Goal: Obtain resource: Download file/media

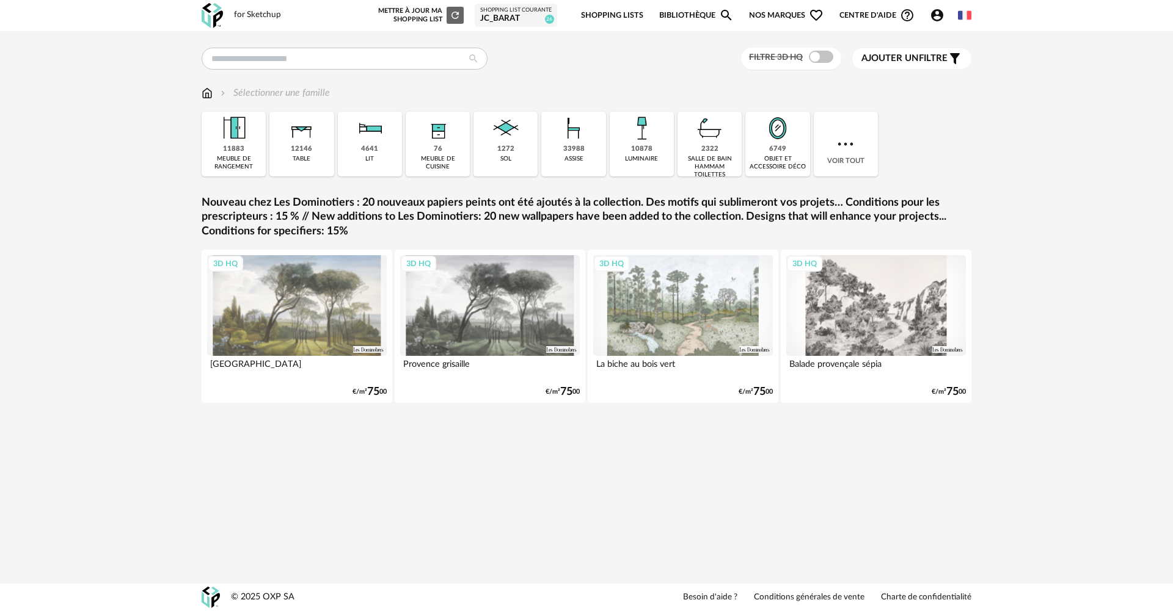
click at [493, 465] on div "for Sketchup Nouvelle shopping list Mettre à jour ma Shopping List Refresh icon…" at bounding box center [586, 305] width 1173 height 611
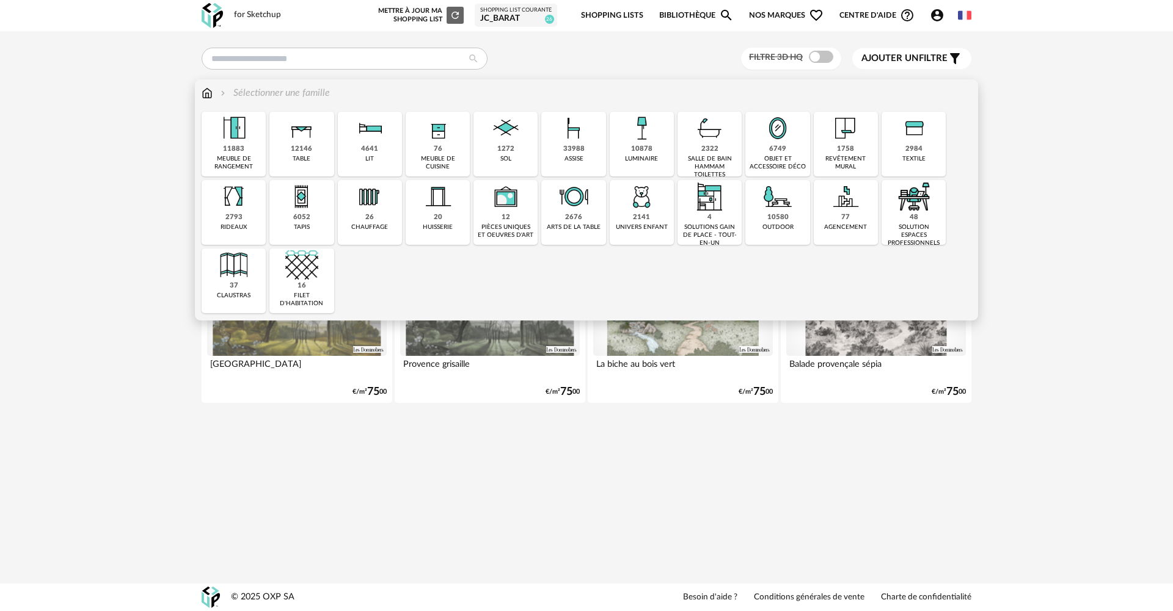
click at [210, 93] on img at bounding box center [207, 93] width 11 height 14
click at [445, 147] on div "76 meuble de cuisine" at bounding box center [438, 144] width 64 height 65
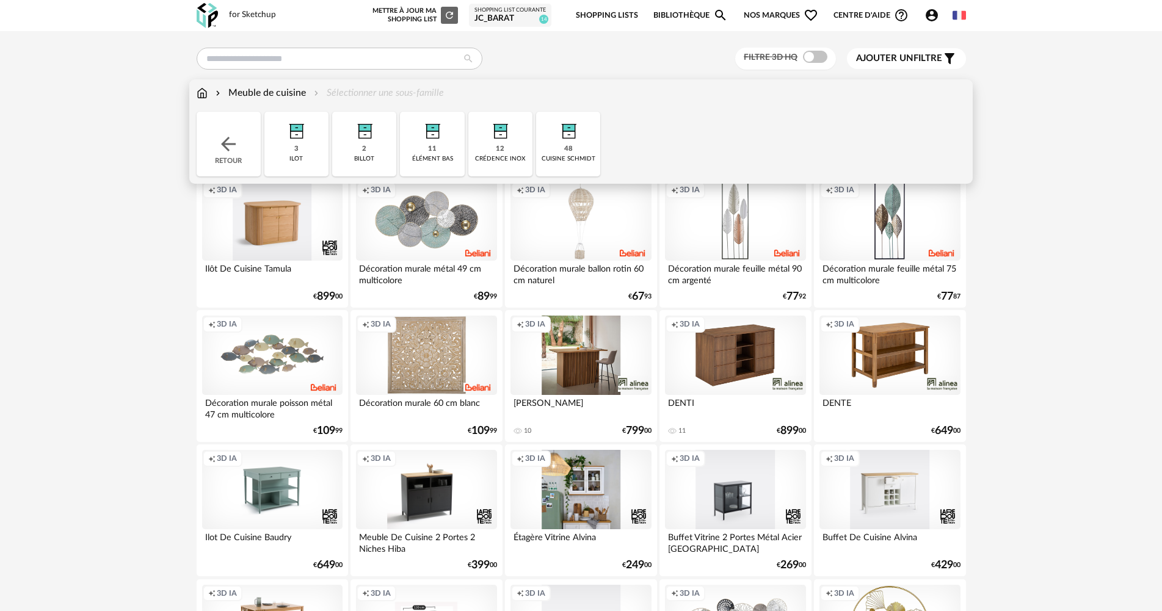
click at [567, 144] on img at bounding box center [568, 128] width 33 height 33
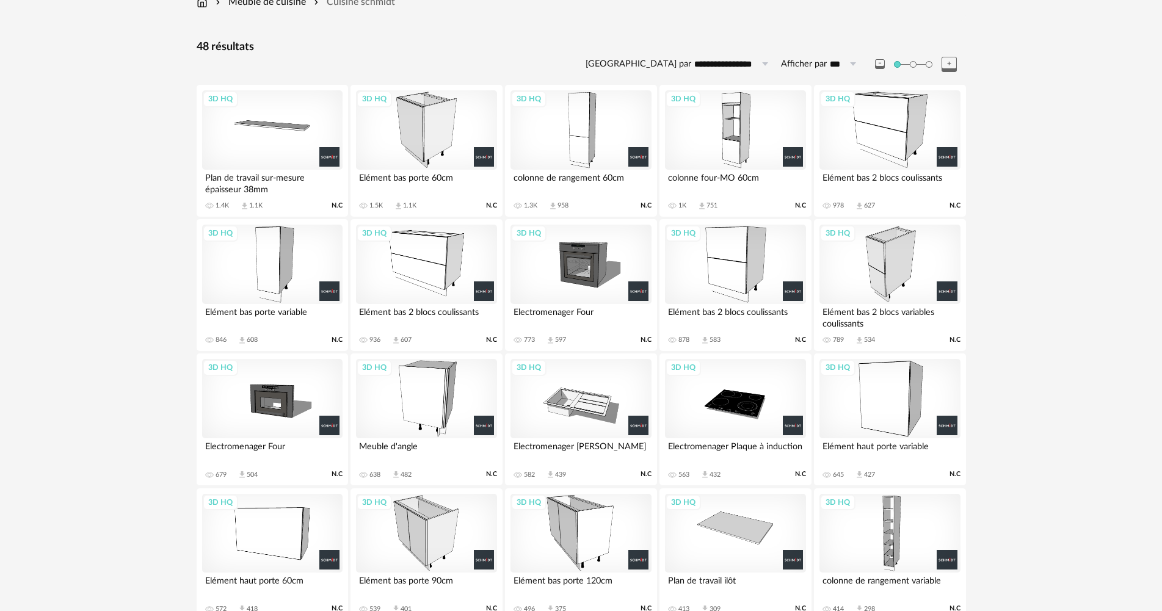
scroll to position [39, 0]
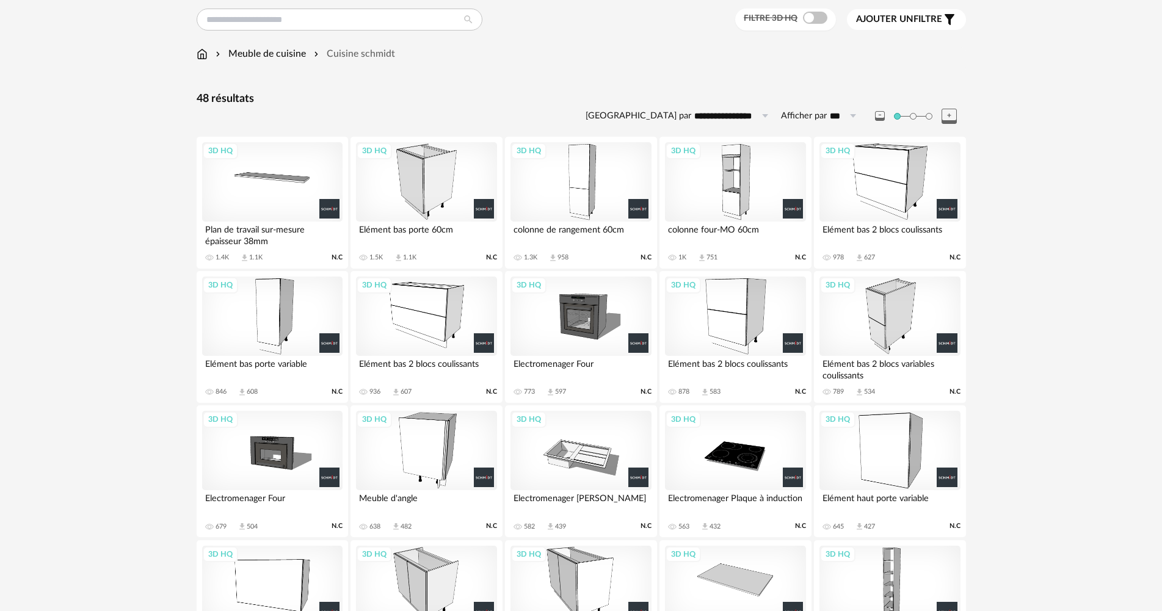
click at [597, 180] on div "3D HQ" at bounding box center [581, 181] width 140 height 79
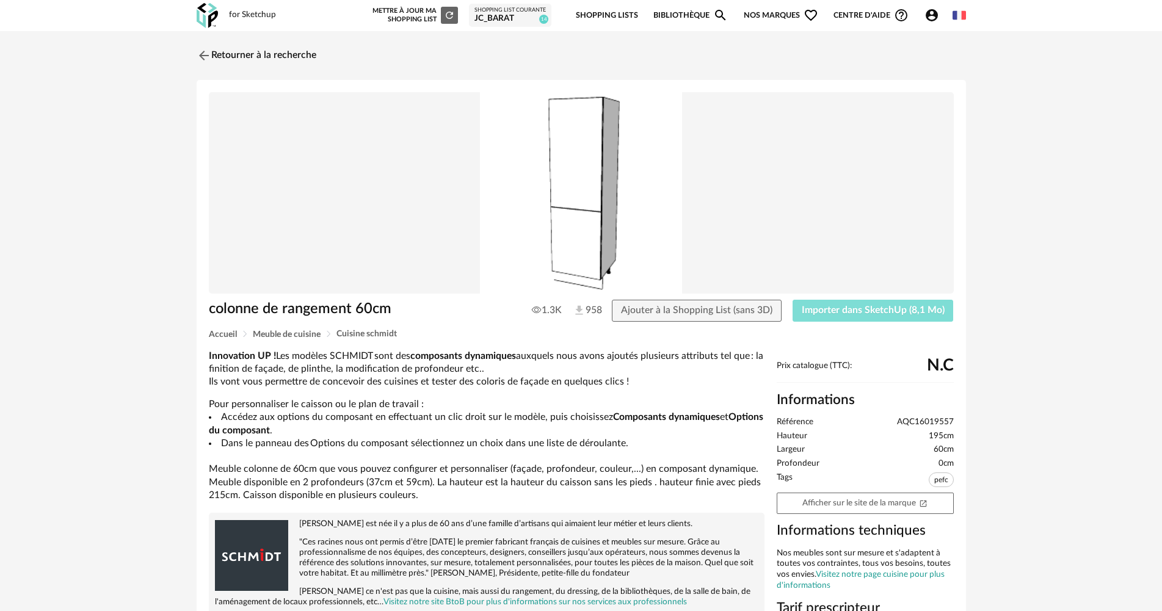
click at [901, 307] on span "Importer dans SketchUp (8,1 Mo)" at bounding box center [873, 310] width 143 height 10
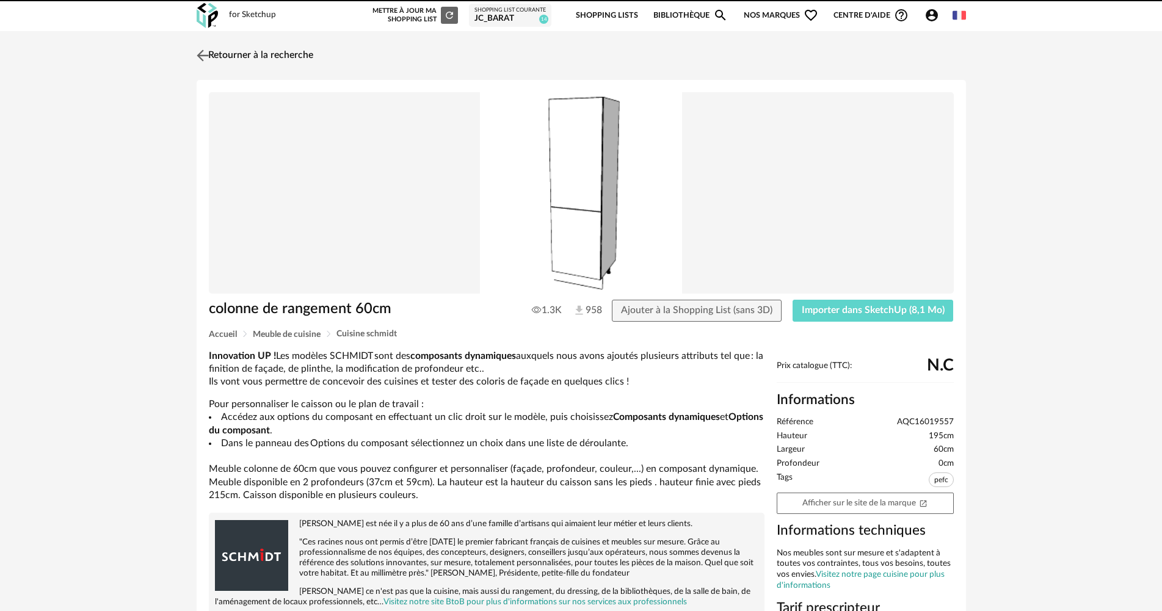
click at [257, 48] on link "Retourner à la recherche" at bounding box center [254, 55] width 120 height 27
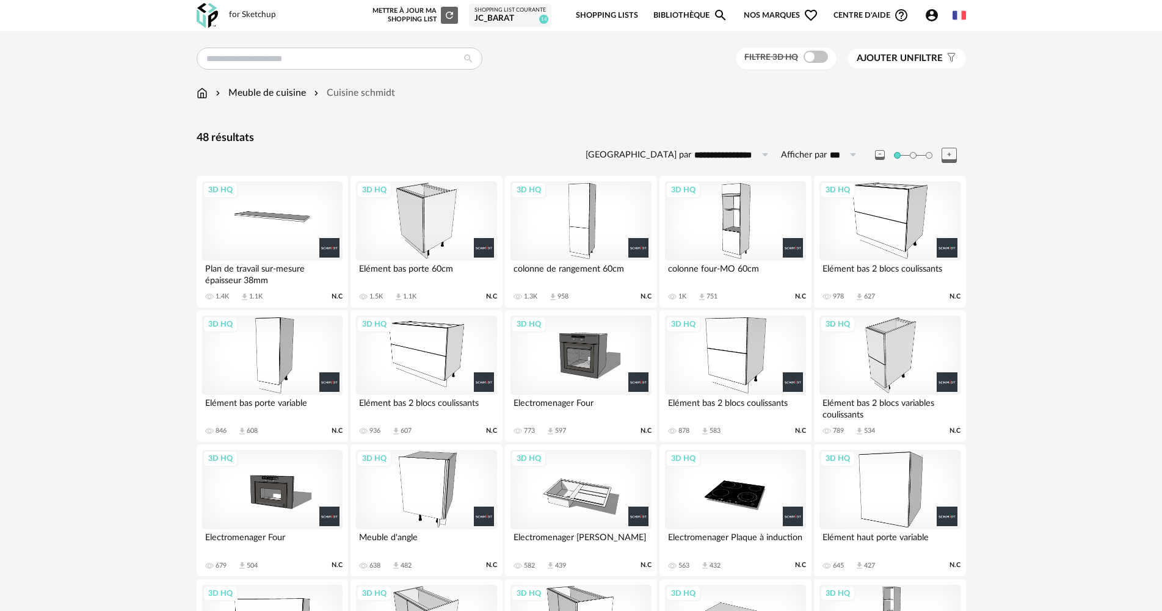
click at [879, 206] on div "3D HQ" at bounding box center [890, 220] width 140 height 79
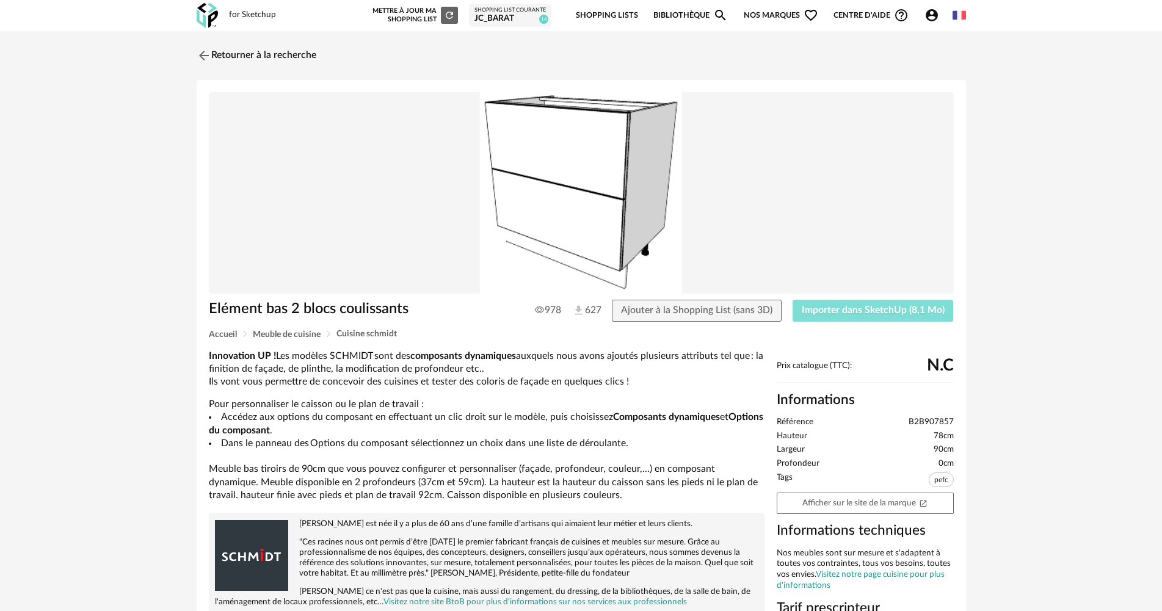
click at [845, 308] on span "Importer dans SketchUp (8,1 Mo)" at bounding box center [873, 310] width 143 height 10
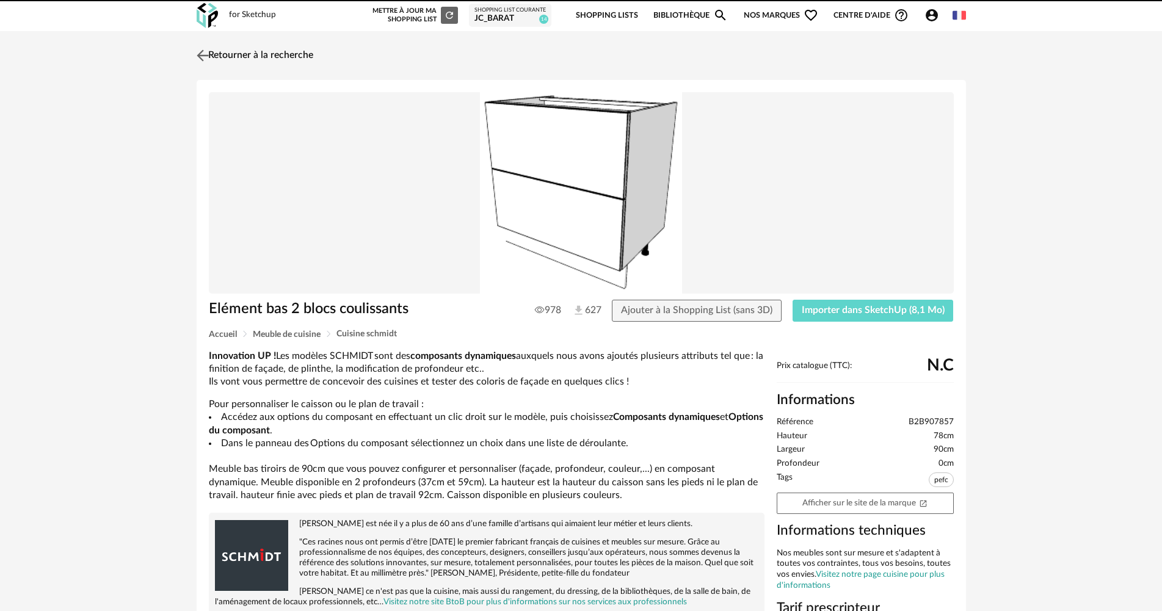
click at [210, 58] on img at bounding box center [203, 55] width 18 height 18
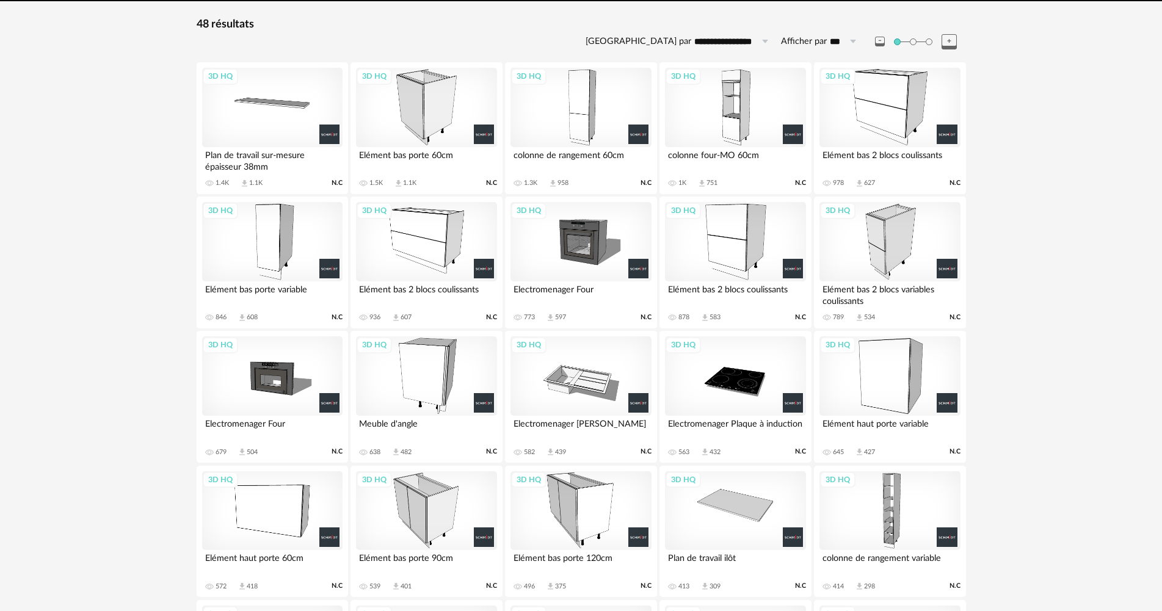
scroll to position [172, 0]
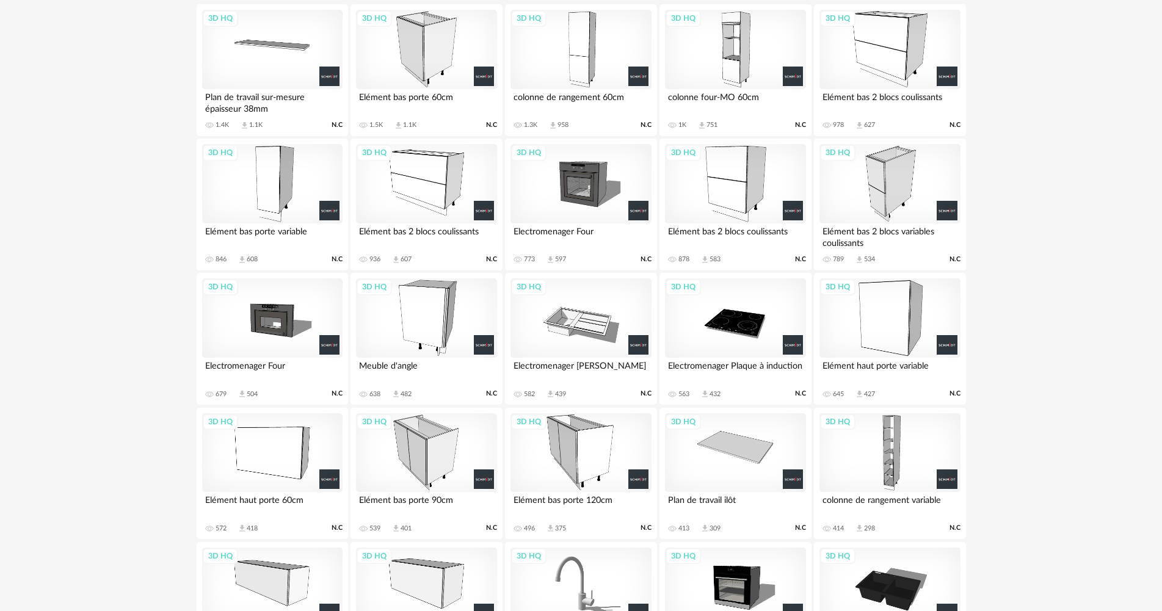
click at [745, 176] on div "3D HQ" at bounding box center [735, 183] width 140 height 79
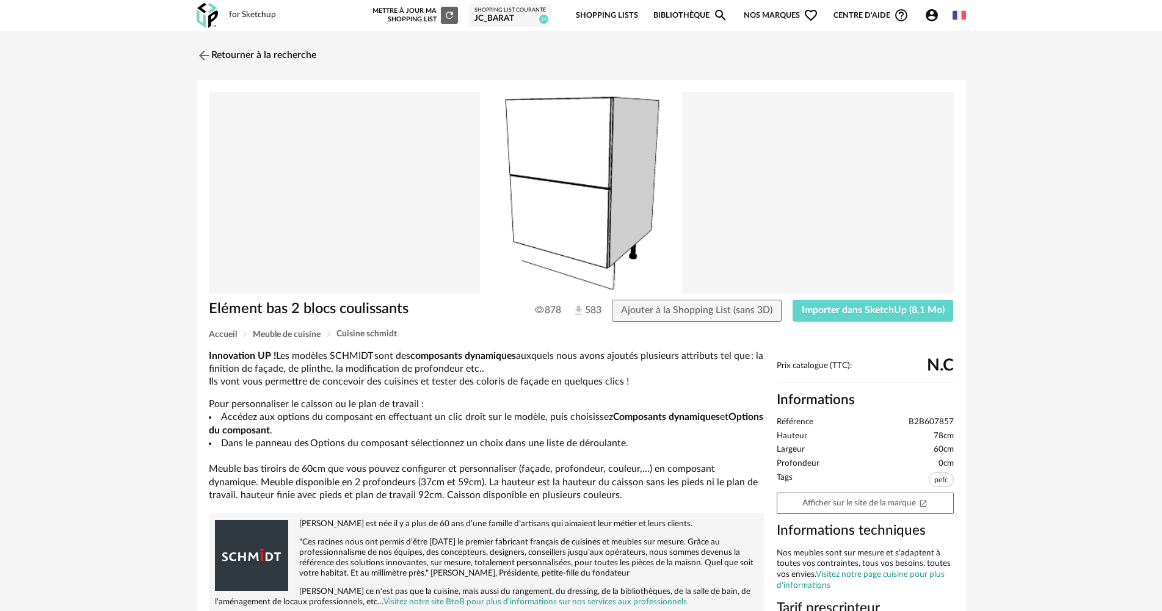
drag, startPoint x: 745, startPoint y: 176, endPoint x: 887, endPoint y: 432, distance: 293.3
click at [887, 432] on li "Hauteur 78cm" at bounding box center [865, 436] width 177 height 11
click at [890, 311] on span "Importer dans SketchUp (8,1 Mo)" at bounding box center [873, 310] width 143 height 10
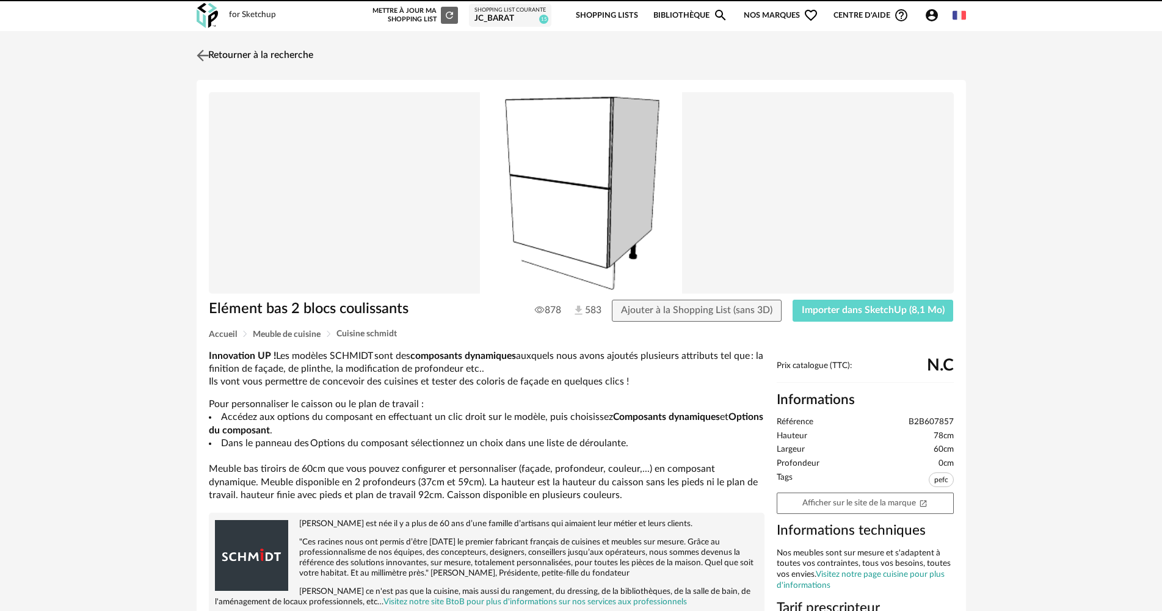
click at [286, 54] on link "Retourner à la recherche" at bounding box center [254, 55] width 120 height 27
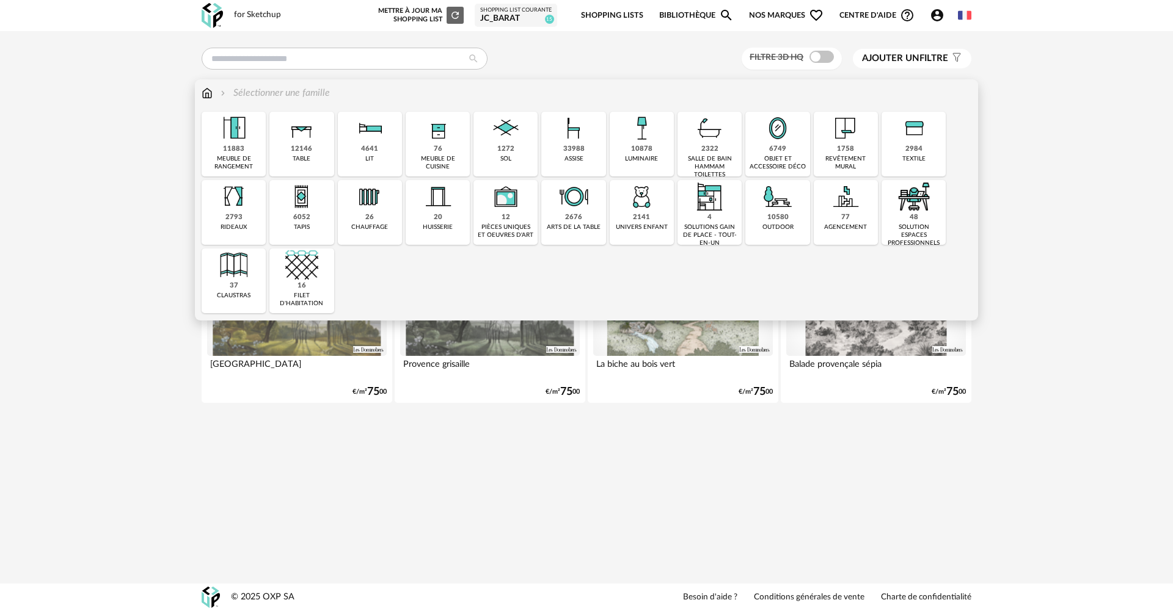
click at [443, 150] on div "76 meuble de cuisine" at bounding box center [438, 144] width 64 height 65
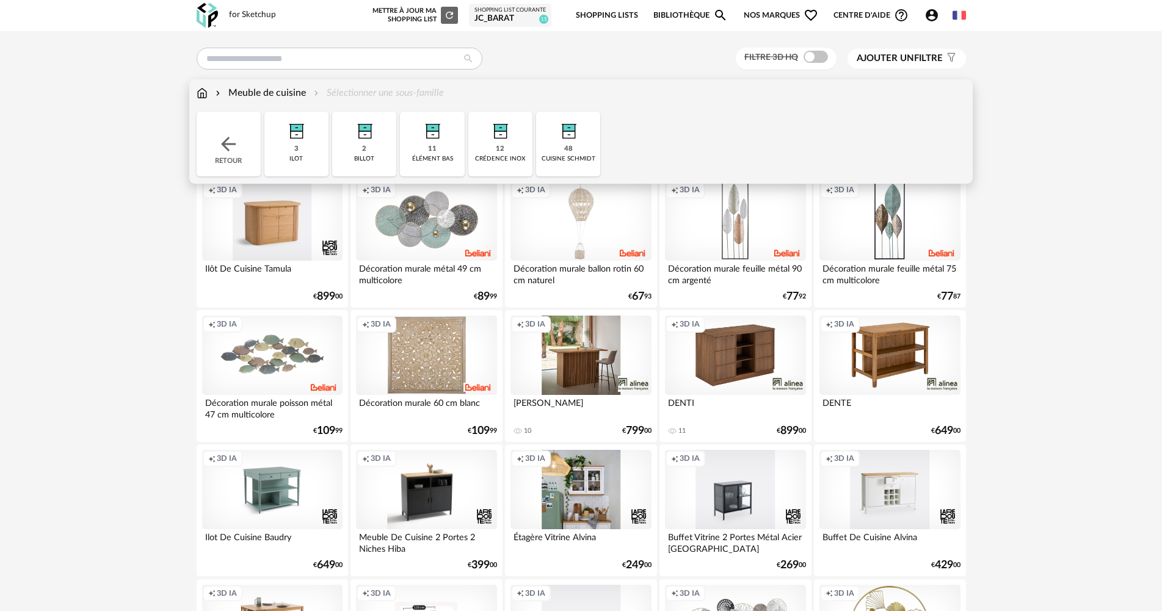
click at [567, 150] on div "48" at bounding box center [568, 149] width 9 height 9
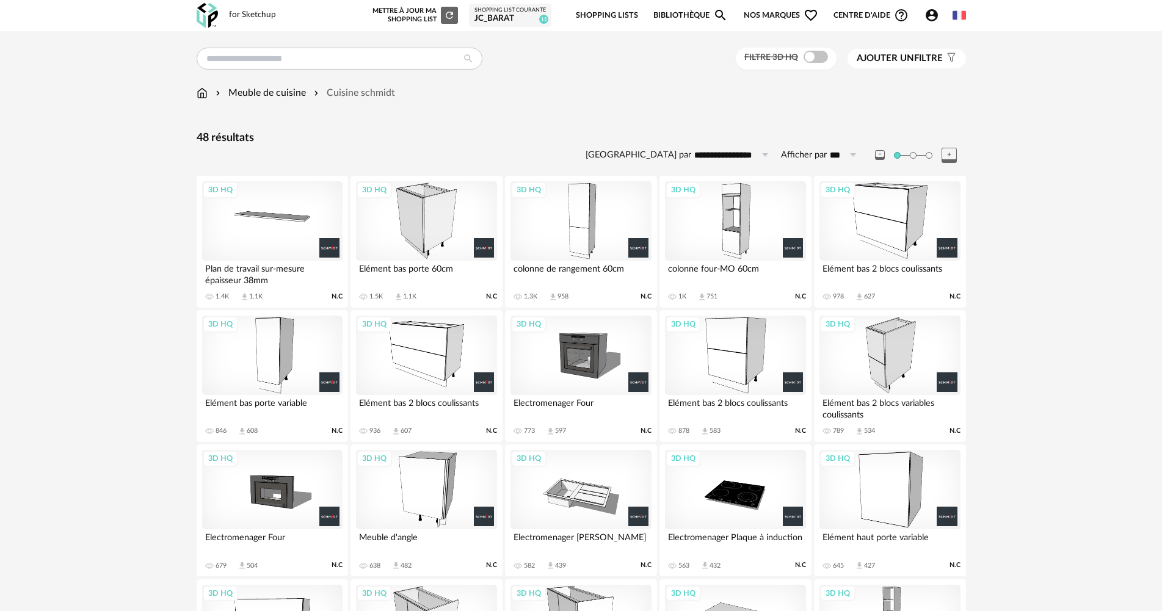
click at [723, 219] on div "3D HQ" at bounding box center [735, 220] width 140 height 79
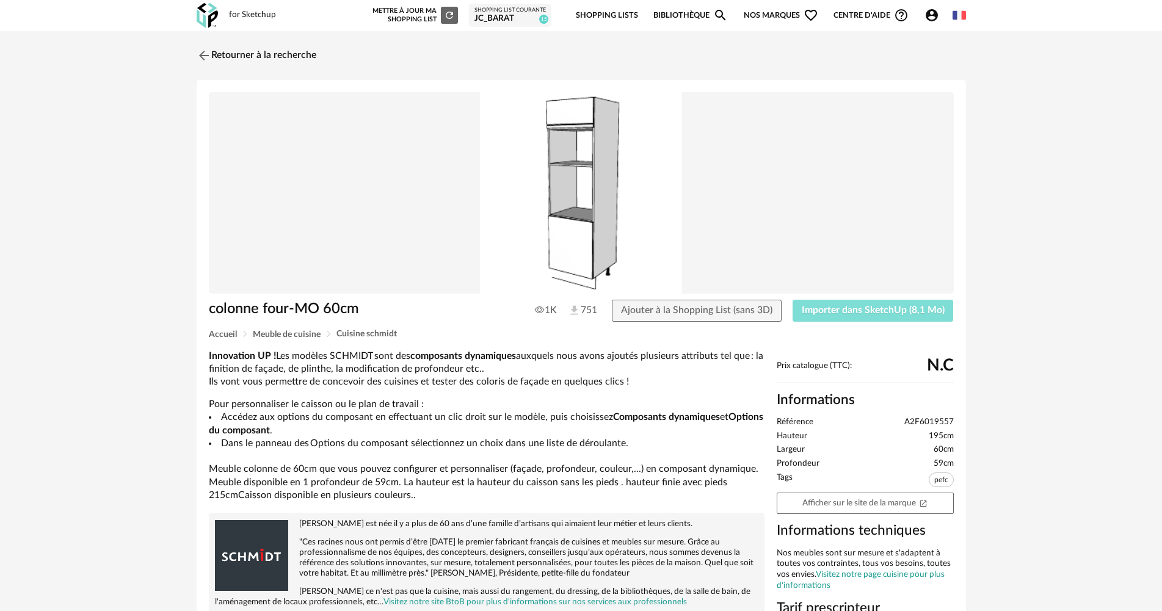
click at [876, 312] on span "Importer dans SketchUp (8,1 Mo)" at bounding box center [873, 310] width 143 height 10
click at [273, 54] on link "Retourner à la recherche" at bounding box center [254, 55] width 120 height 27
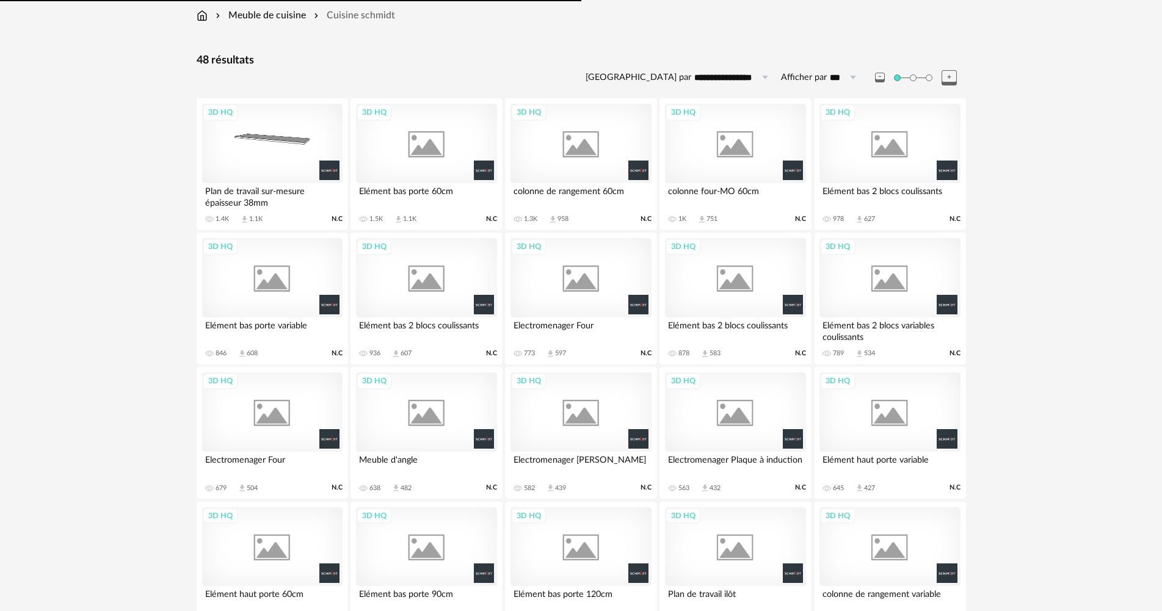
scroll to position [172, 0]
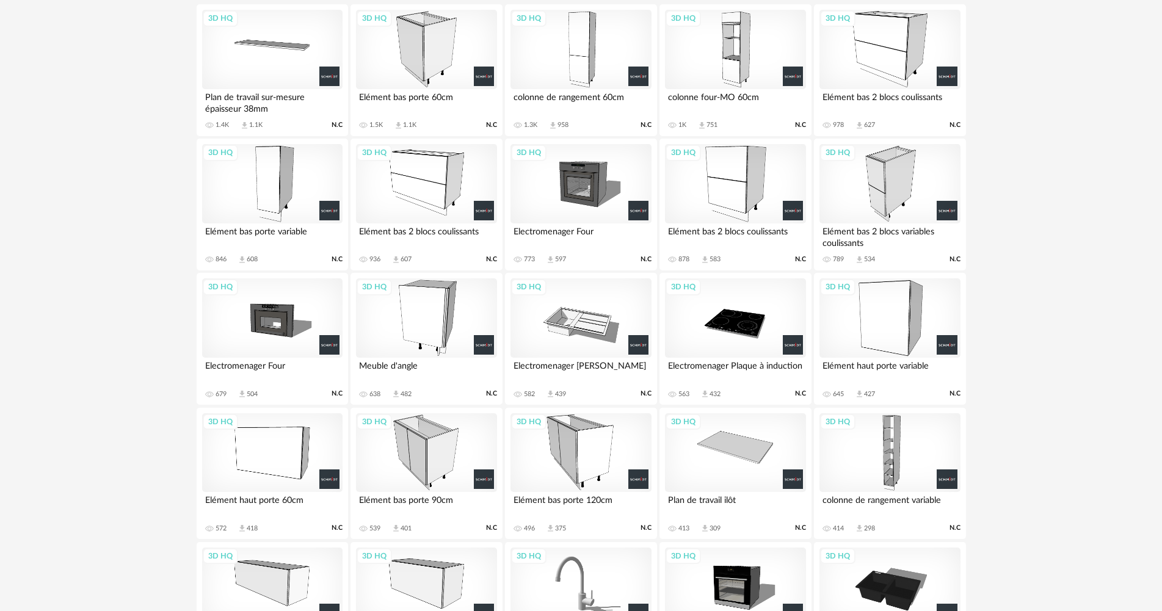
click at [288, 51] on div "3D HQ" at bounding box center [272, 49] width 140 height 79
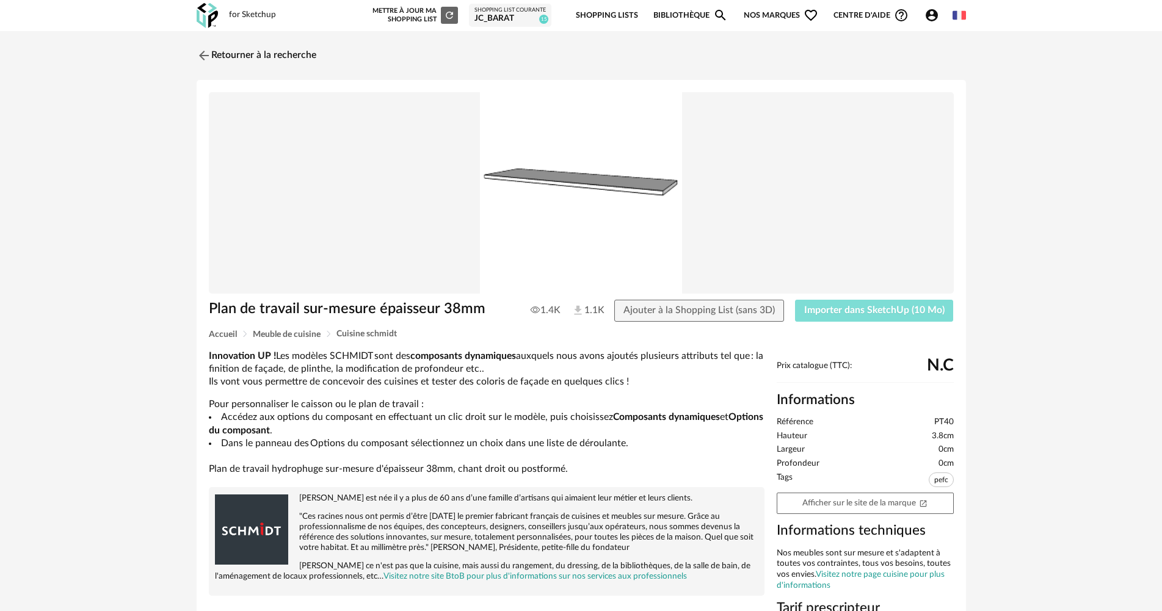
click at [857, 310] on span "Importer dans SketchUp (10 Mo)" at bounding box center [874, 310] width 140 height 10
click at [266, 61] on link "Retourner à la recherche" at bounding box center [254, 55] width 120 height 27
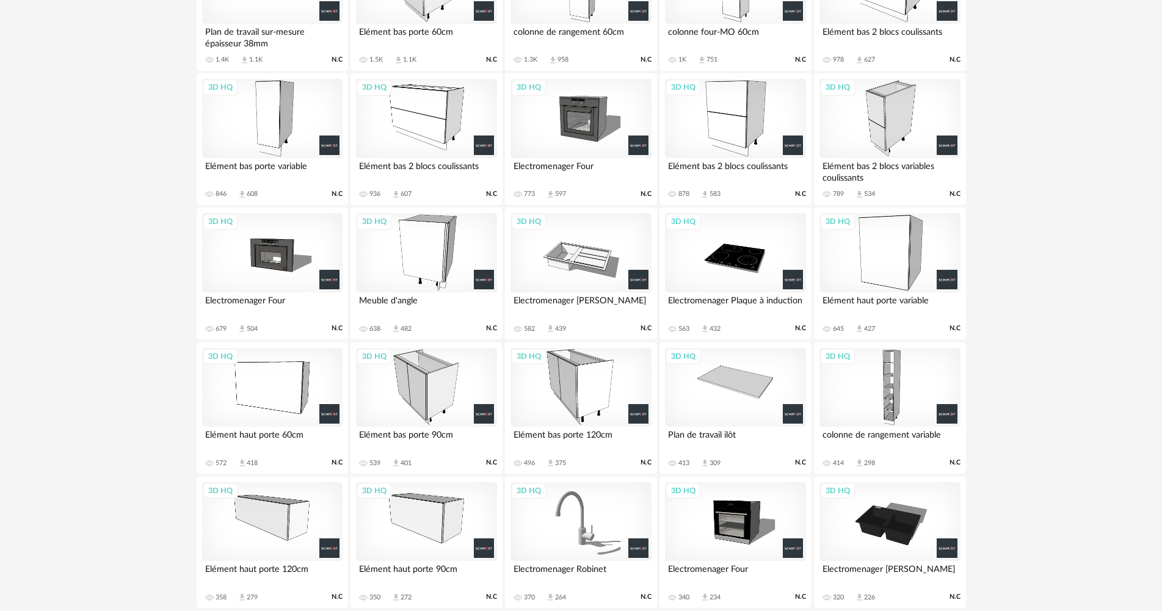
scroll to position [294, 0]
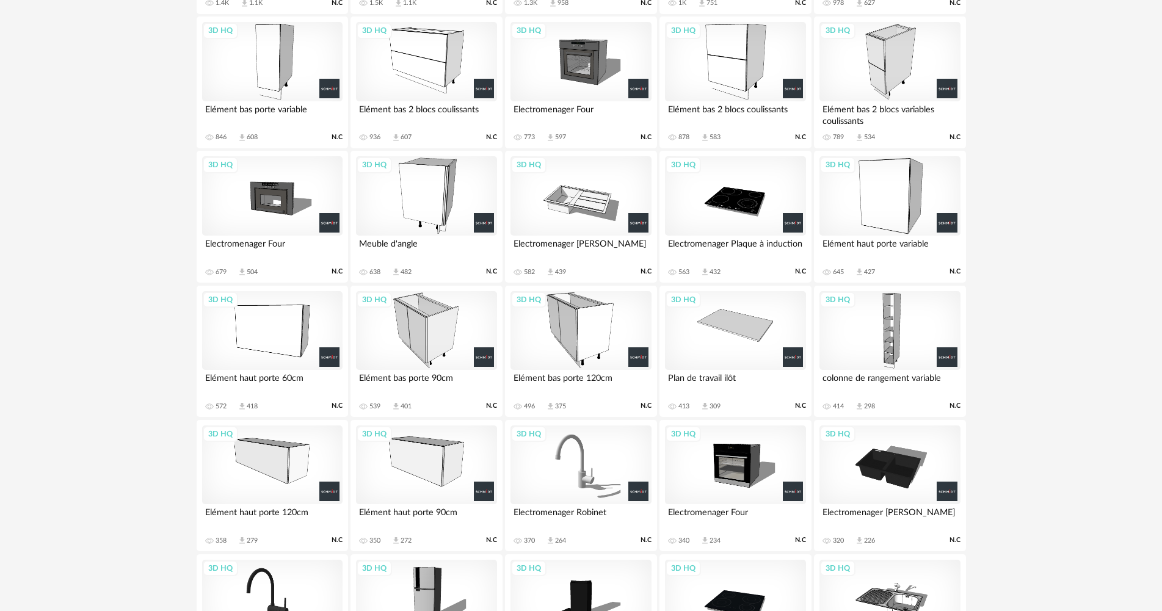
click at [280, 346] on div "3D HQ" at bounding box center [272, 330] width 140 height 79
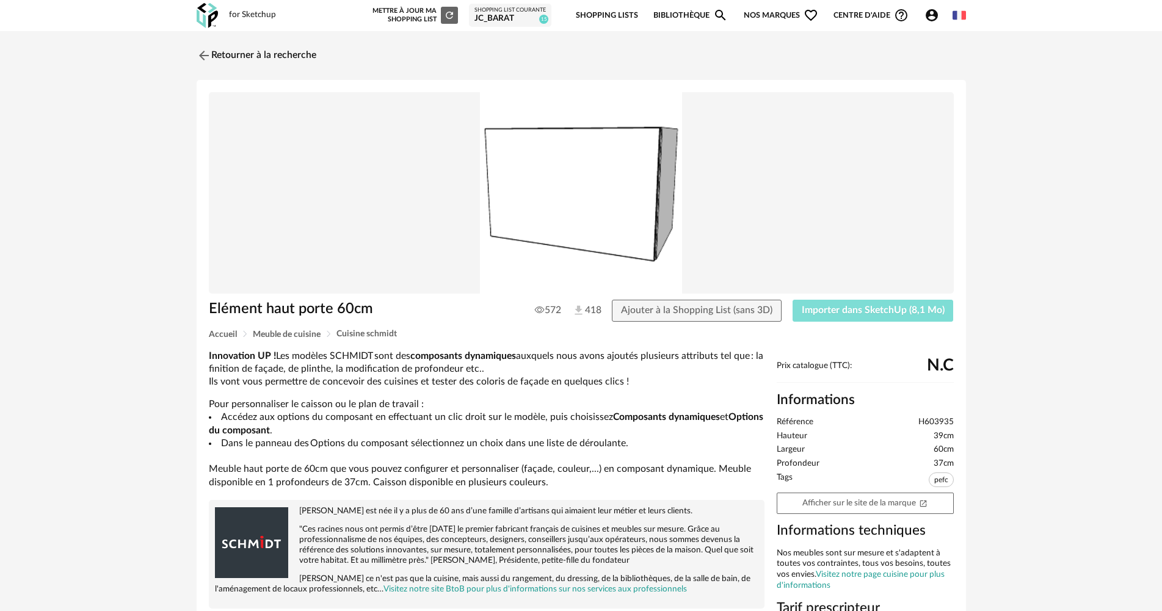
click at [870, 311] on span "Importer dans SketchUp (8,1 Mo)" at bounding box center [873, 310] width 143 height 10
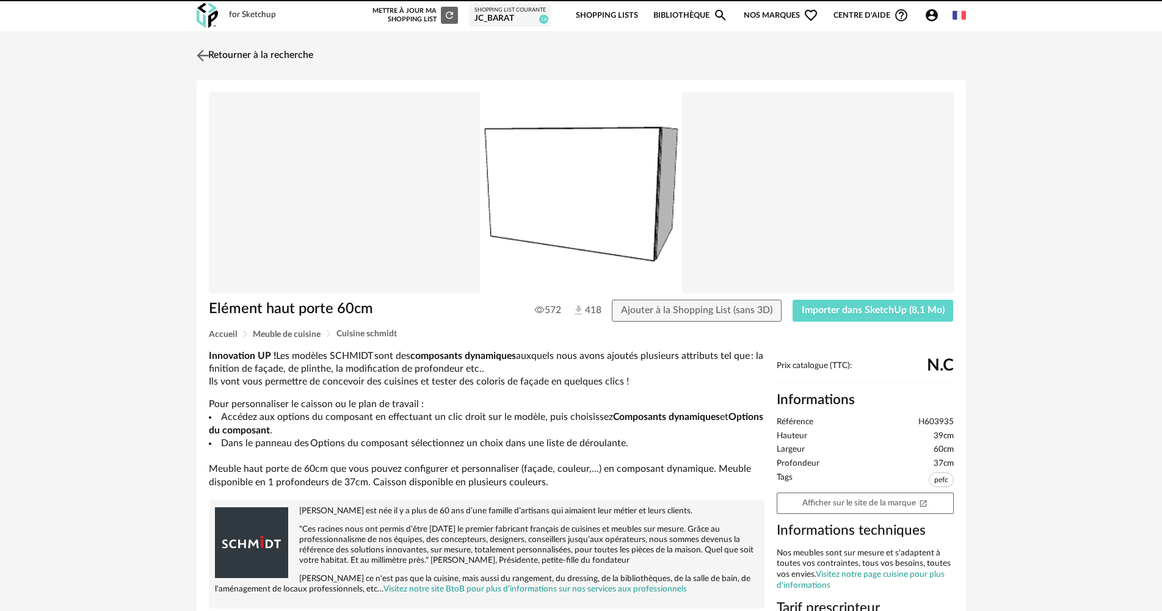
click at [246, 53] on link "Retourner à la recherche" at bounding box center [254, 55] width 120 height 27
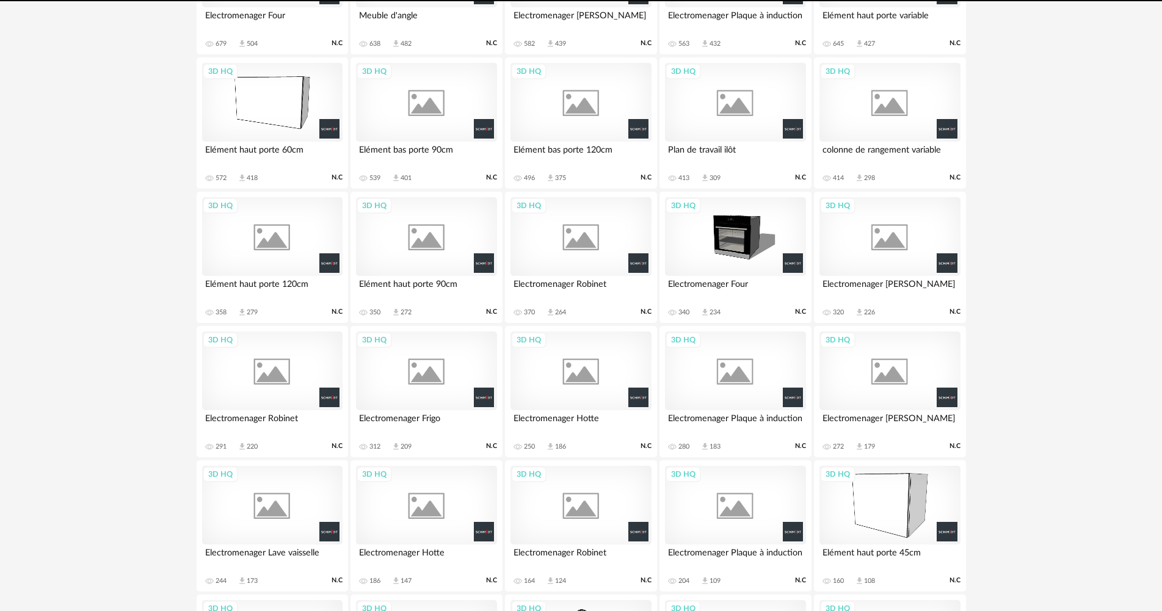
scroll to position [575, 0]
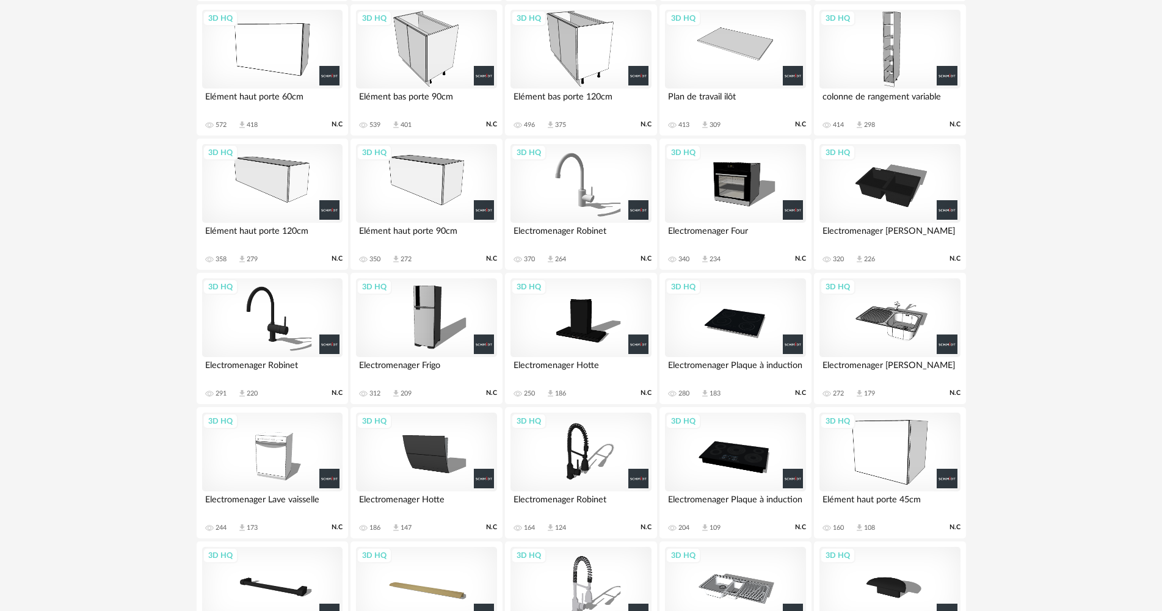
click at [734, 178] on div "3D HQ" at bounding box center [735, 183] width 140 height 79
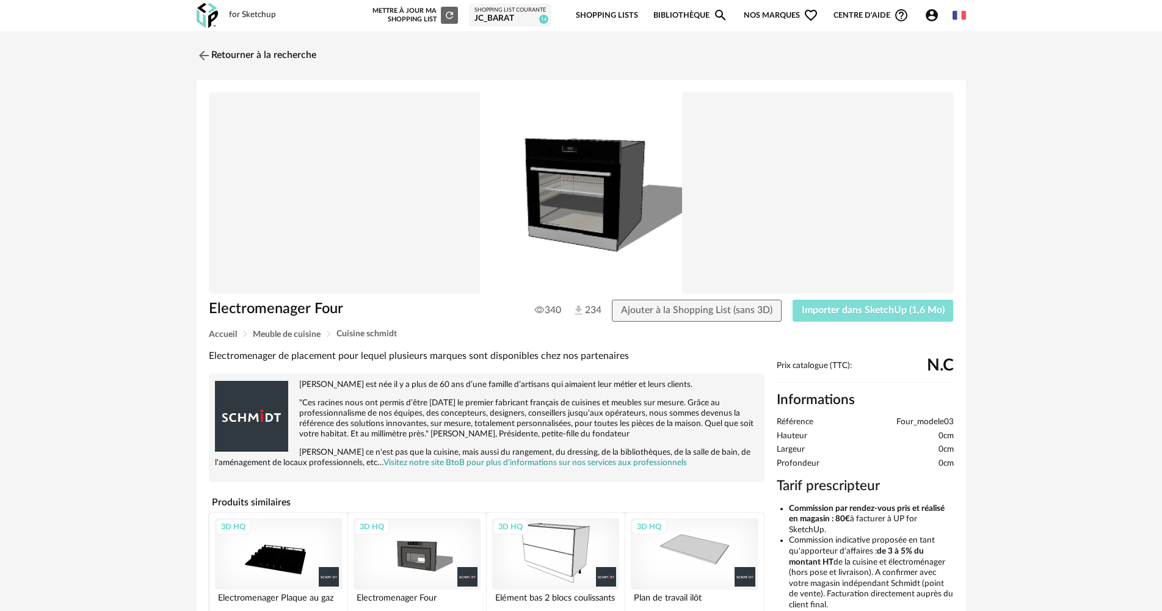
click at [857, 312] on span "Importer dans SketchUp (1,6 Mo)" at bounding box center [873, 310] width 143 height 10
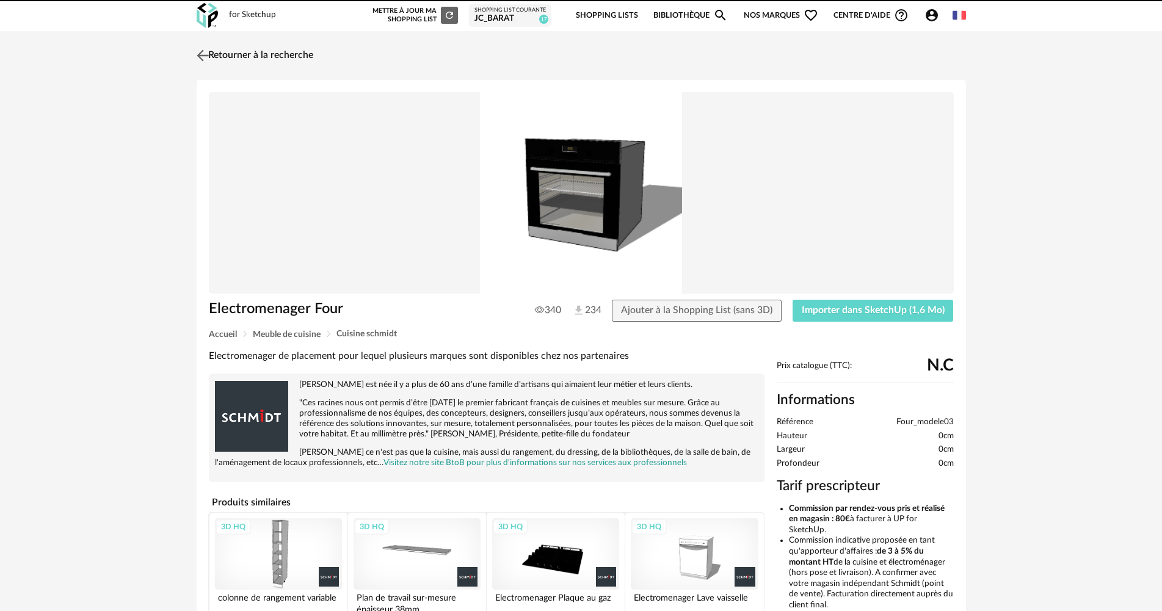
click at [299, 53] on link "Retourner à la recherche" at bounding box center [254, 55] width 120 height 27
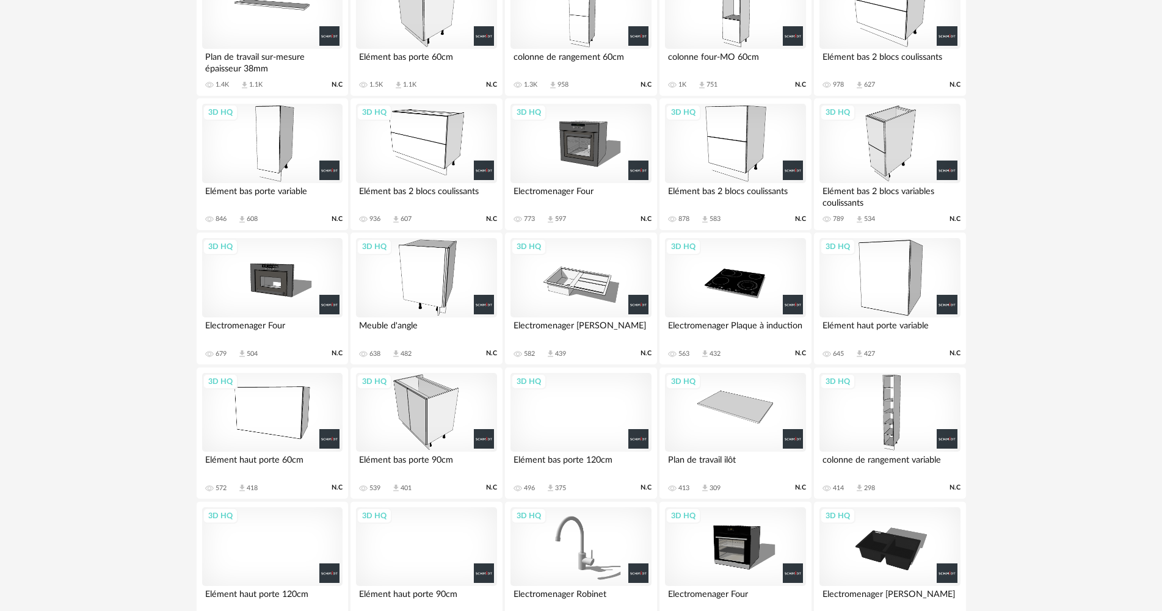
scroll to position [160, 0]
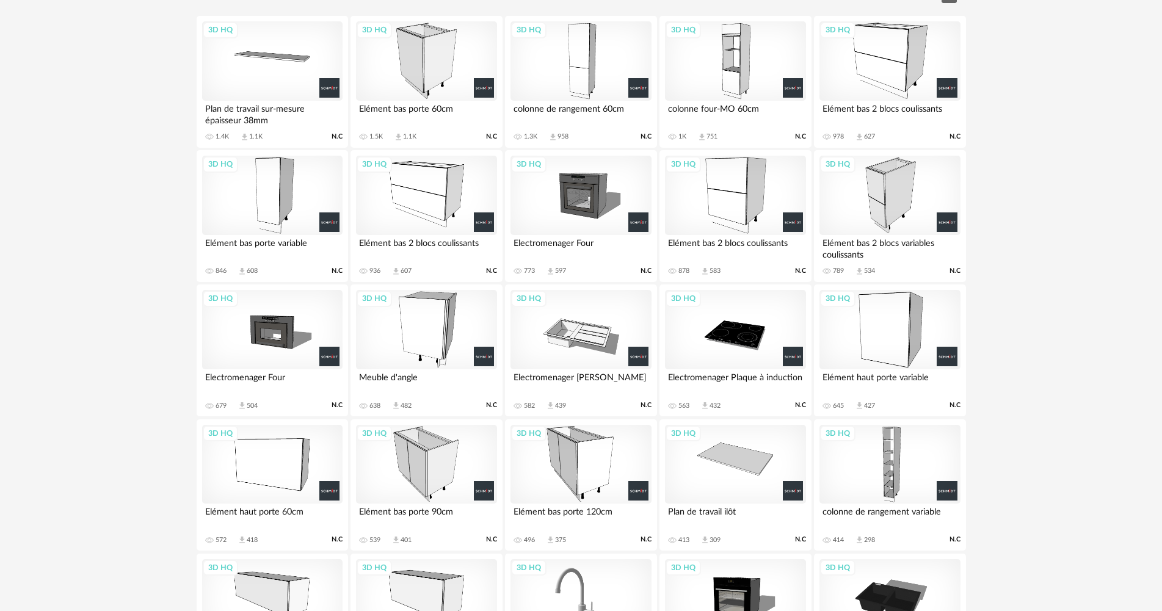
click at [265, 344] on div "3D HQ" at bounding box center [272, 329] width 140 height 79
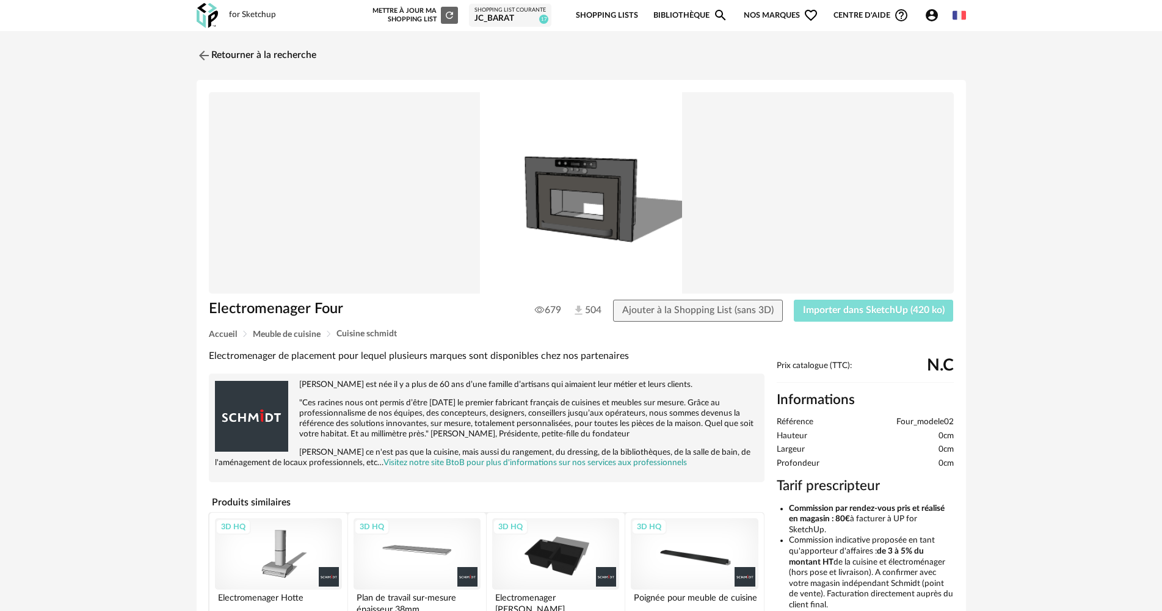
click at [896, 308] on span "Importer dans SketchUp (420 ko)" at bounding box center [874, 310] width 142 height 10
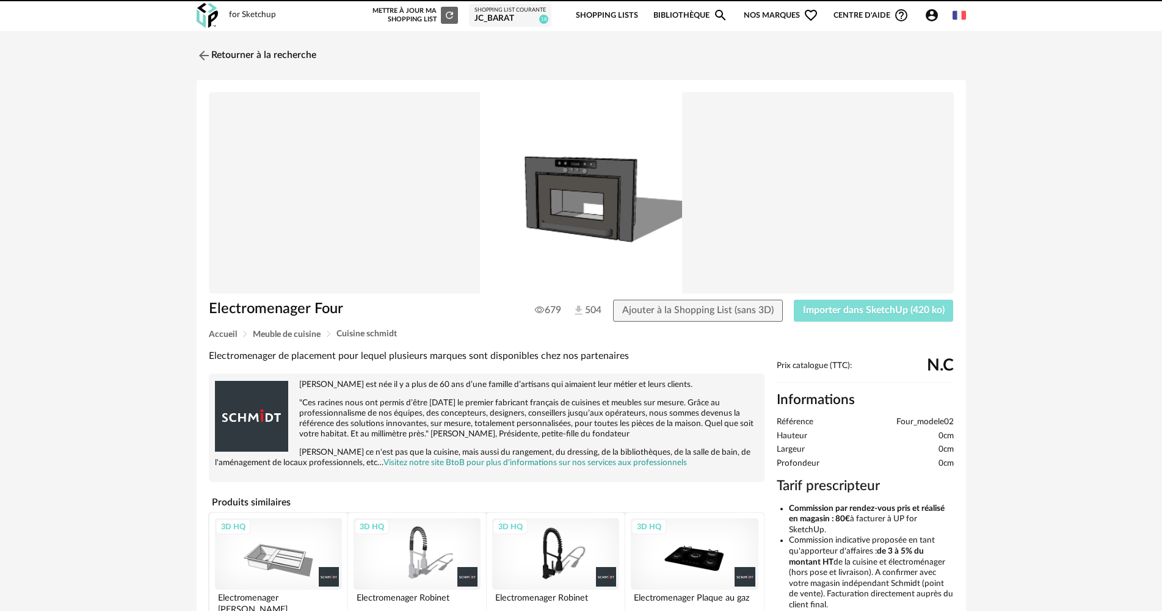
click at [882, 313] on span "Importer dans SketchUp (420 ko)" at bounding box center [874, 310] width 142 height 10
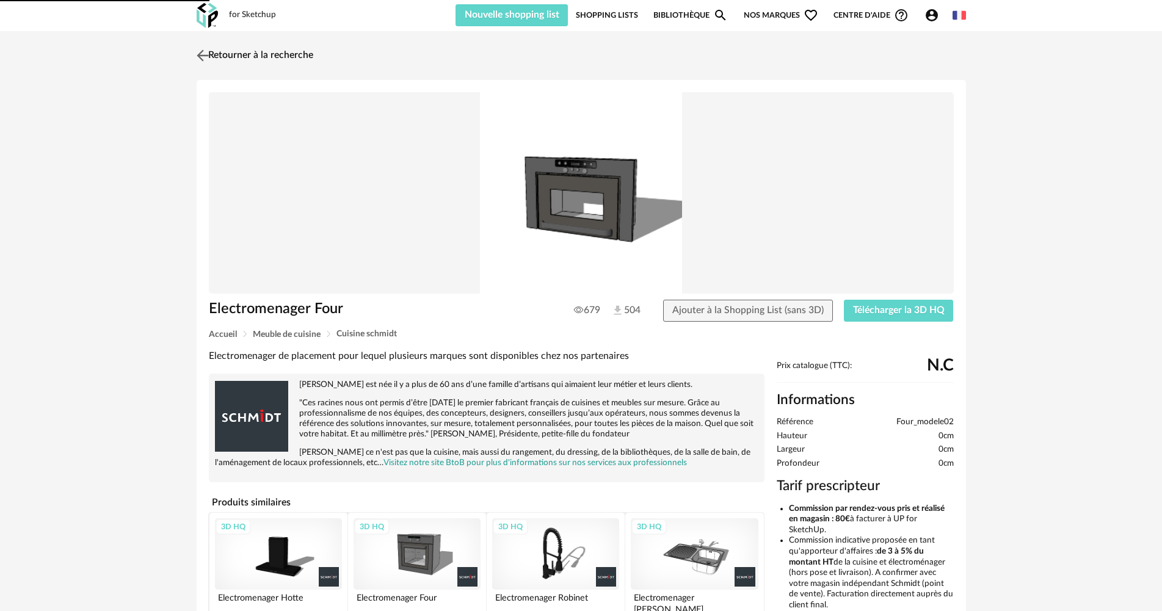
click at [267, 57] on link "Retourner à la recherche" at bounding box center [254, 55] width 120 height 27
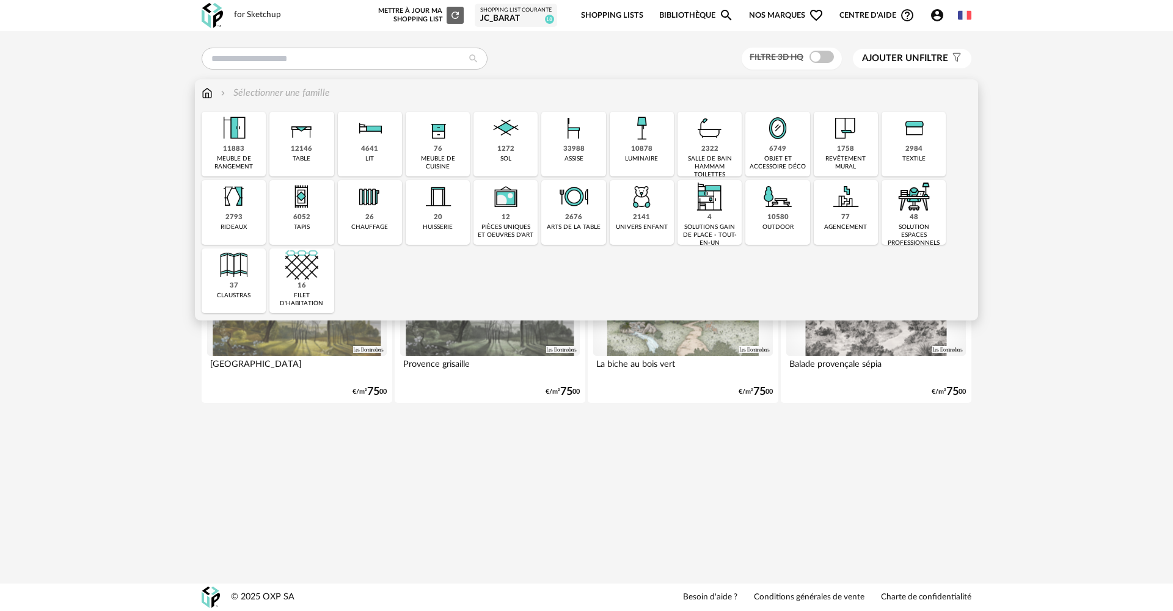
click at [431, 147] on div "76 meuble de cuisine" at bounding box center [438, 144] width 64 height 65
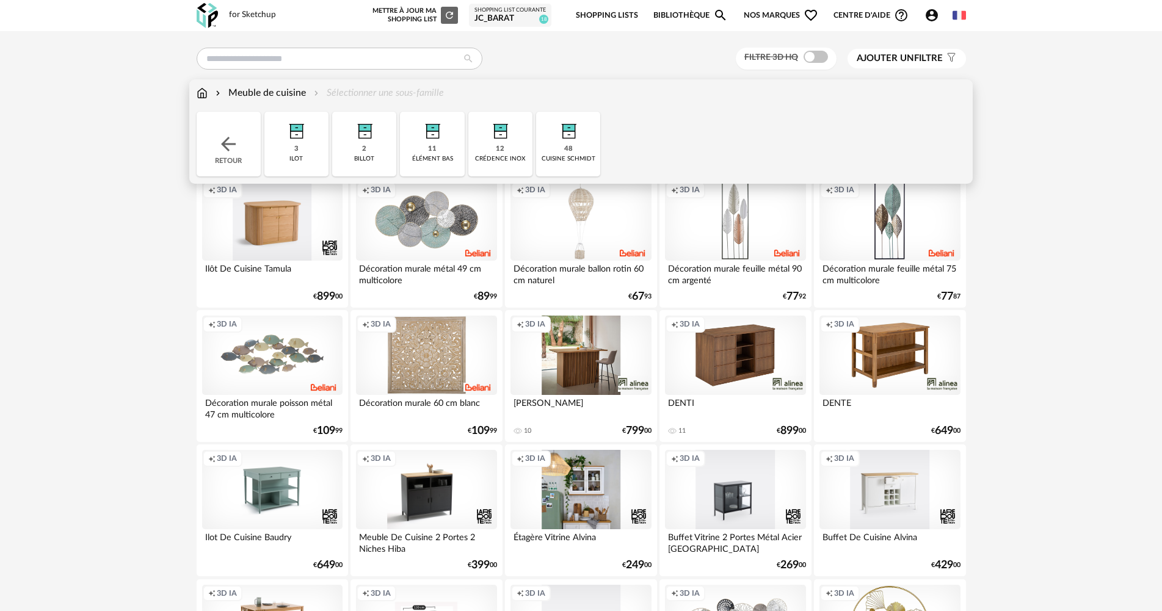
click at [573, 139] on img at bounding box center [568, 128] width 33 height 33
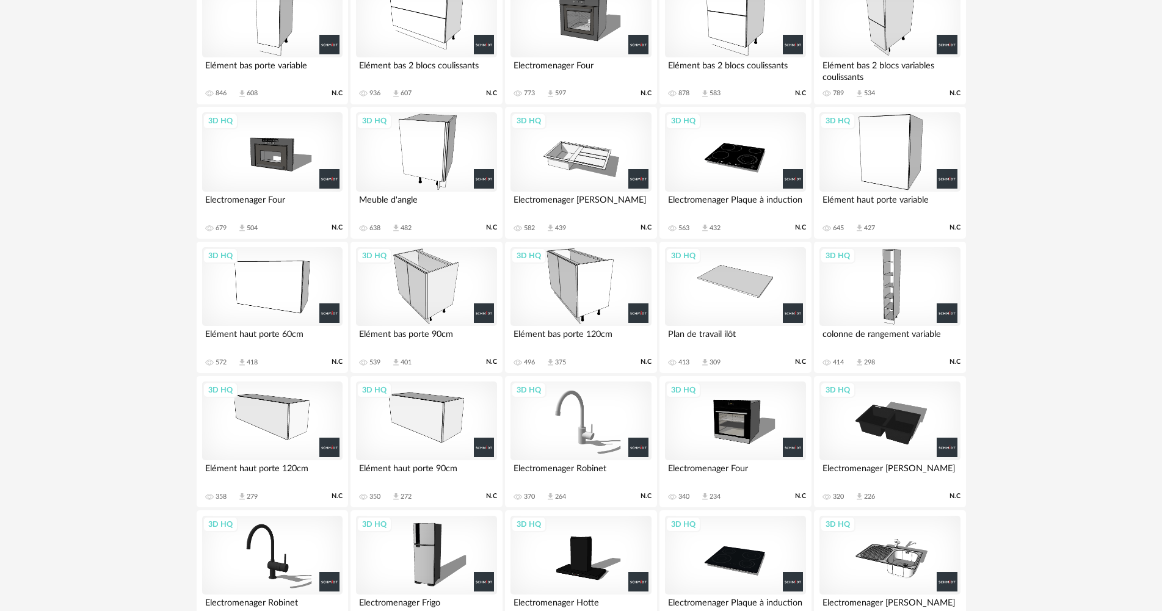
scroll to position [344, 0]
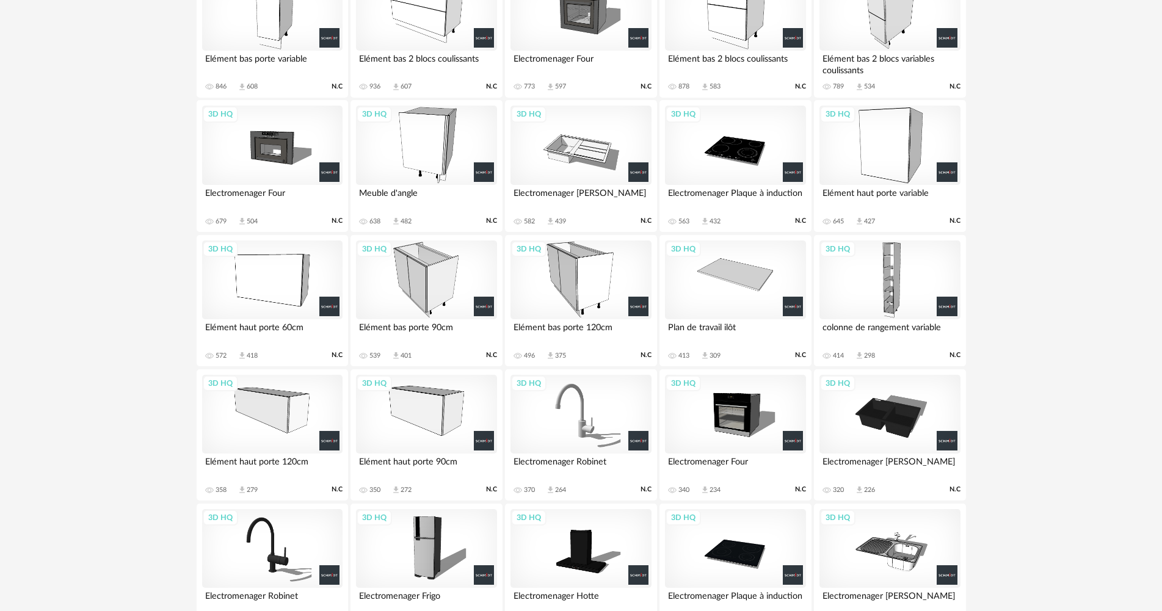
click at [758, 403] on div "3D HQ" at bounding box center [735, 414] width 140 height 79
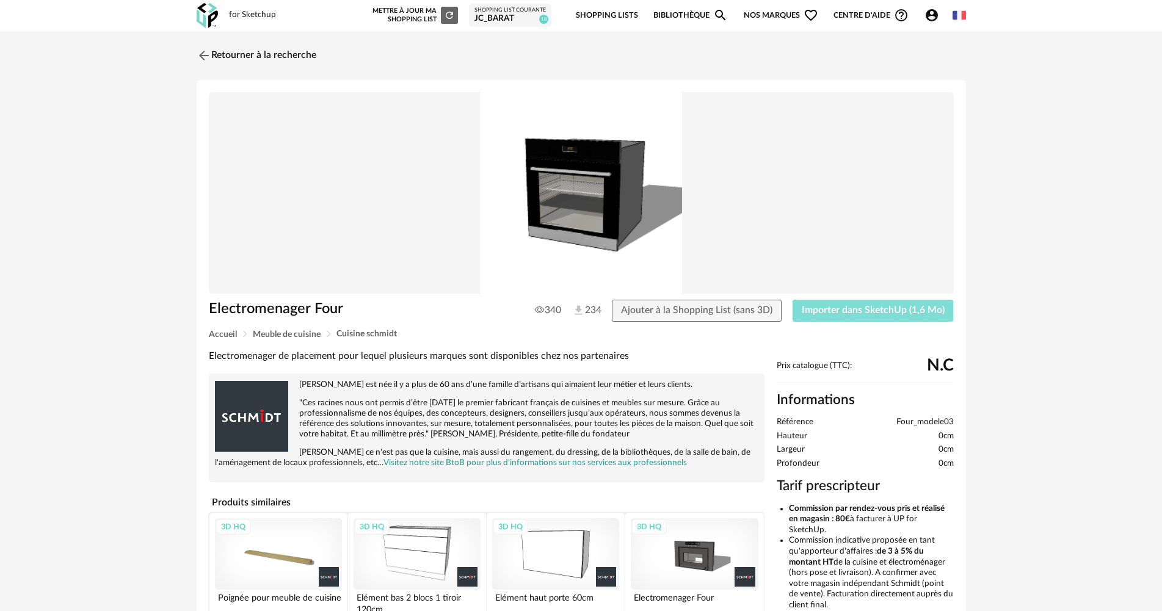
click at [842, 308] on span "Importer dans SketchUp (1,6 Mo)" at bounding box center [873, 310] width 143 height 10
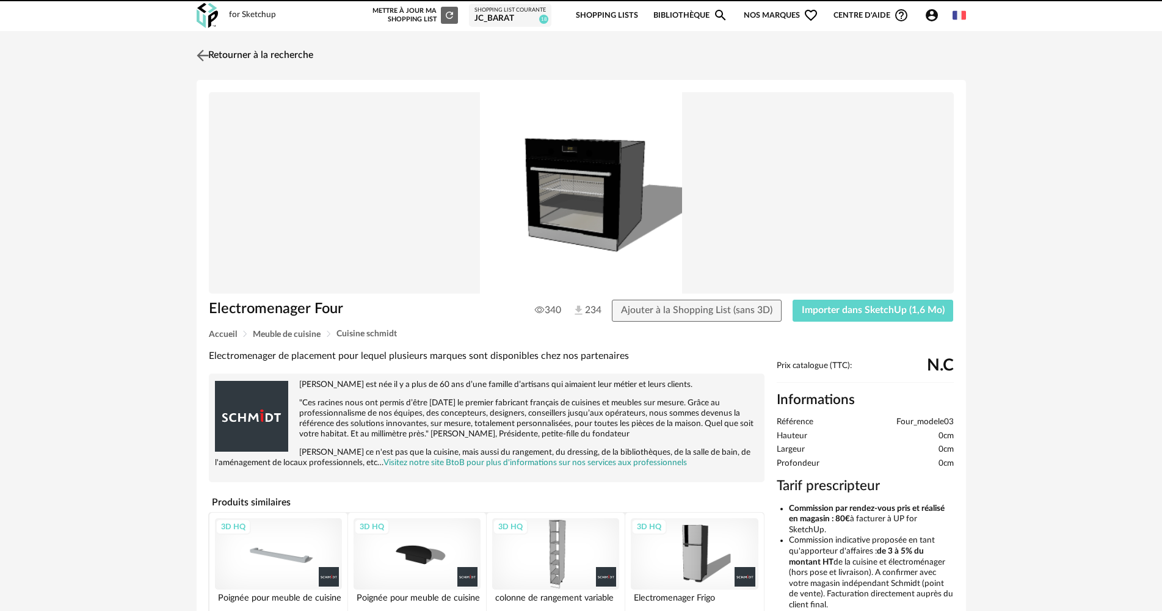
click at [301, 58] on link "Retourner à la recherche" at bounding box center [254, 55] width 120 height 27
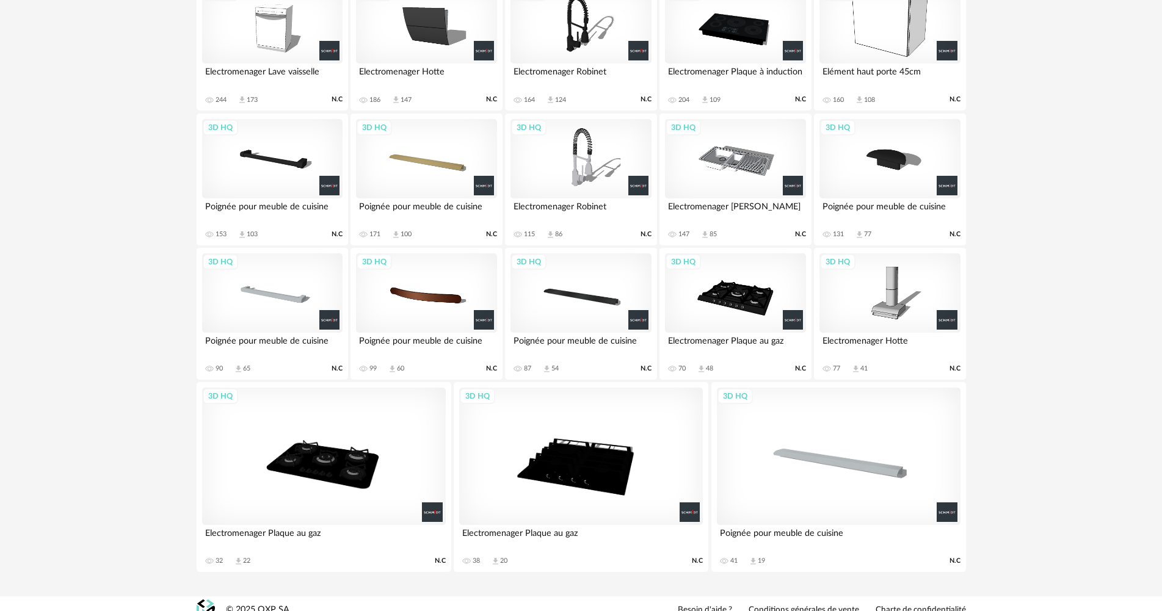
scroll to position [1015, 0]
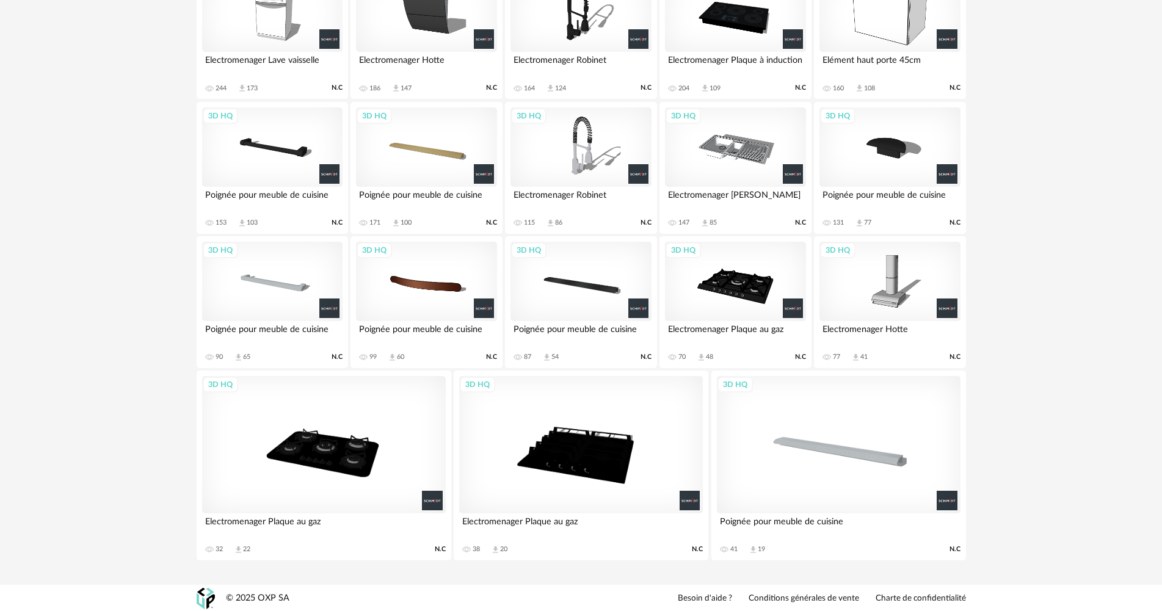
click at [732, 276] on div "3D HQ" at bounding box center [735, 281] width 140 height 79
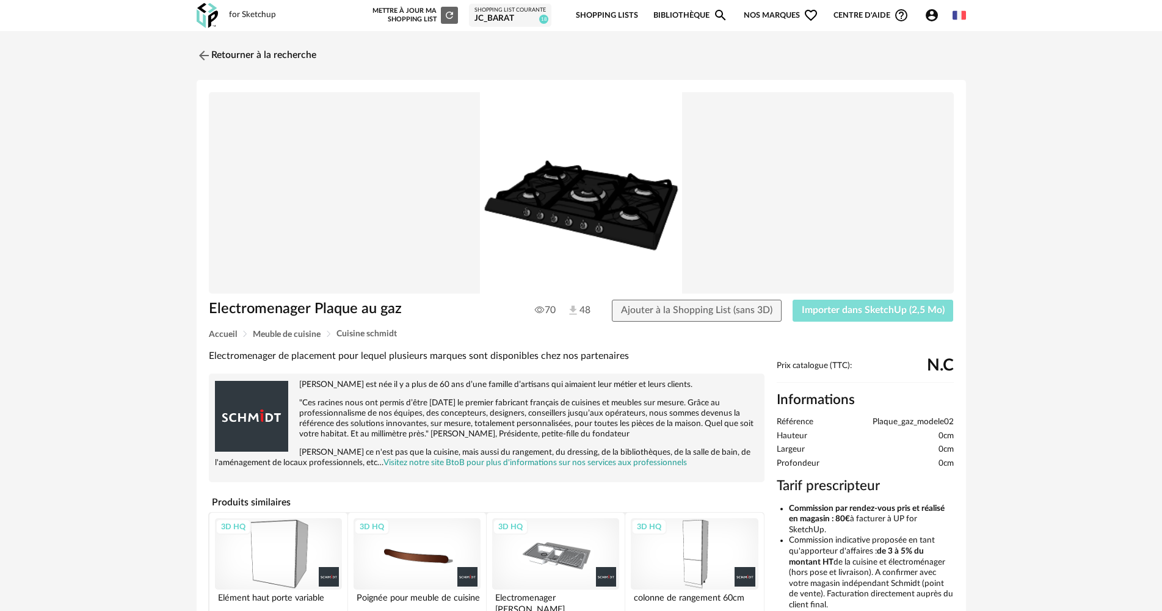
click at [868, 308] on span "Importer dans SketchUp (2,5 Mo)" at bounding box center [873, 310] width 143 height 10
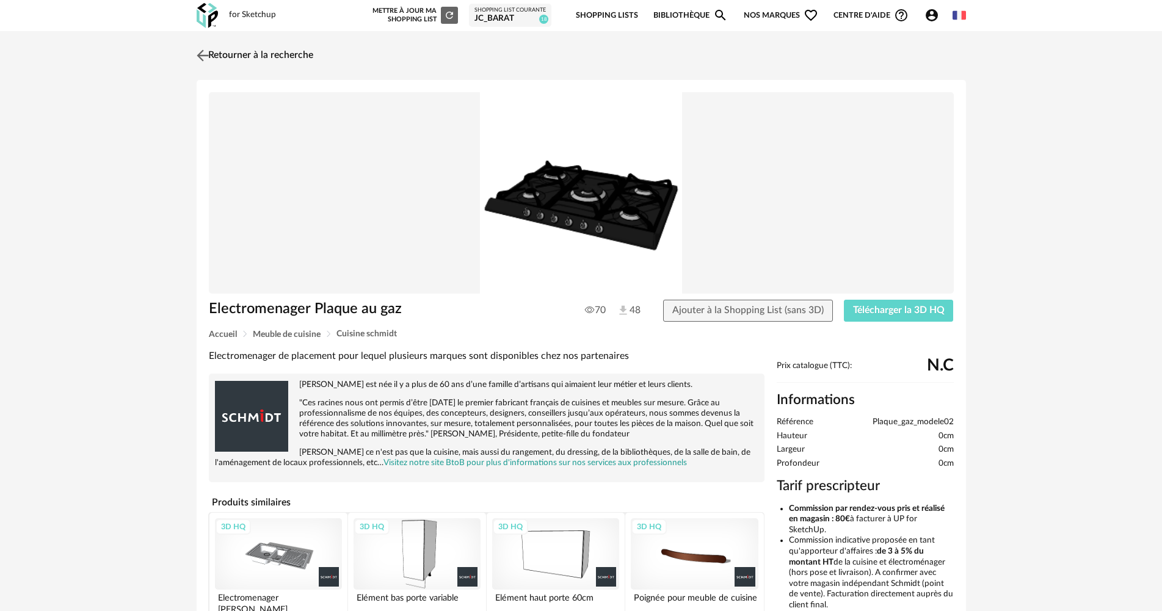
click at [199, 57] on img at bounding box center [203, 55] width 18 height 18
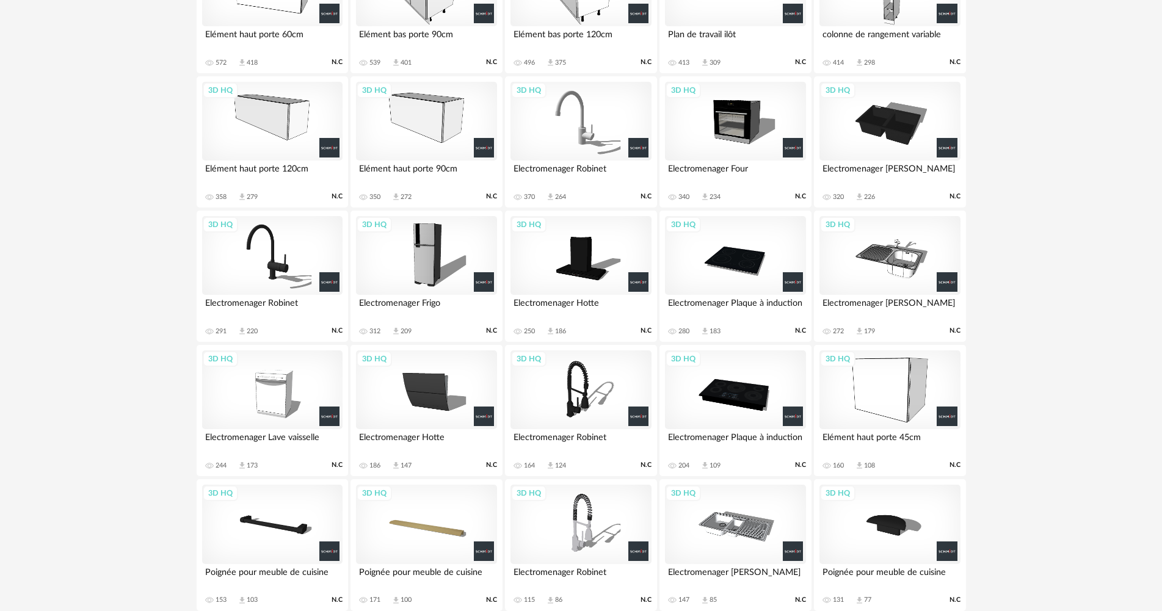
scroll to position [584, 0]
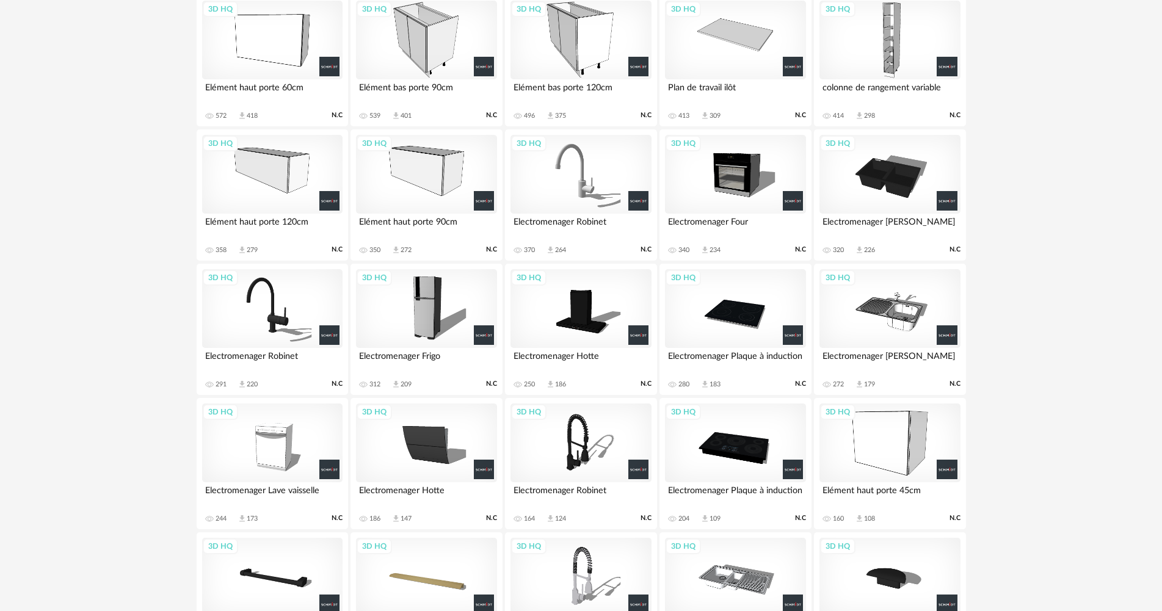
click at [850, 190] on div "3D HQ" at bounding box center [890, 174] width 140 height 79
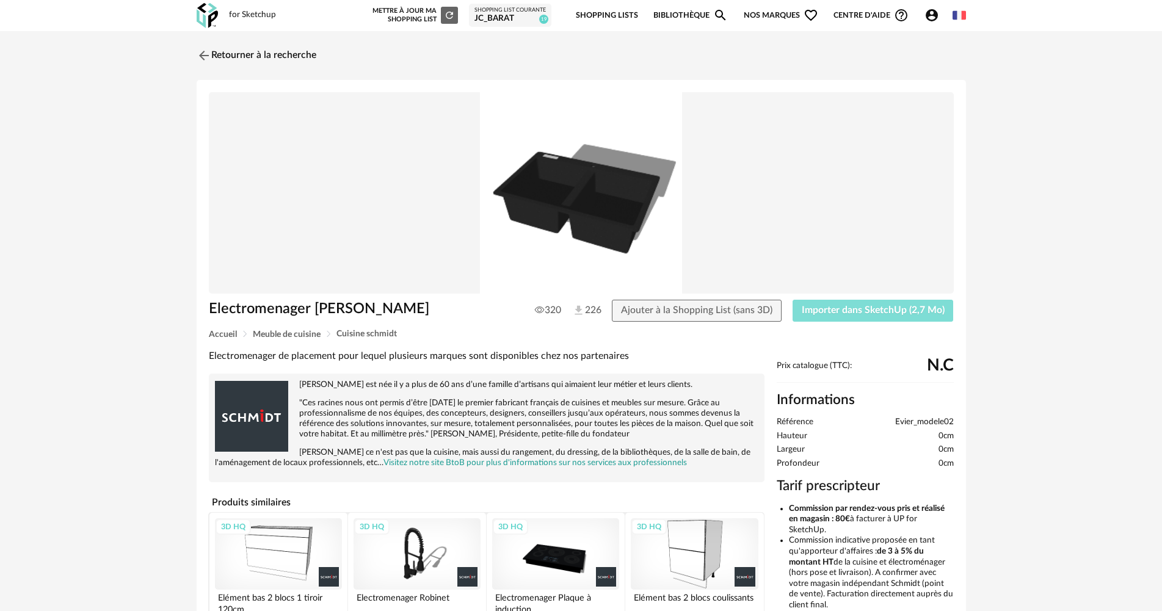
click at [896, 312] on span "Importer dans SketchUp (2,7 Mo)" at bounding box center [873, 310] width 143 height 10
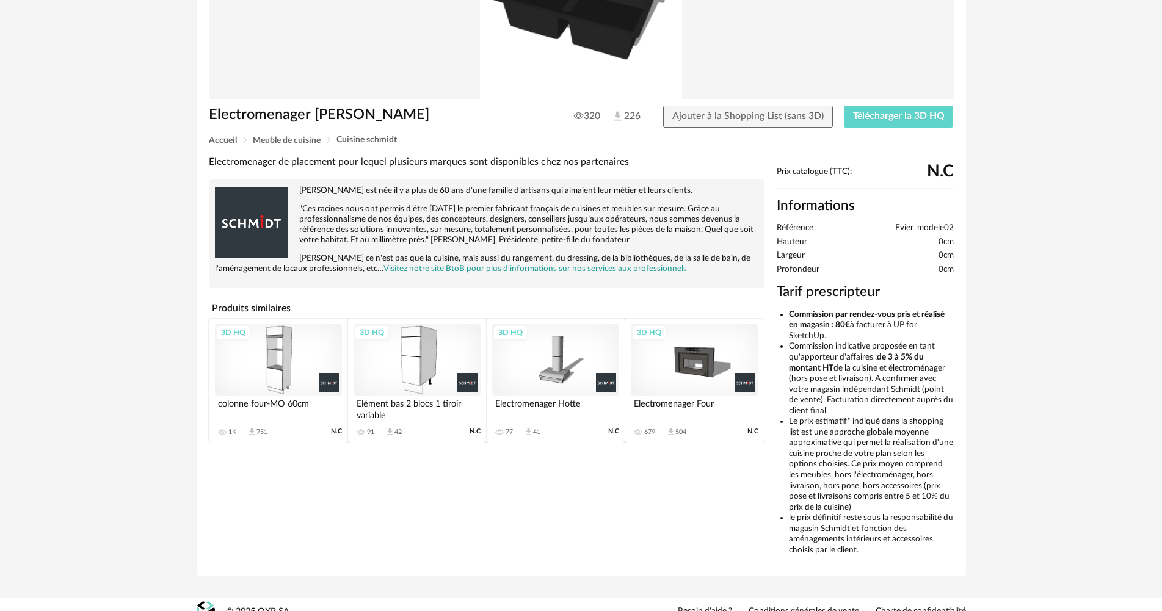
scroll to position [209, 0]
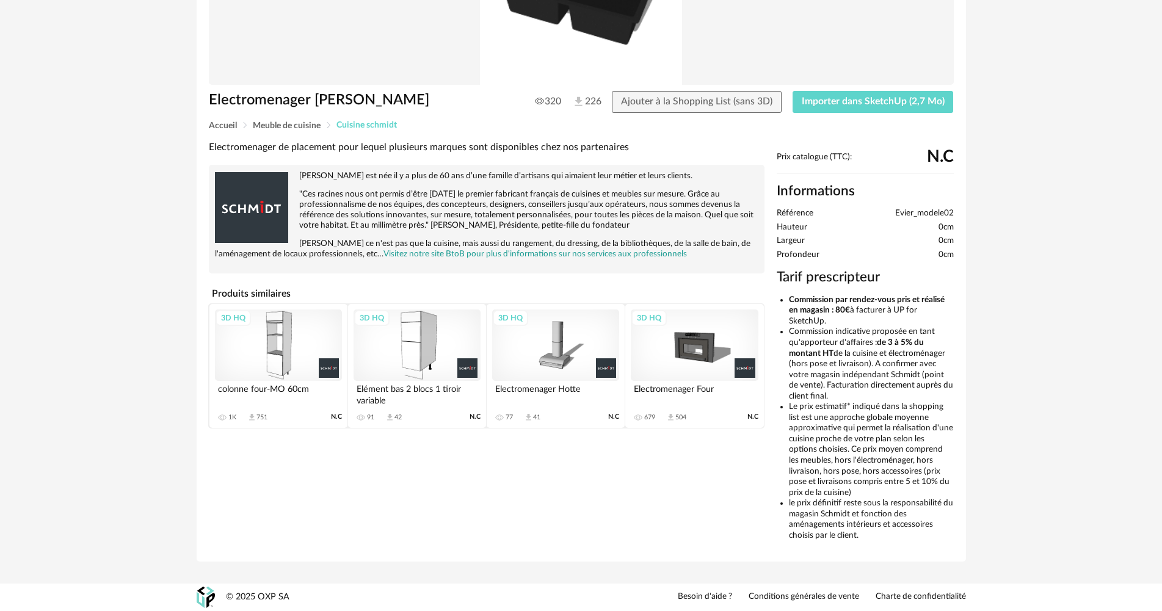
click at [368, 125] on span "Cuisine schmidt" at bounding box center [367, 125] width 60 height 9
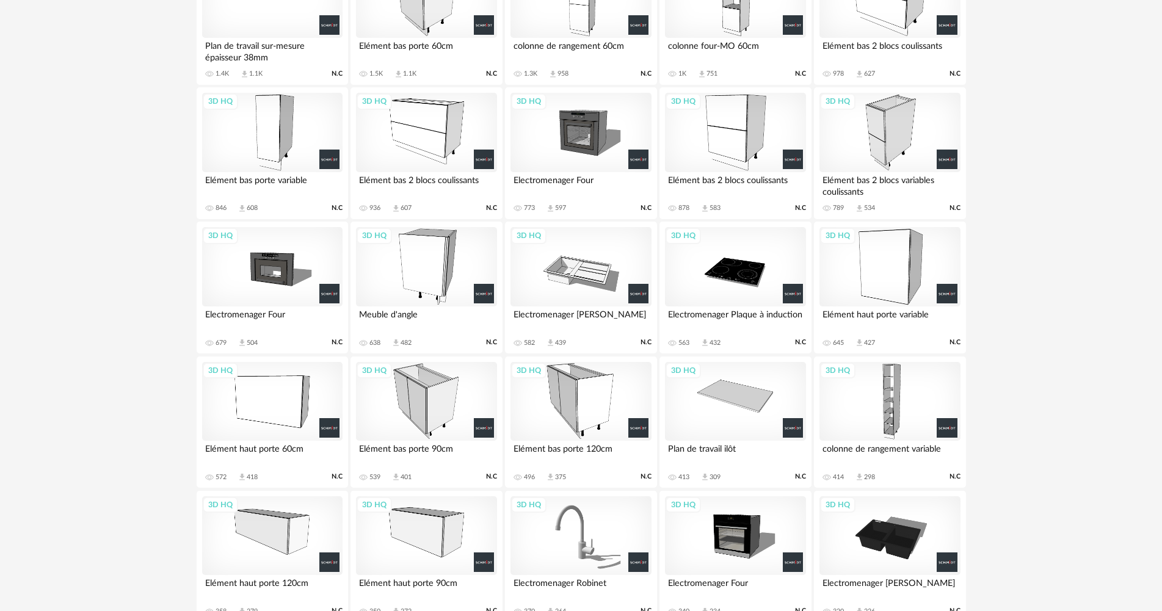
scroll to position [222, 0]
click at [576, 272] on div "3D HQ" at bounding box center [581, 267] width 140 height 79
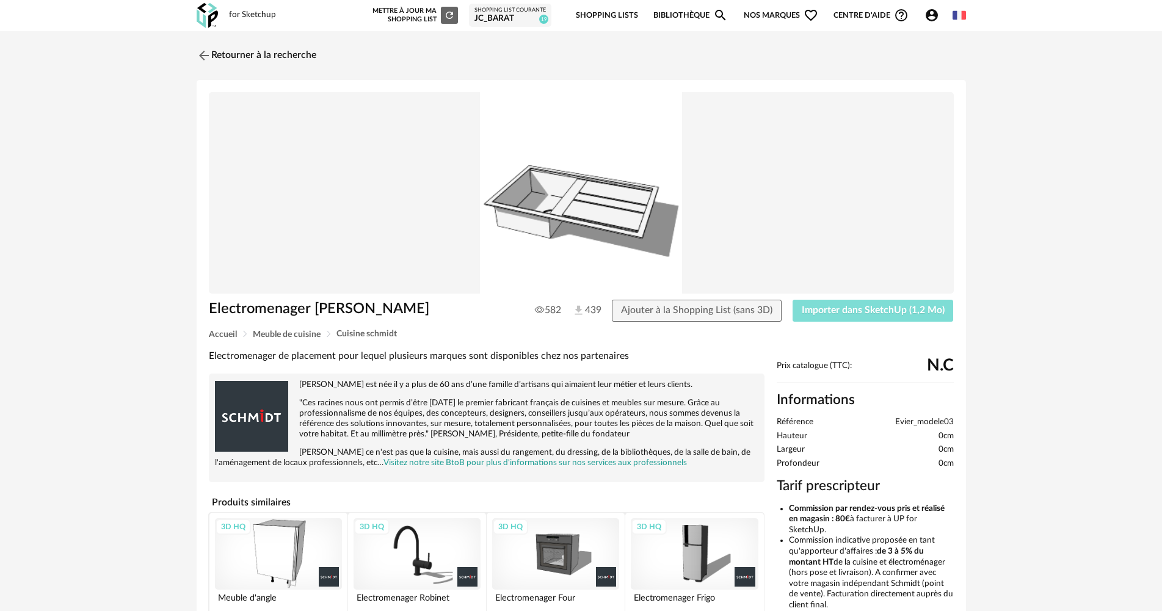
click at [833, 311] on span "Importer dans SketchUp (1,2 Mo)" at bounding box center [873, 310] width 143 height 10
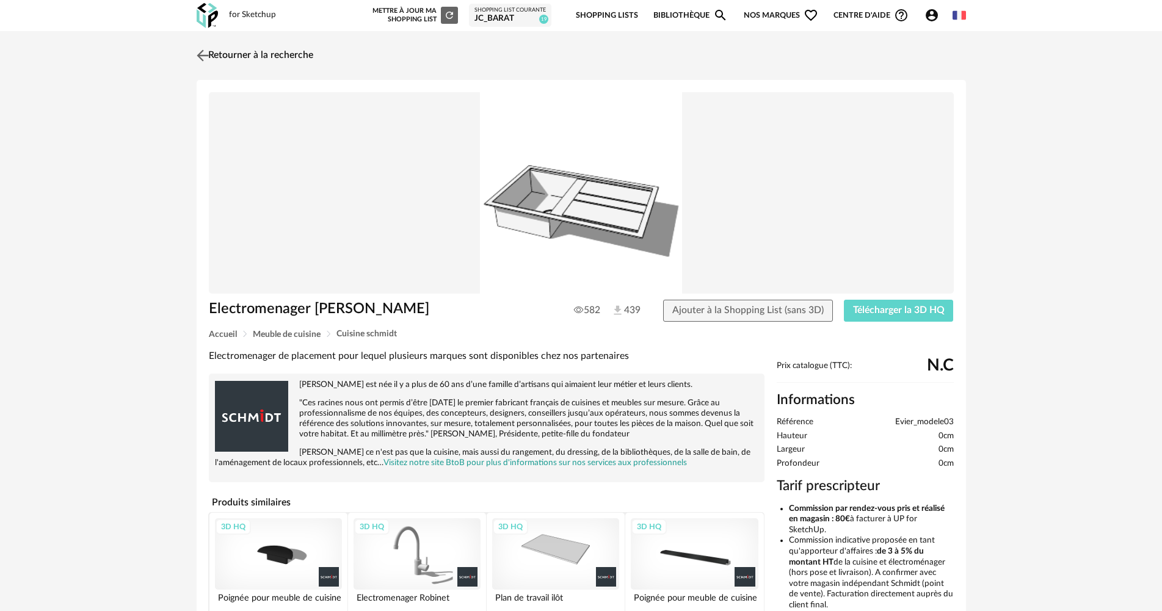
click at [202, 55] on img at bounding box center [203, 55] width 18 height 18
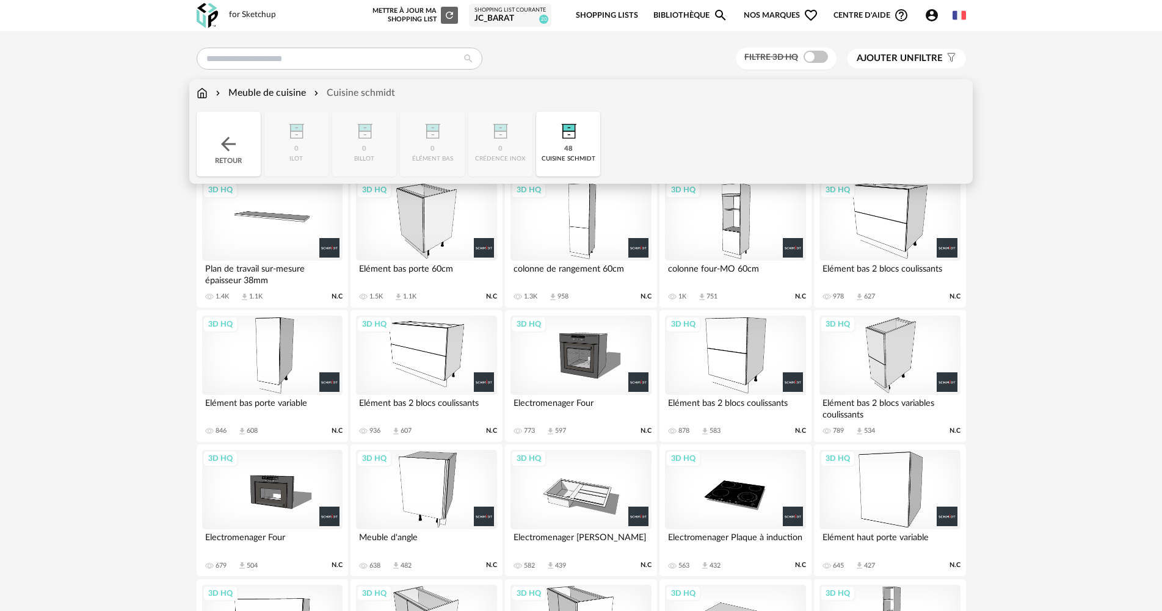
click at [248, 91] on div "Meuble de cuisine" at bounding box center [259, 93] width 93 height 14
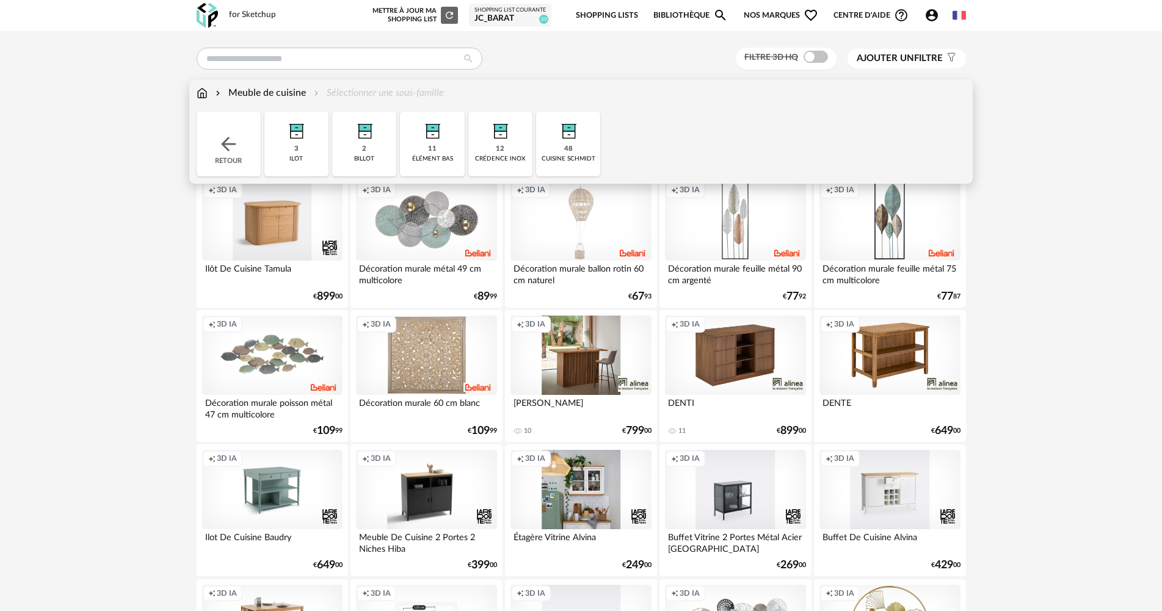
click at [308, 136] on img at bounding box center [296, 128] width 33 height 33
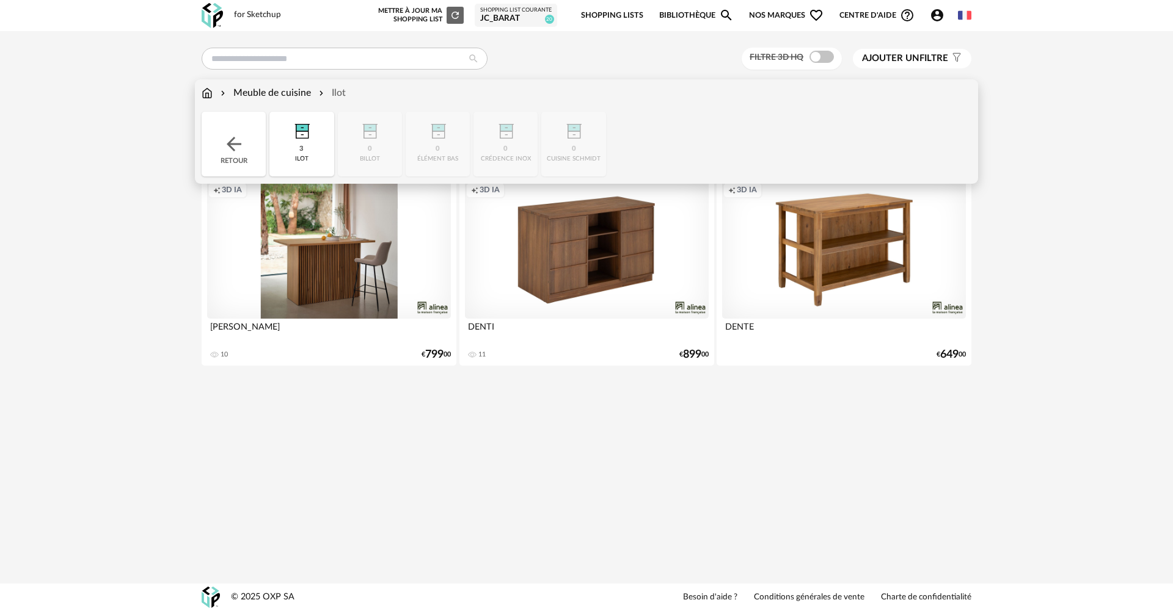
click at [239, 146] on img at bounding box center [234, 144] width 22 height 22
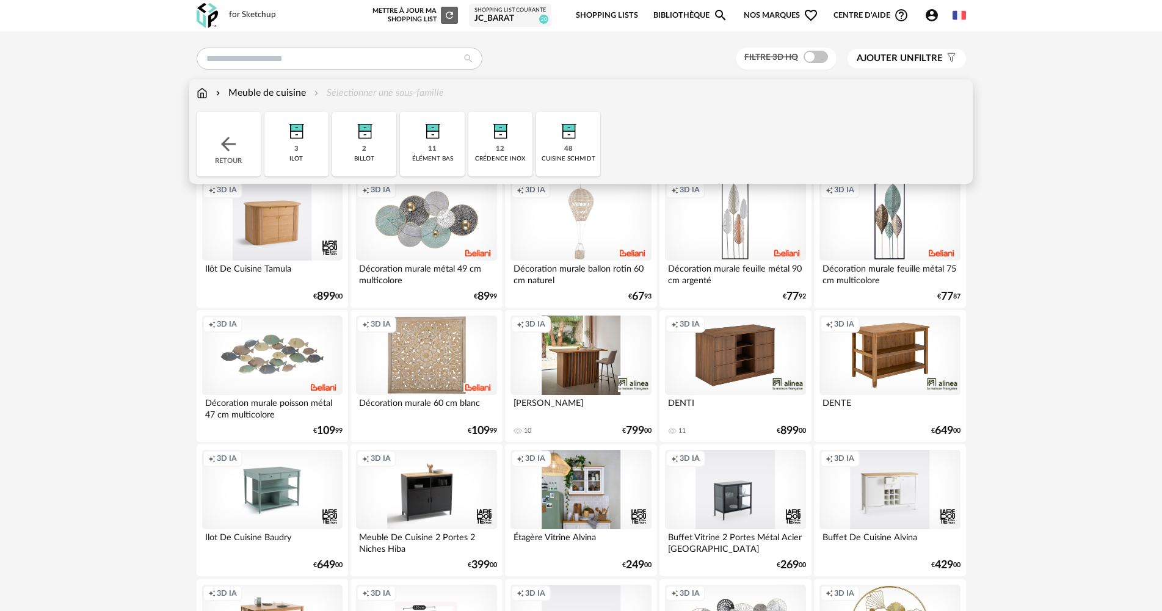
click at [380, 145] on img at bounding box center [364, 128] width 33 height 33
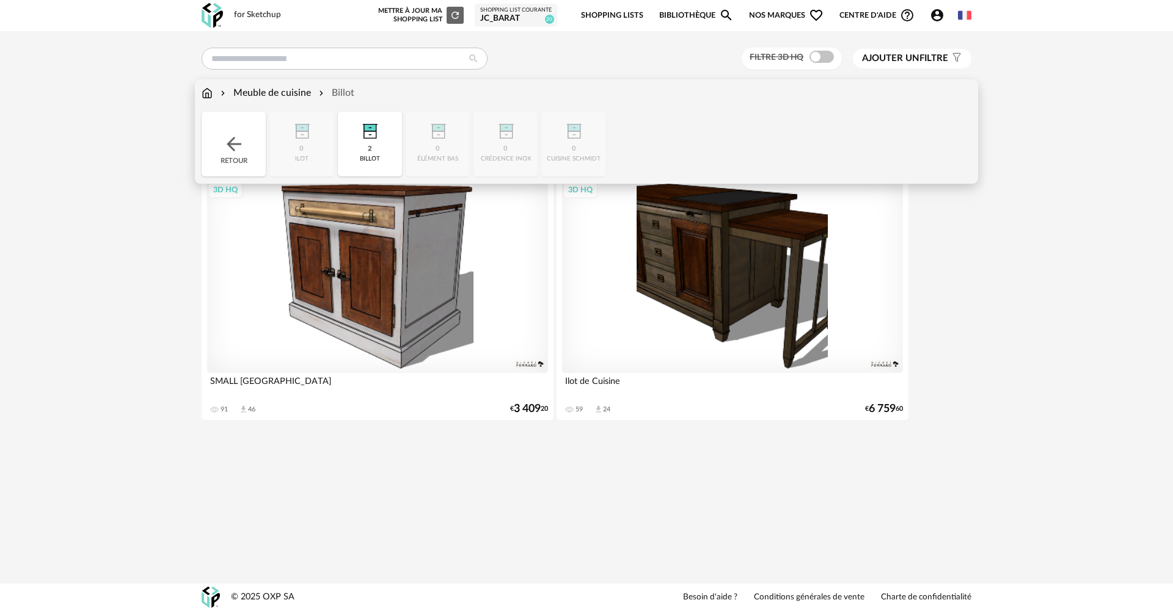
click at [247, 144] on div "Retour" at bounding box center [234, 144] width 64 height 65
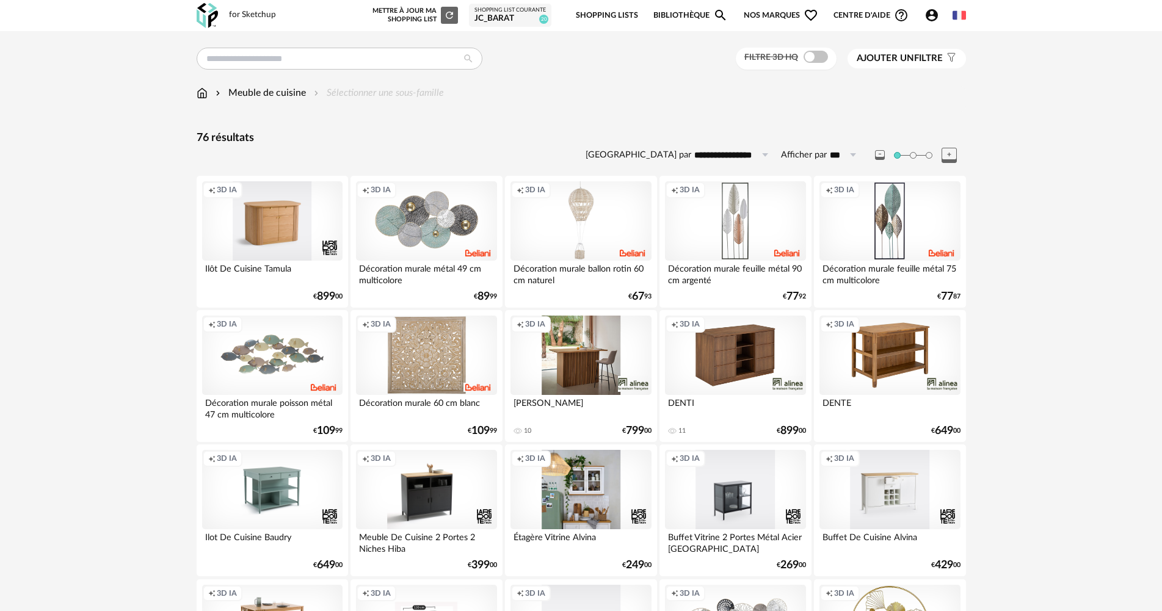
click at [868, 340] on div "Creation icon 3D IA" at bounding box center [890, 355] width 140 height 79
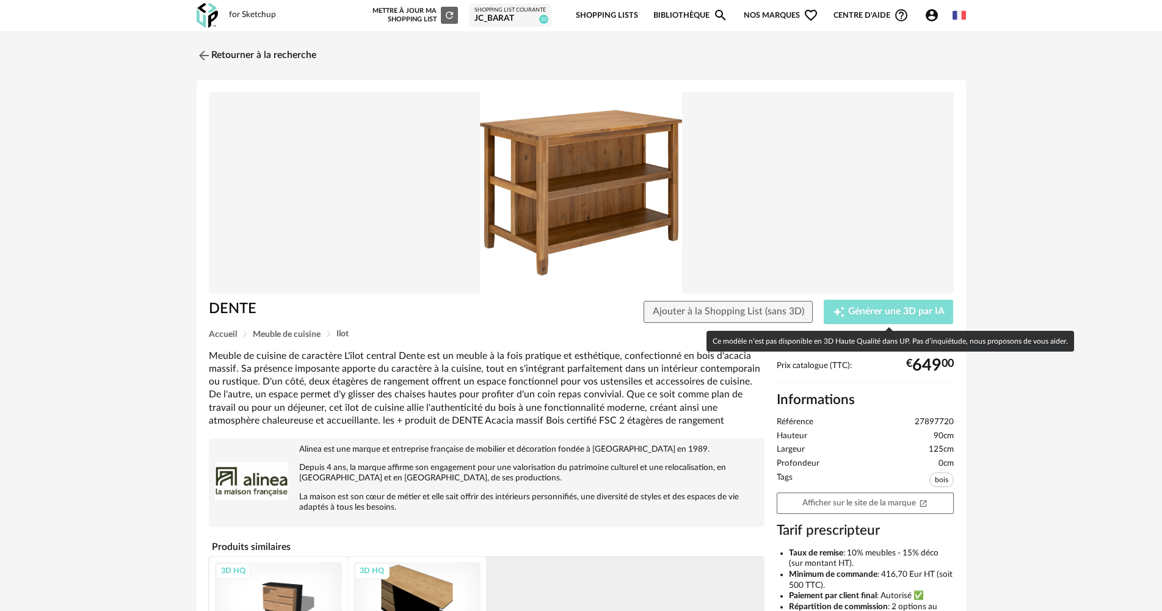
click at [848, 315] on div "Creation icon Générer une 3D par IA" at bounding box center [889, 312] width 112 height 12
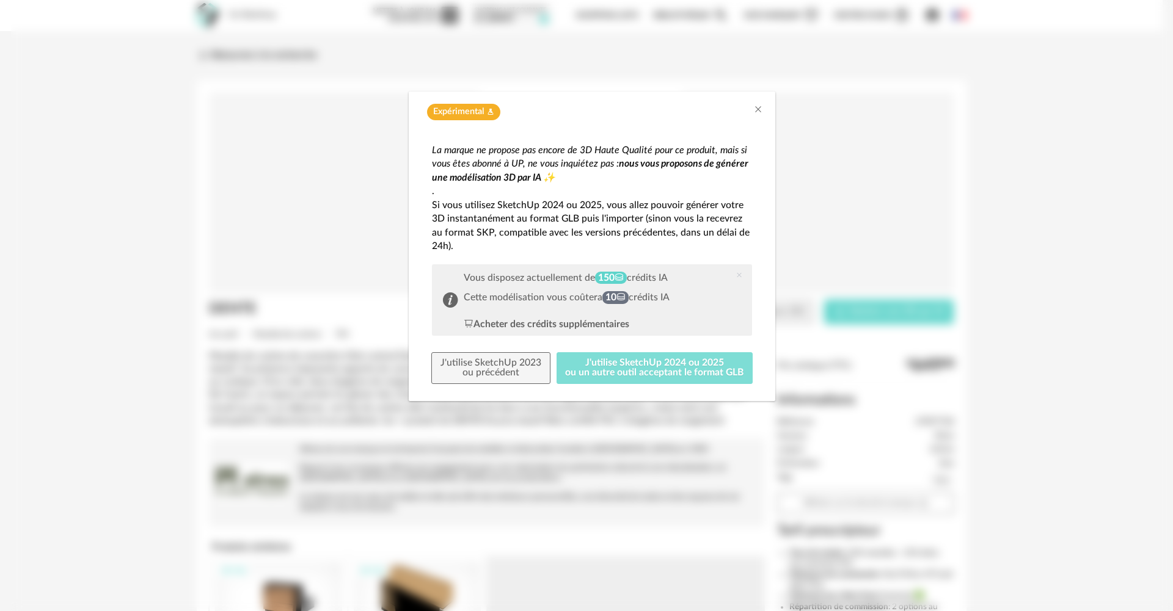
click at [623, 374] on button "J'utilise SketchUp 2024 ou 2025 ou un autre outil acceptant le format GLB" at bounding box center [654, 368] width 197 height 32
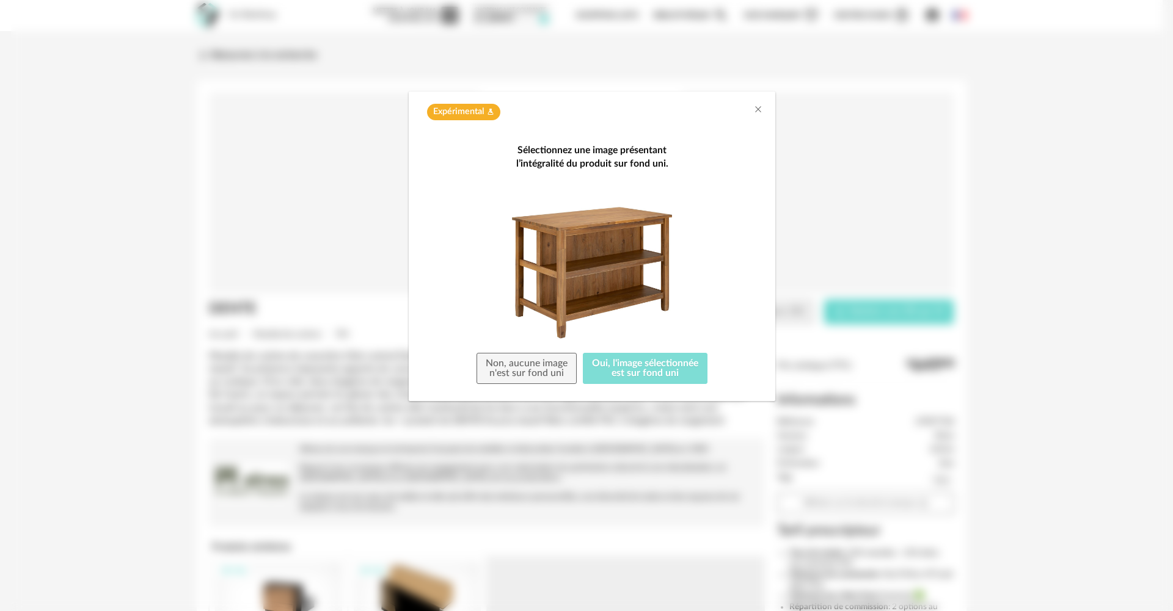
click at [650, 374] on button "Oui, l'image sélectionnée est sur fond uni" at bounding box center [645, 369] width 125 height 32
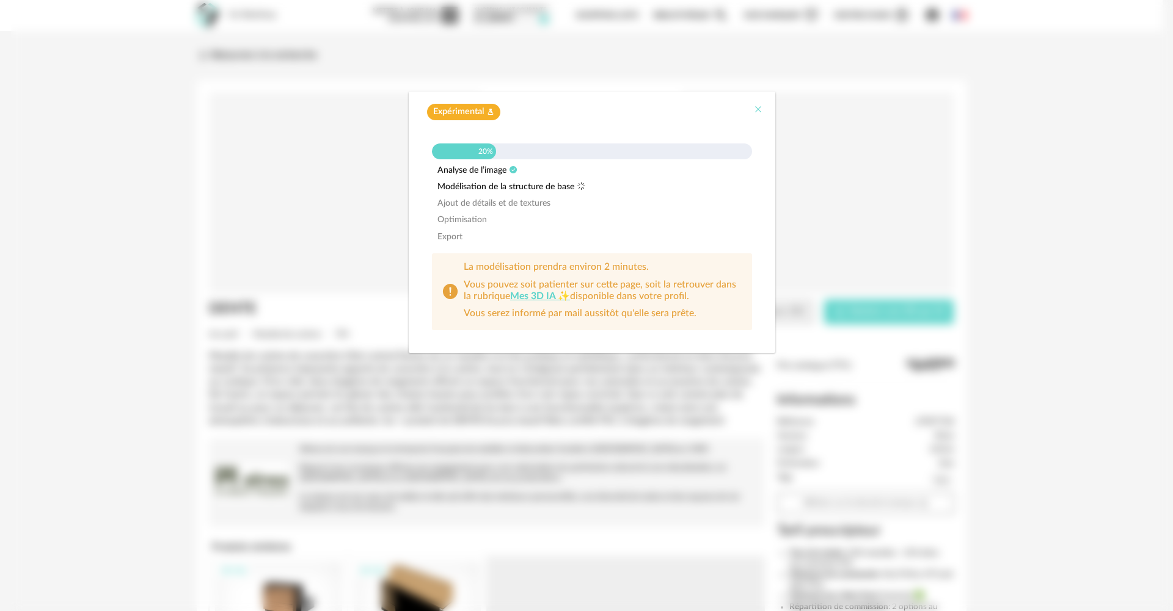
click at [760, 109] on icon "Close" at bounding box center [758, 109] width 10 height 10
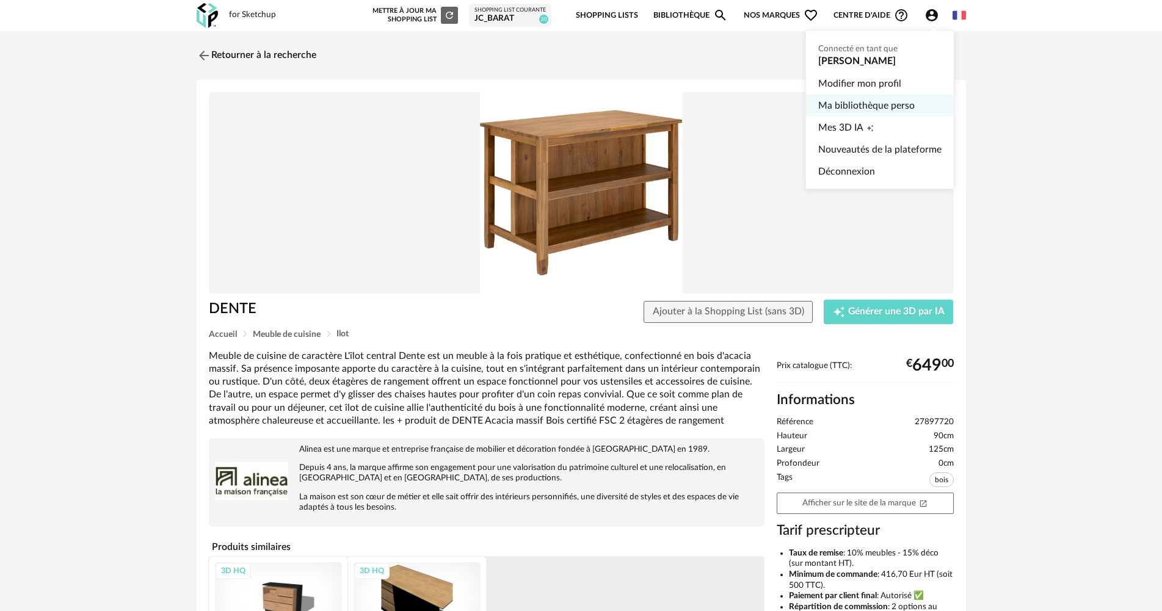
click at [873, 111] on link "Ma bibliothèque perso" at bounding box center [879, 106] width 123 height 22
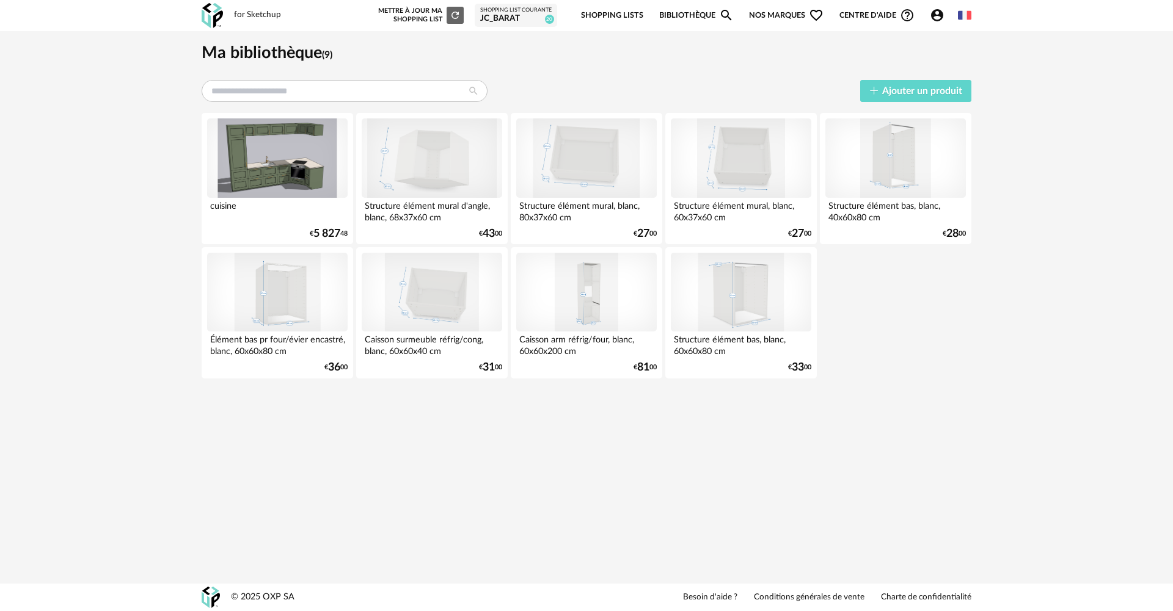
click at [533, 15] on div "JC_Barat" at bounding box center [515, 18] width 71 height 11
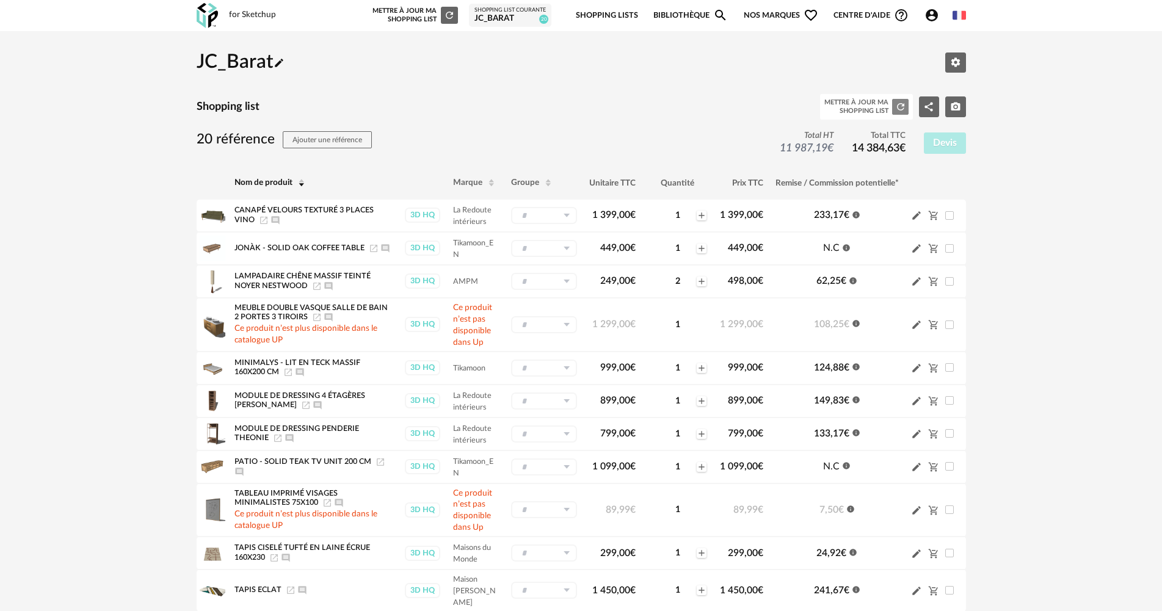
click at [898, 108] on icon "Refresh icon" at bounding box center [900, 106] width 11 height 11
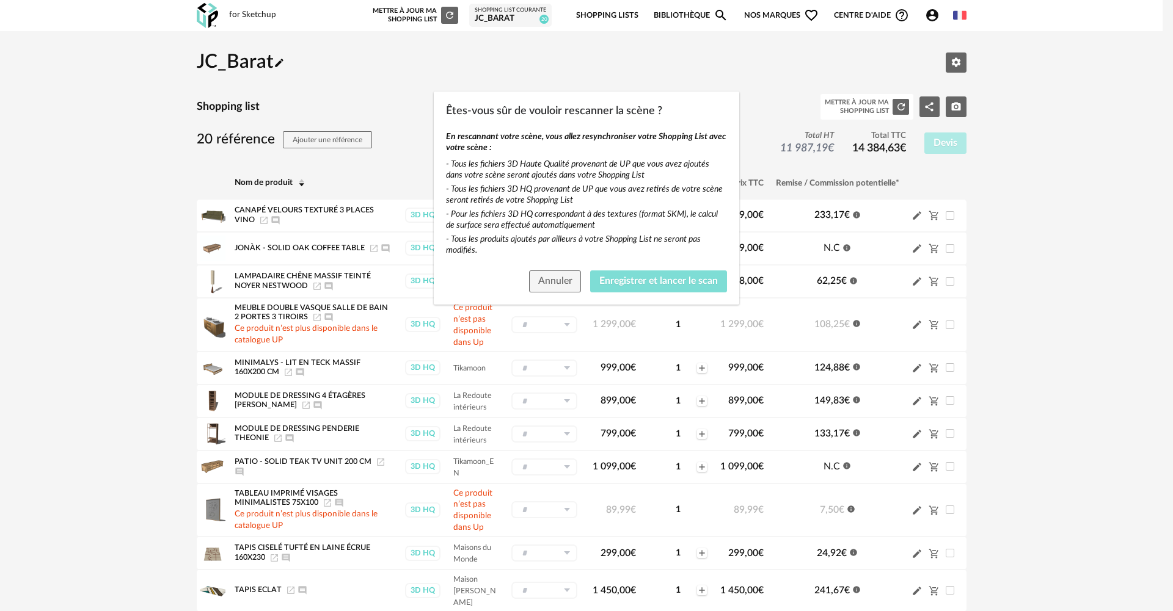
click at [646, 284] on span "Enregistrer et lancer le scan" at bounding box center [658, 281] width 118 height 10
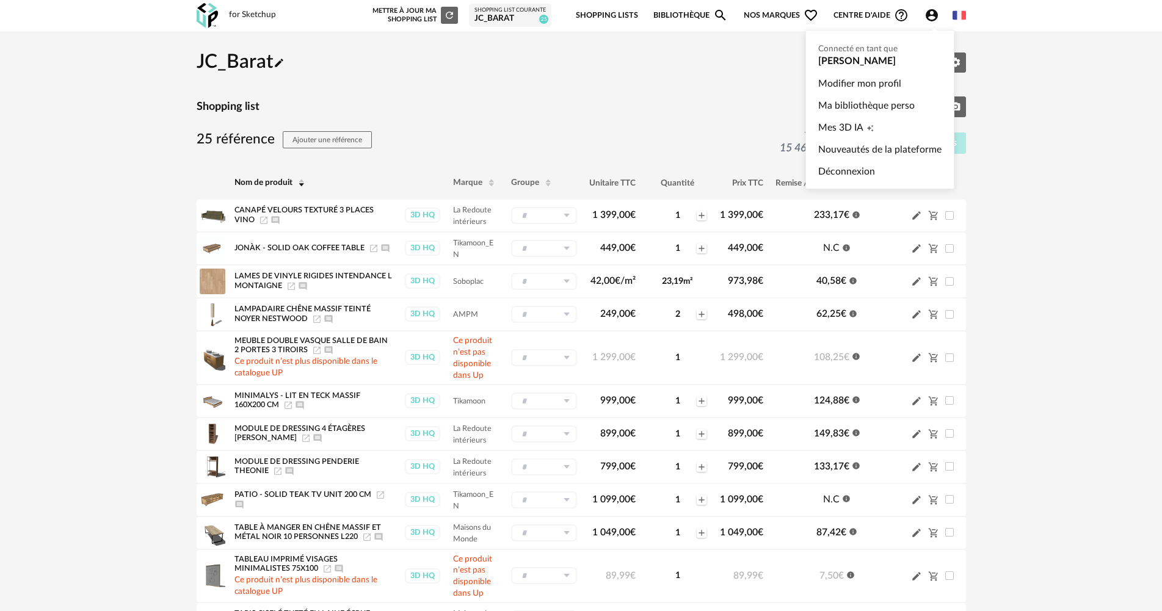
click at [930, 16] on icon "Account Circle icon" at bounding box center [932, 15] width 15 height 15
click at [862, 128] on span "Mes 3D IA" at bounding box center [840, 128] width 45 height 22
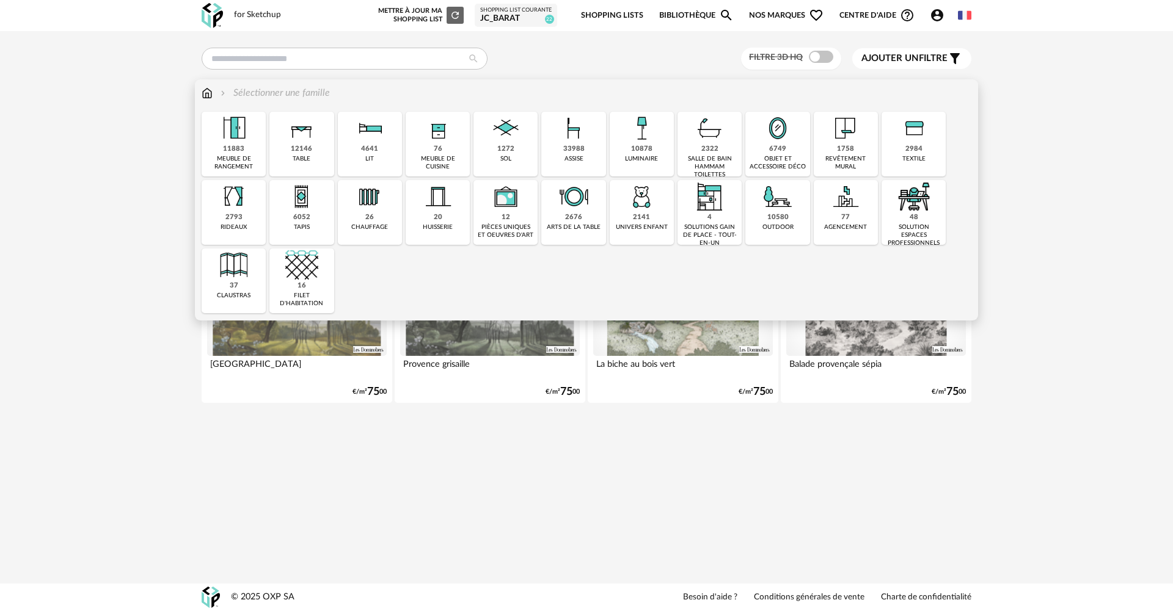
click at [318, 137] on img at bounding box center [301, 128] width 33 height 33
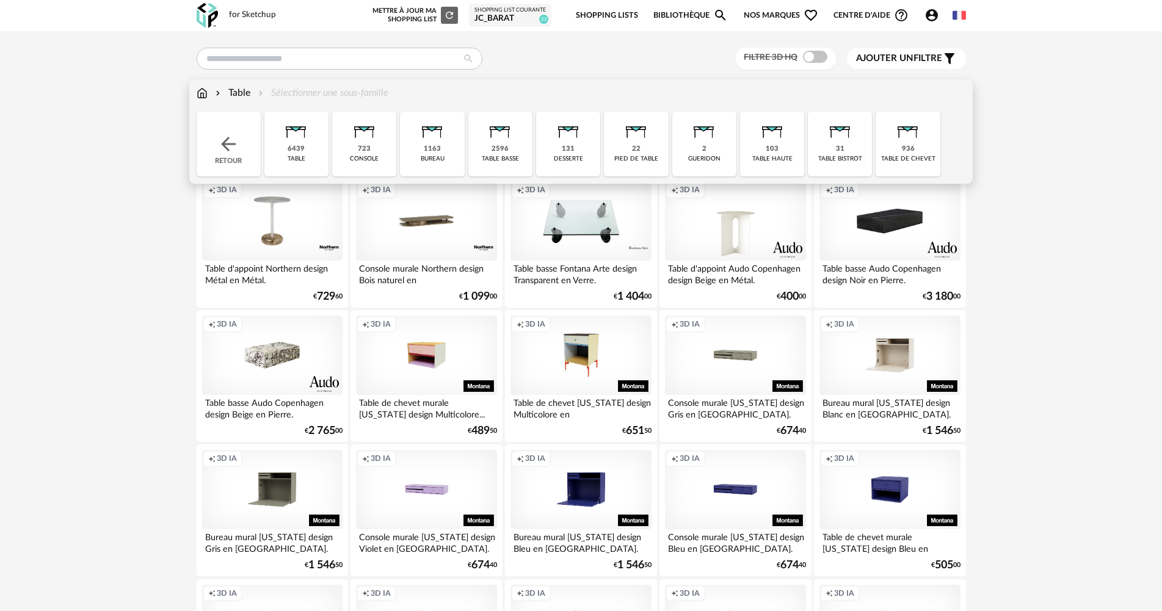
click at [569, 147] on div "131" at bounding box center [568, 149] width 13 height 9
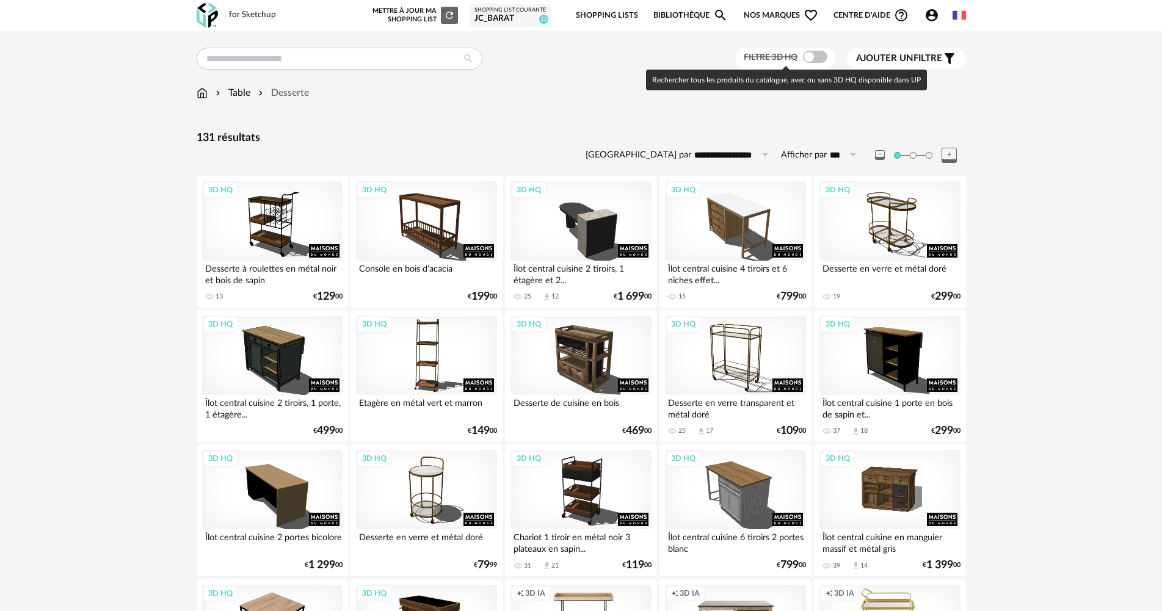
click at [815, 56] on span at bounding box center [815, 57] width 24 height 12
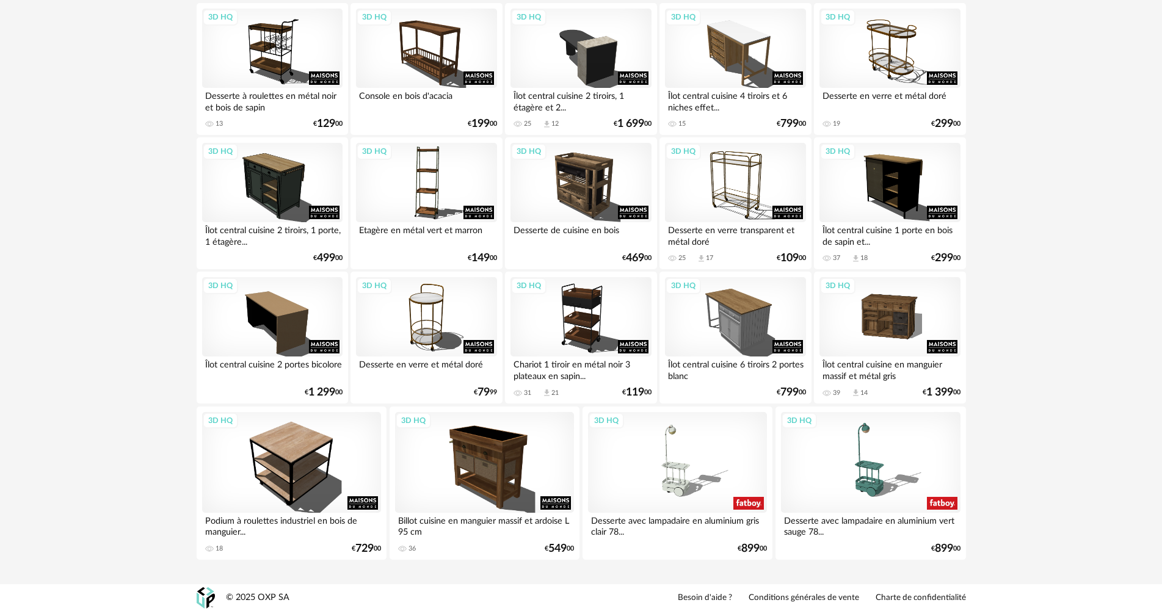
scroll to position [173, 0]
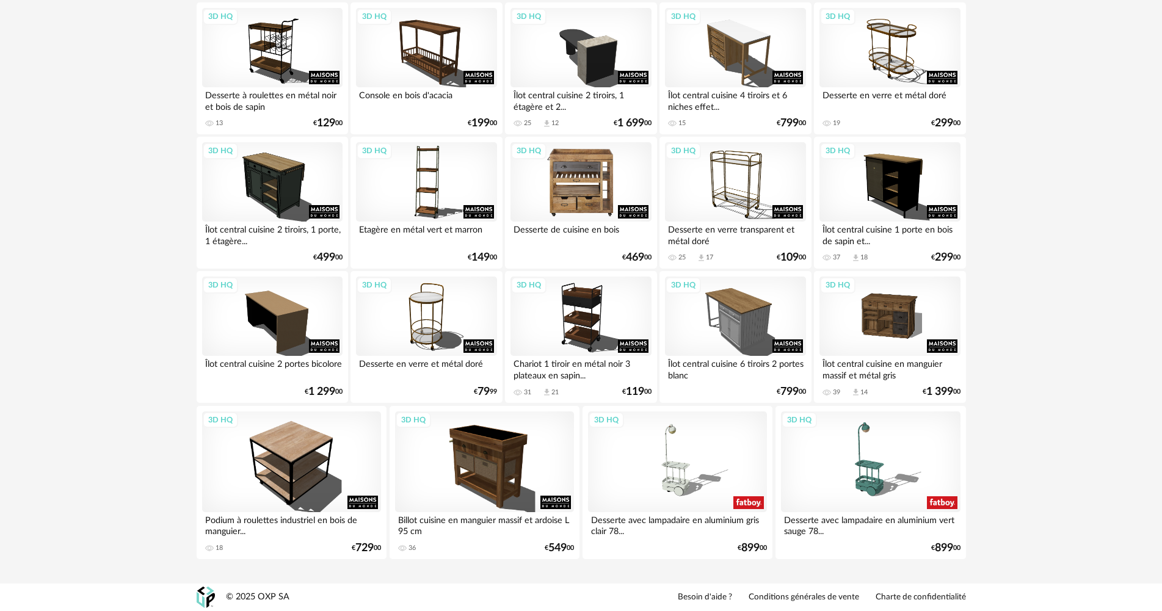
click at [594, 183] on div "3D HQ" at bounding box center [581, 181] width 140 height 79
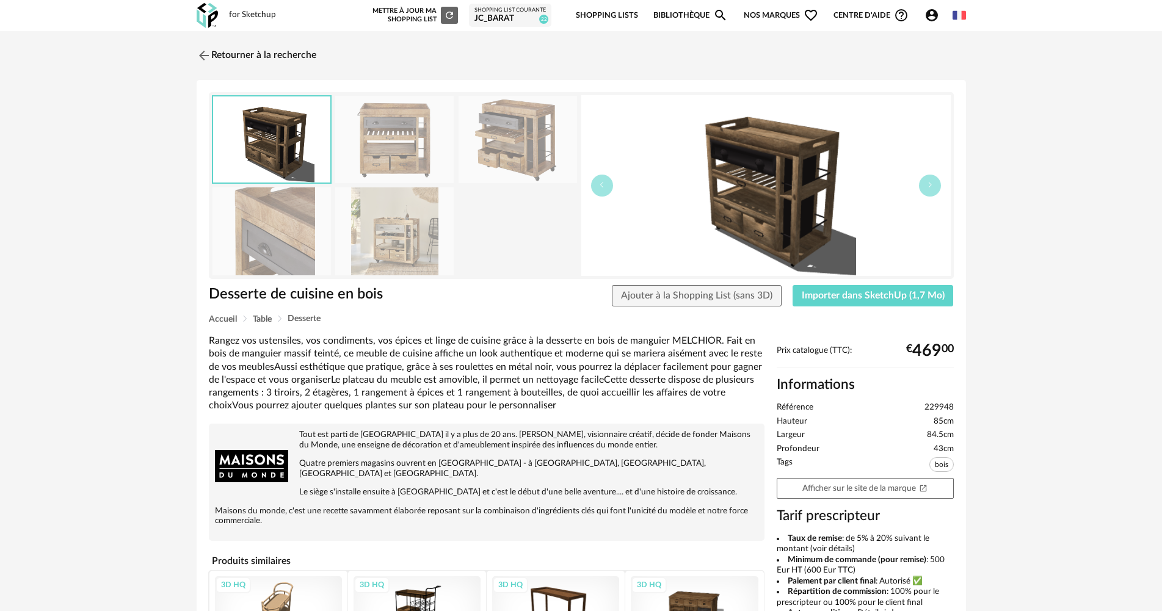
click at [512, 150] on img at bounding box center [518, 139] width 118 height 87
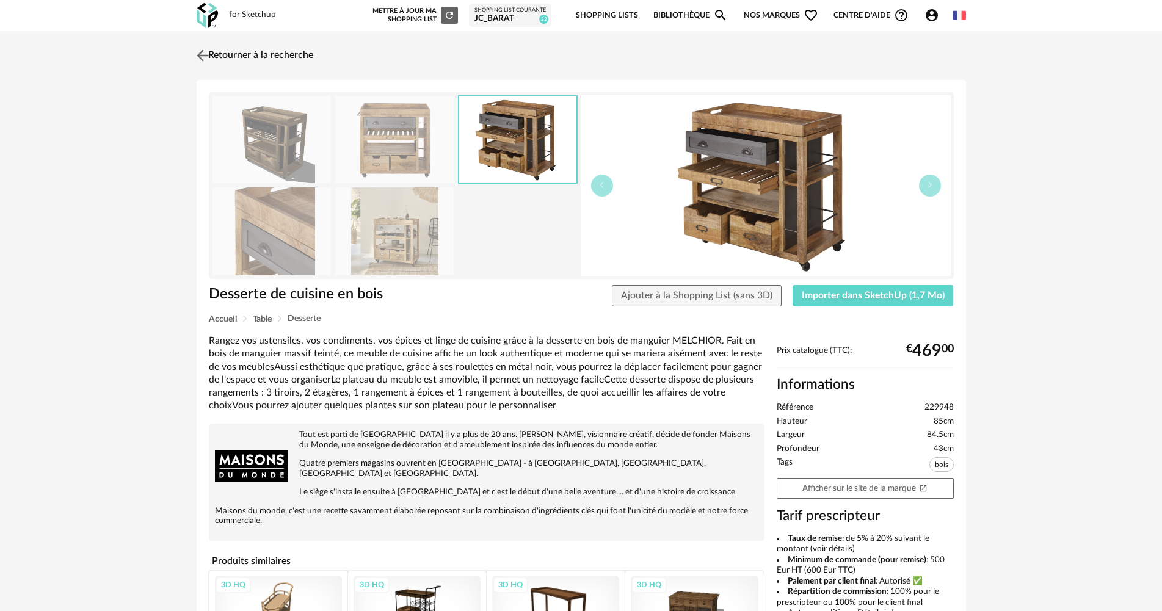
click at [208, 51] on img at bounding box center [203, 55] width 18 height 18
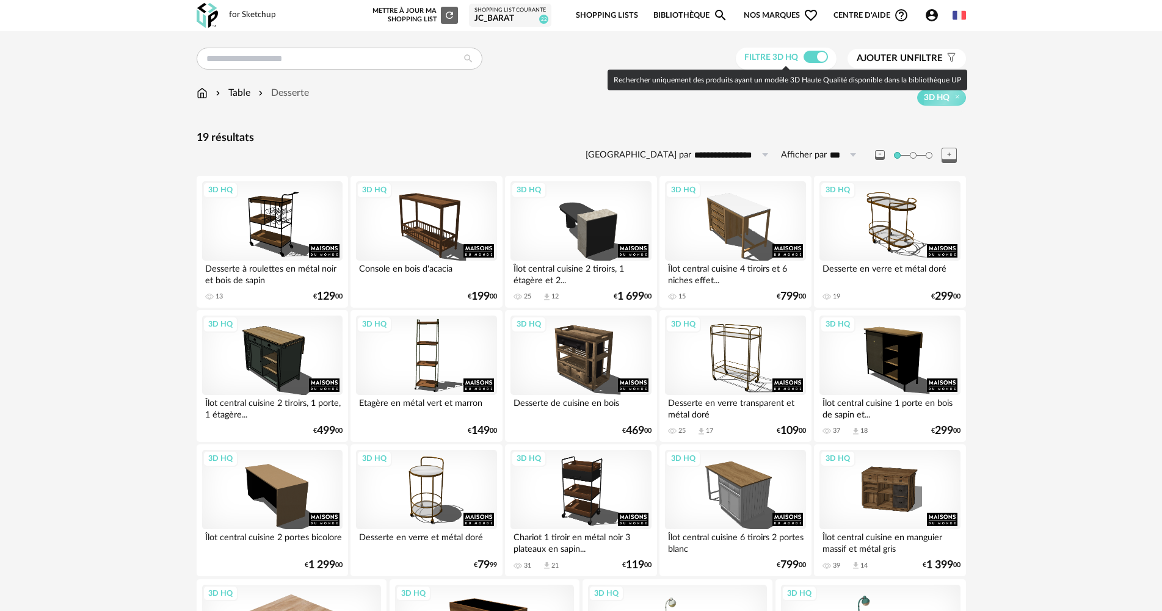
click at [816, 57] on span at bounding box center [816, 57] width 24 height 12
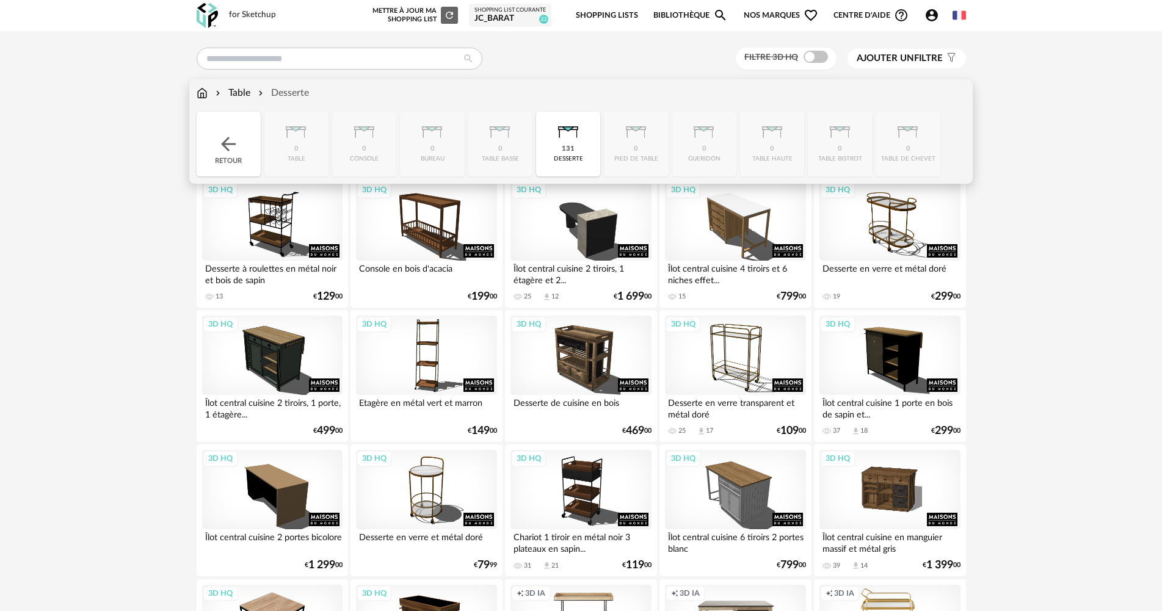
click at [240, 91] on div "Table" at bounding box center [231, 93] width 37 height 14
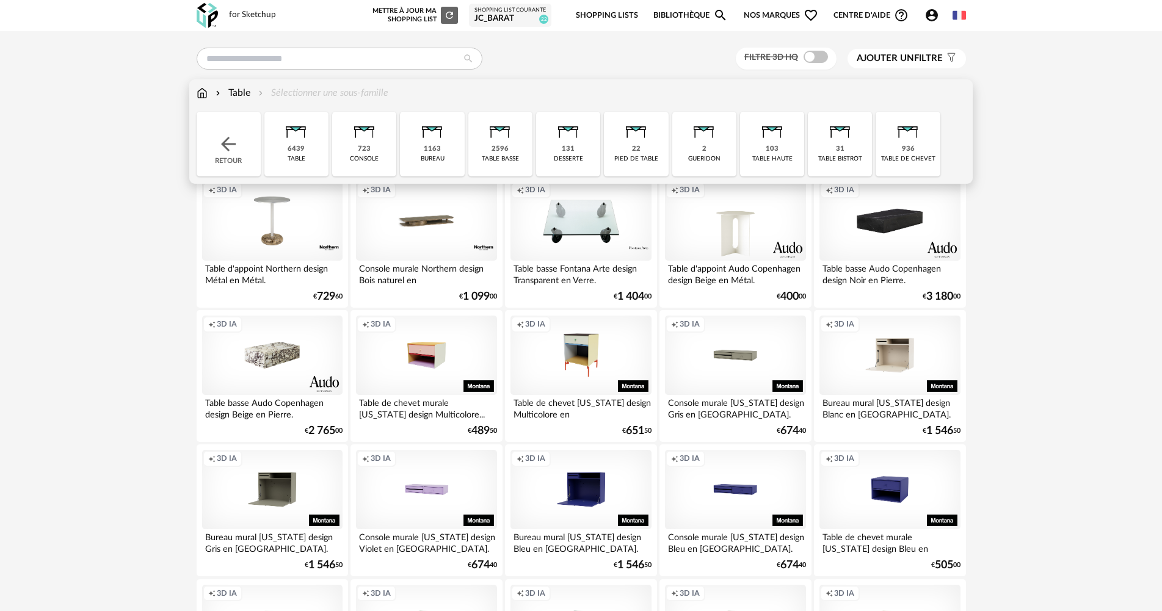
click at [850, 156] on div "table bistrot" at bounding box center [840, 159] width 44 height 8
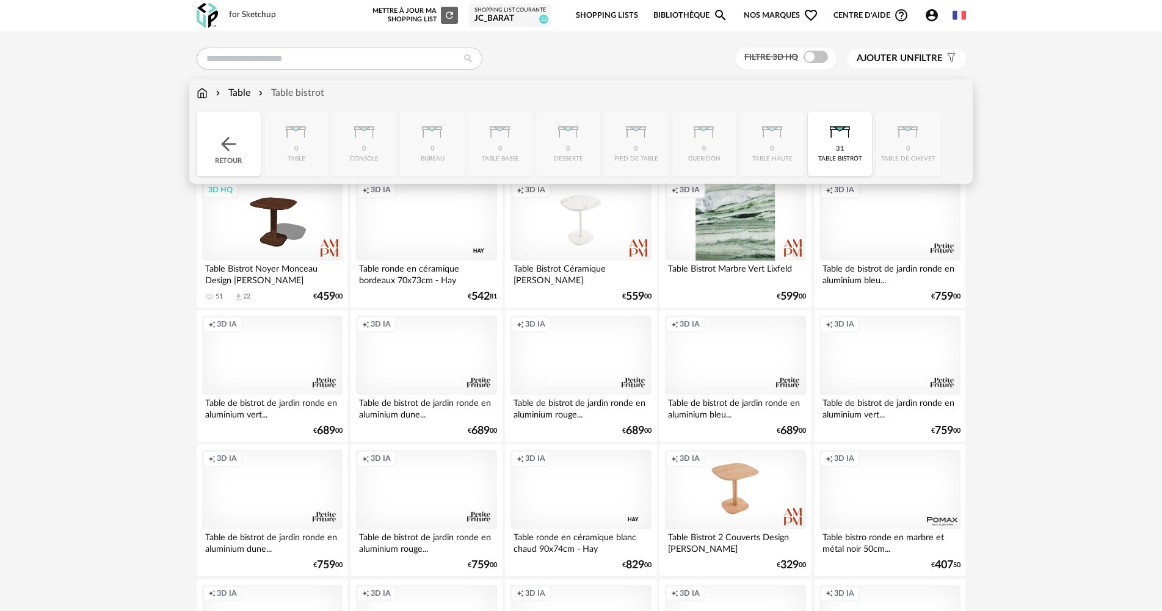
click at [213, 137] on div "Retour" at bounding box center [229, 144] width 64 height 65
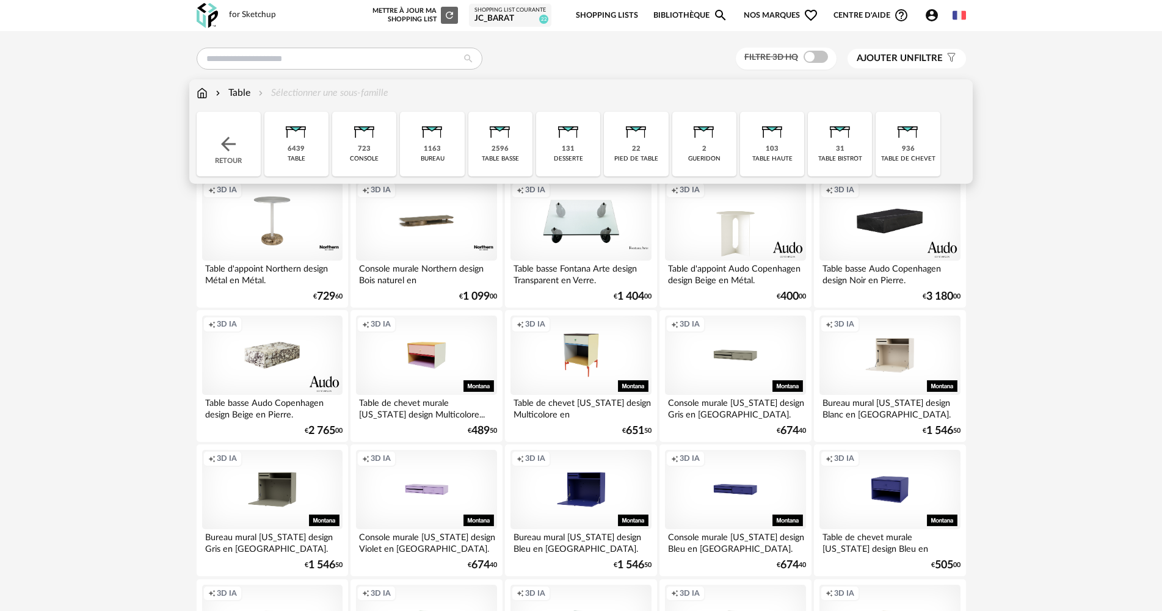
click at [299, 140] on img at bounding box center [296, 128] width 33 height 33
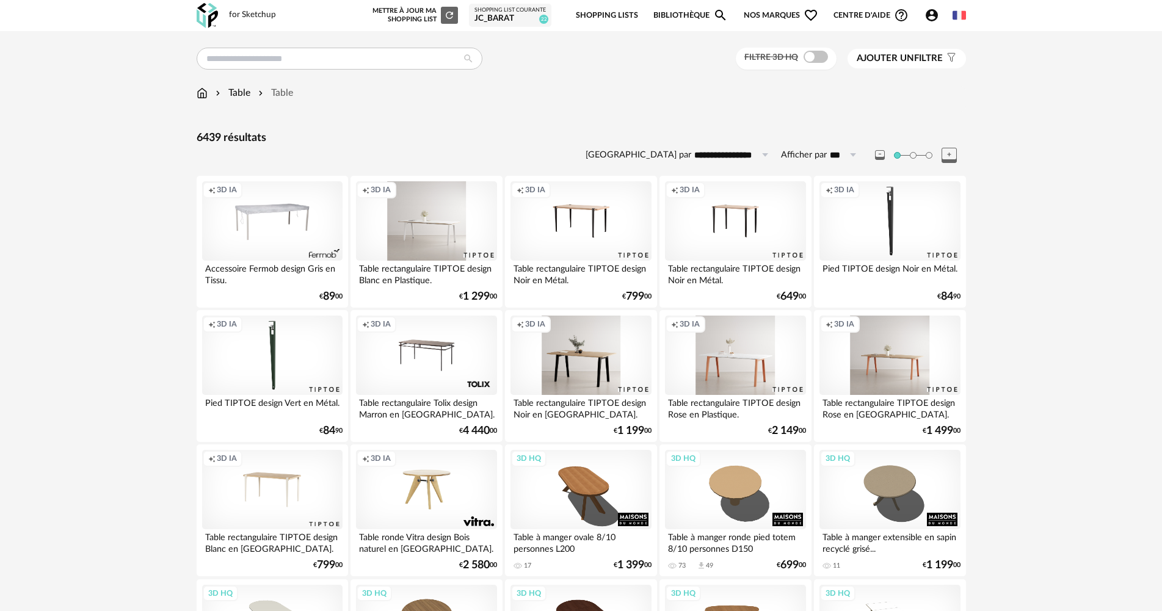
click at [930, 14] on icon "Account Circle icon" at bounding box center [932, 15] width 12 height 12
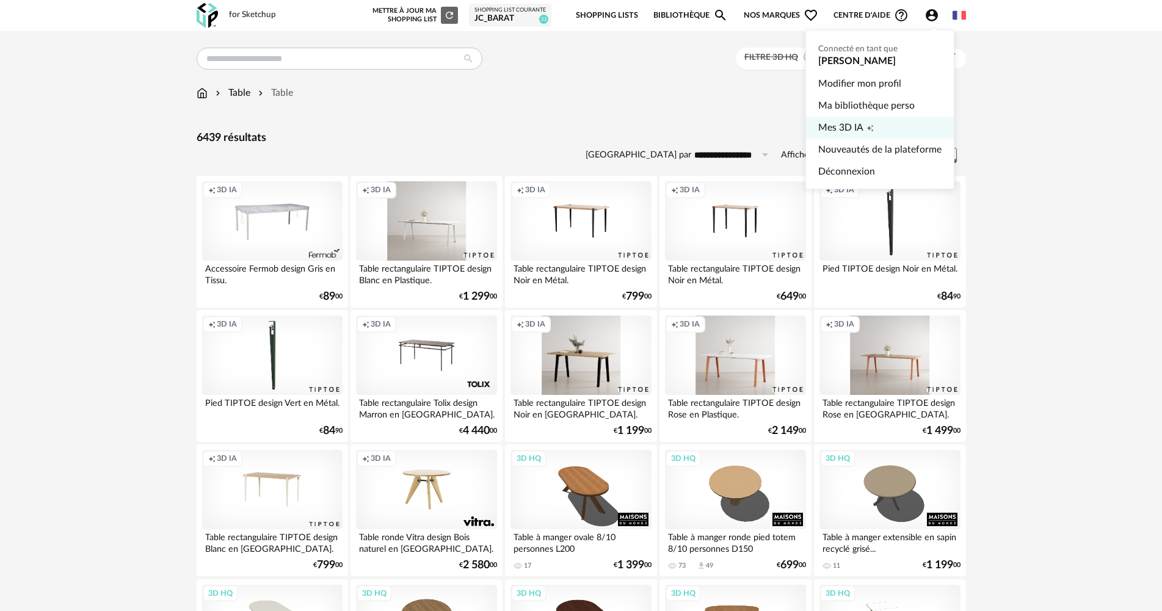
click at [882, 126] on link "Mes 3D IA Creation icon" at bounding box center [879, 128] width 123 height 22
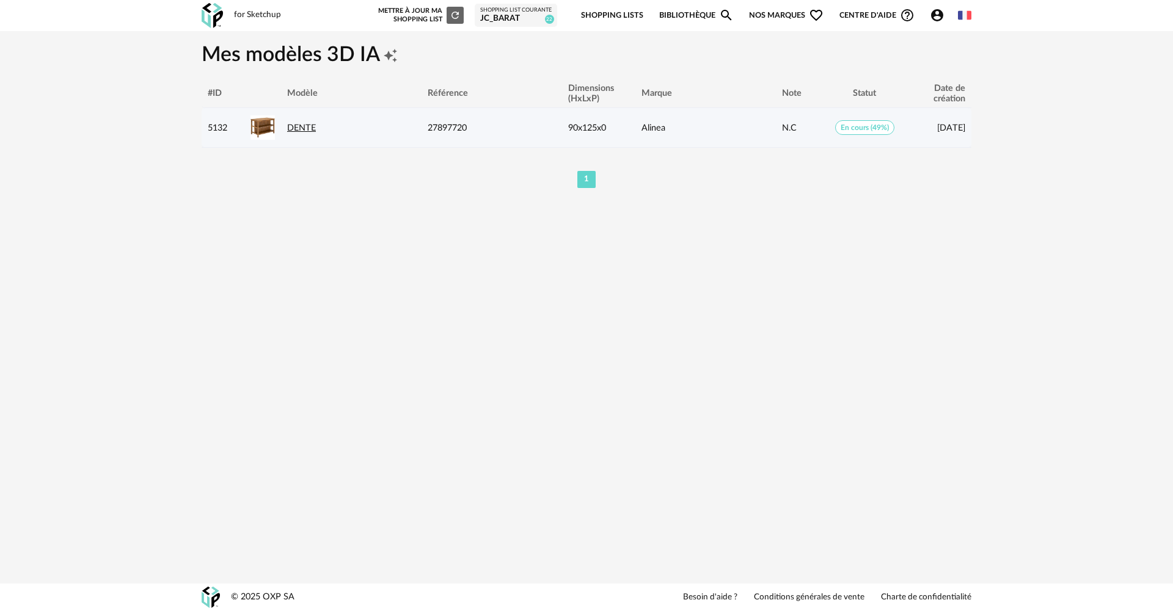
click at [293, 123] on link "DENTE" at bounding box center [301, 127] width 29 height 9
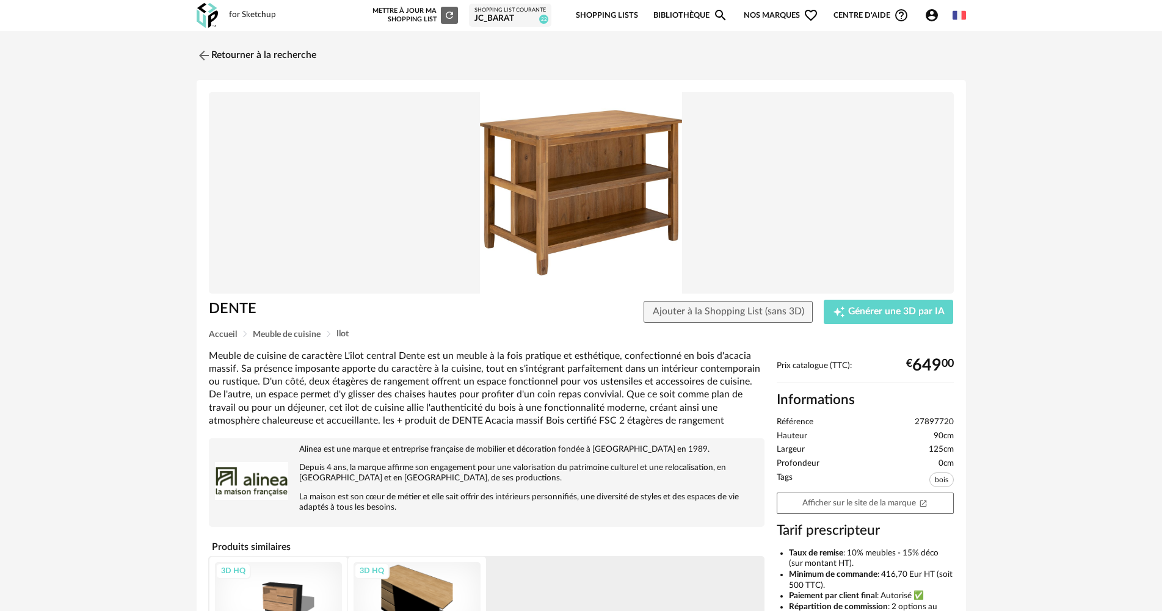
click at [518, 13] on div "Shopping List courante" at bounding box center [510, 10] width 71 height 7
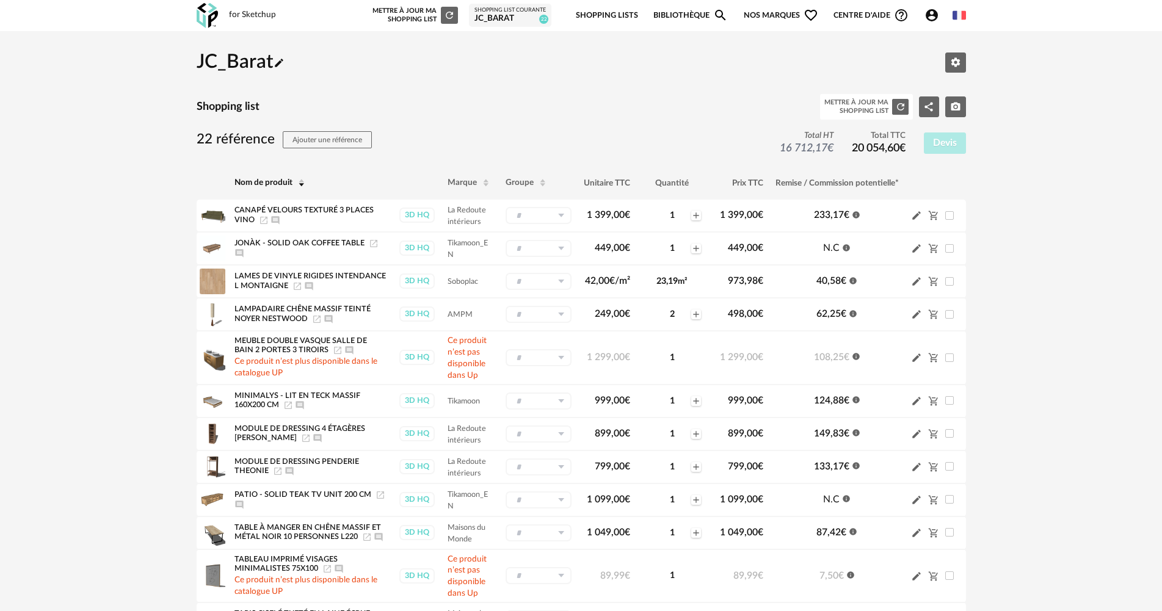
click at [1060, 197] on div "JC_Barat Pencil icon Editer les paramètres Shopping list Mettre à jour ma Shopp…" at bounding box center [581, 574] width 1162 height 1087
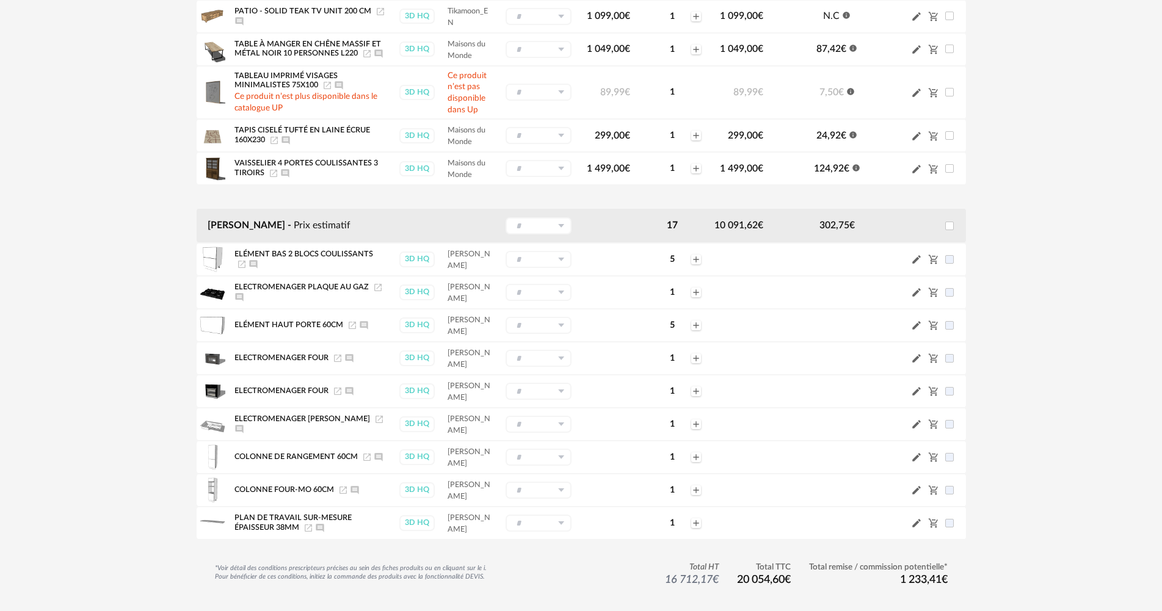
scroll to position [534, 0]
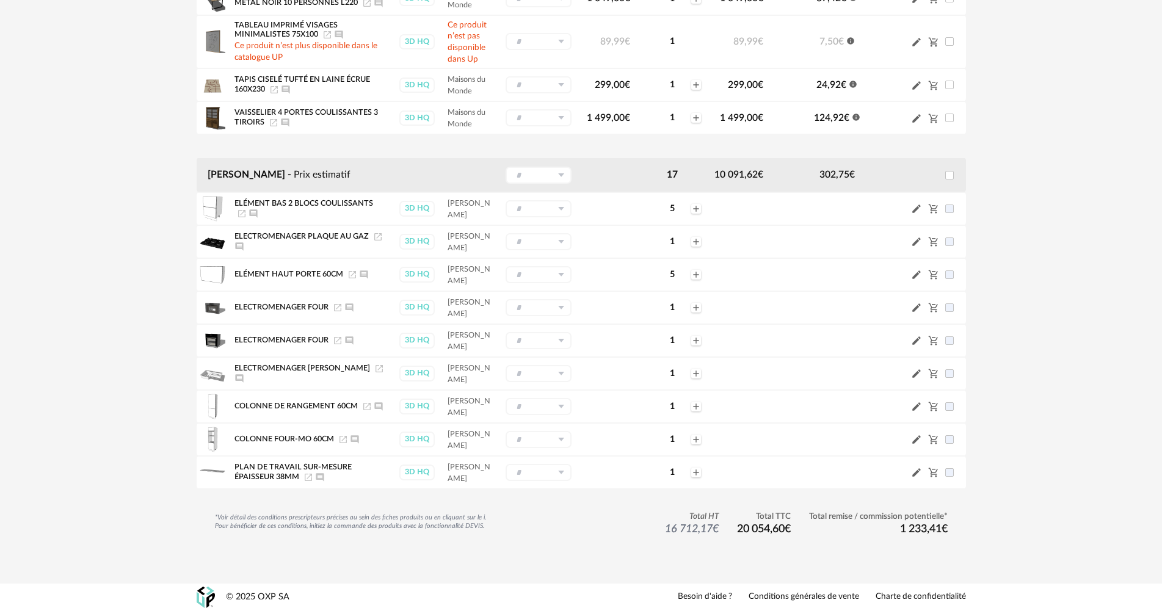
click at [559, 173] on icon at bounding box center [560, 175] width 15 height 17
click at [539, 228] on span "Nouveau groupe (ex.: Cuisine)" at bounding box center [563, 228] width 96 height 7
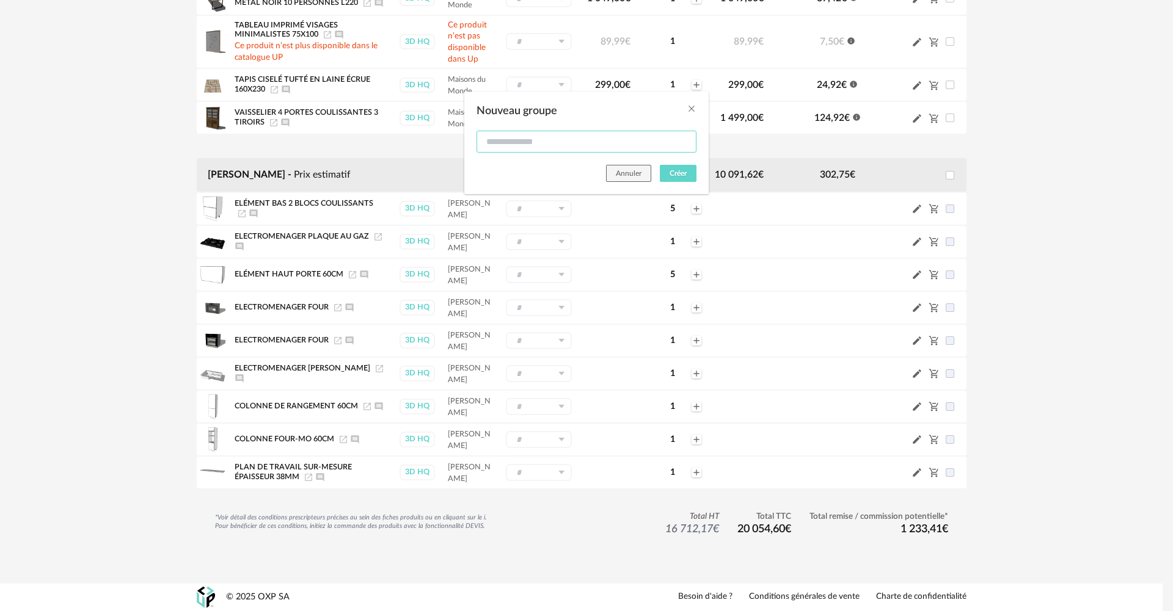
click at [596, 145] on input "Nouveau groupe" at bounding box center [586, 142] width 220 height 22
type input "*******"
click at [680, 175] on span "Créer" at bounding box center [677, 173] width 17 height 7
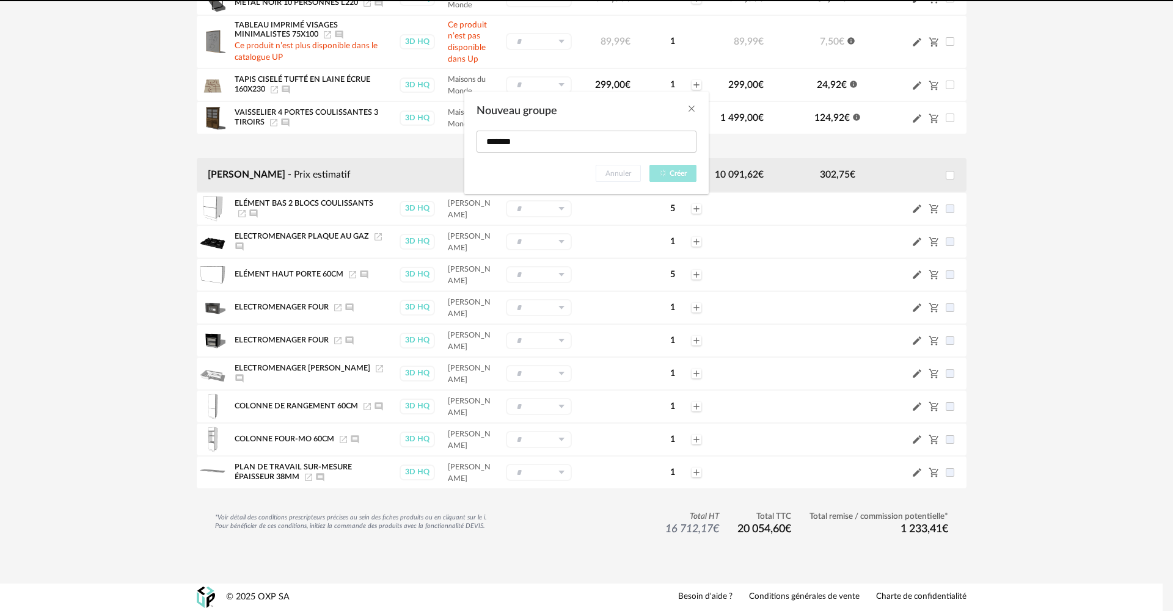
type input "*******"
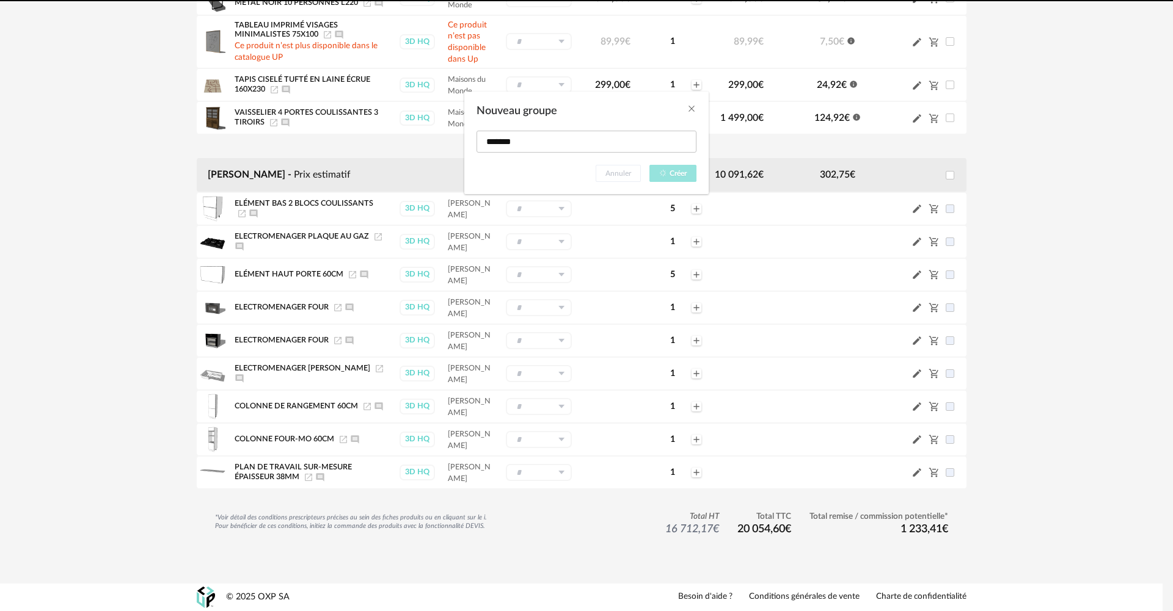
type input "*******"
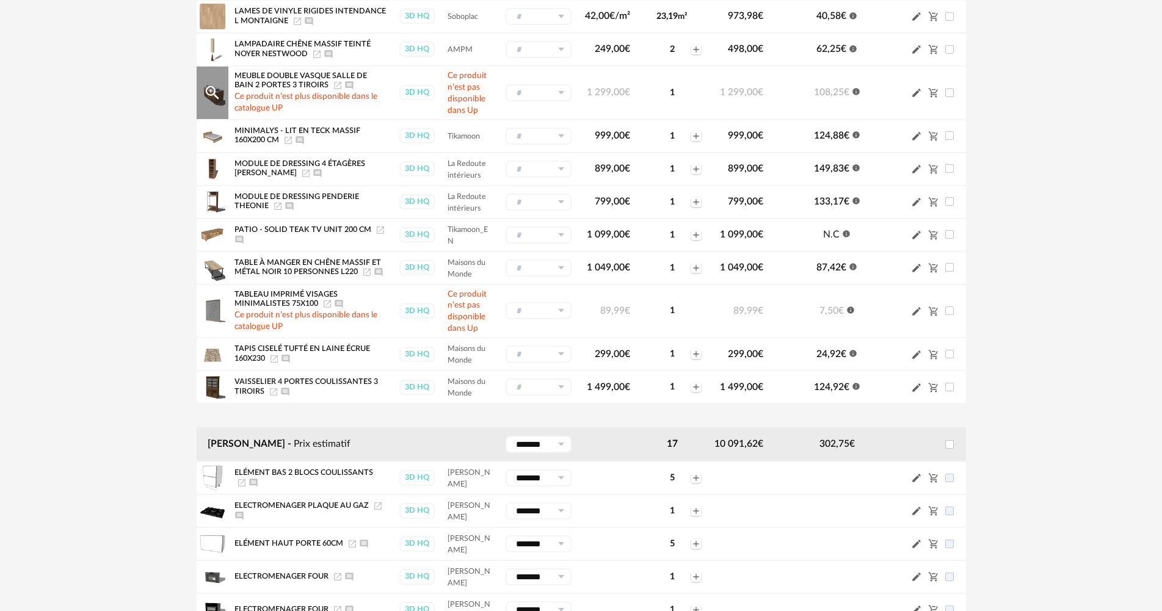
scroll to position [107, 0]
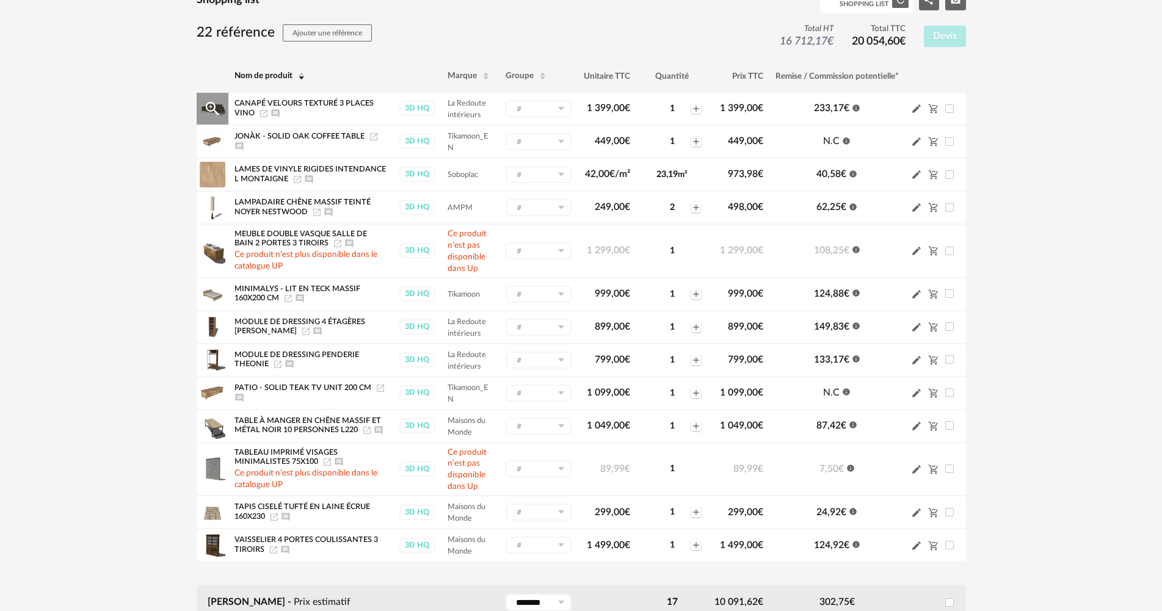
click at [561, 108] on icon at bounding box center [560, 108] width 15 height 17
click at [572, 184] on span "Nouveau groupe (ex.: Cuisine)" at bounding box center [563, 183] width 96 height 7
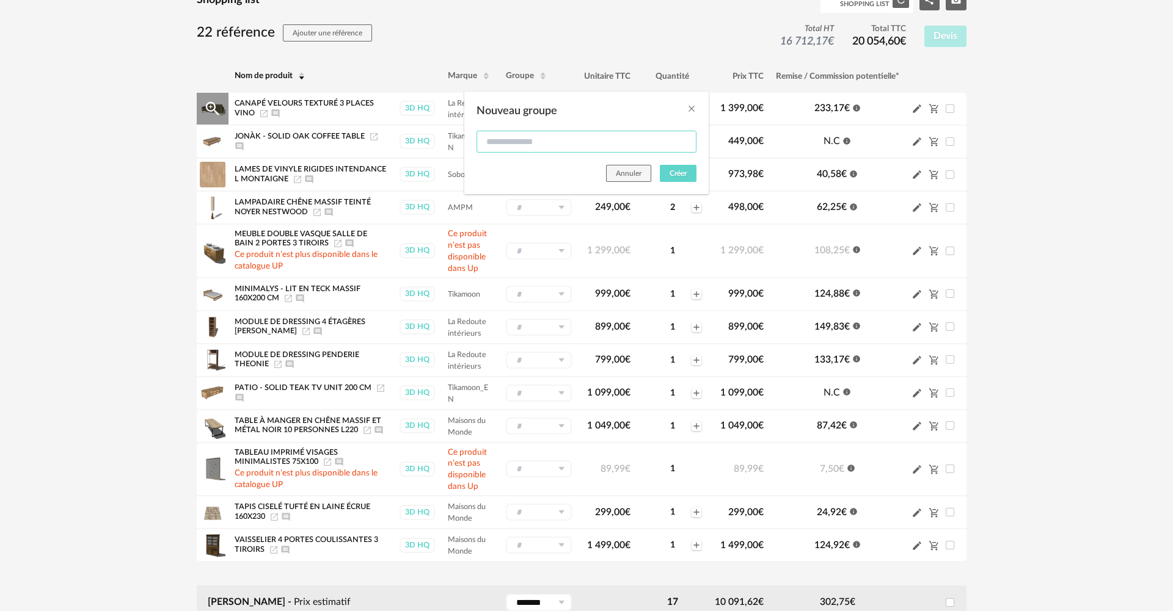
click at [561, 150] on input "Nouveau groupe" at bounding box center [586, 142] width 220 height 22
type input "*****"
click at [670, 172] on span "Créer" at bounding box center [677, 173] width 17 height 7
type input "*****"
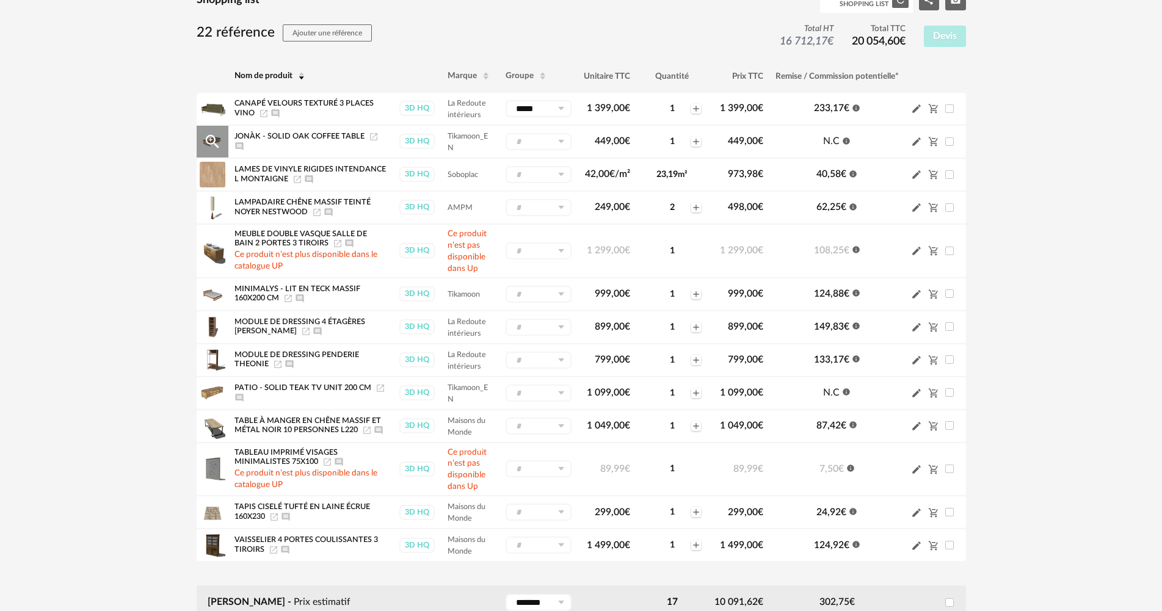
click at [560, 139] on icon at bounding box center [560, 141] width 15 height 17
click at [568, 213] on li "Salon Pencil icon" at bounding box center [562, 213] width 115 height 21
type input "*****"
click at [563, 205] on icon at bounding box center [560, 207] width 15 height 17
click at [566, 276] on li "Salon Pencil icon" at bounding box center [562, 279] width 115 height 21
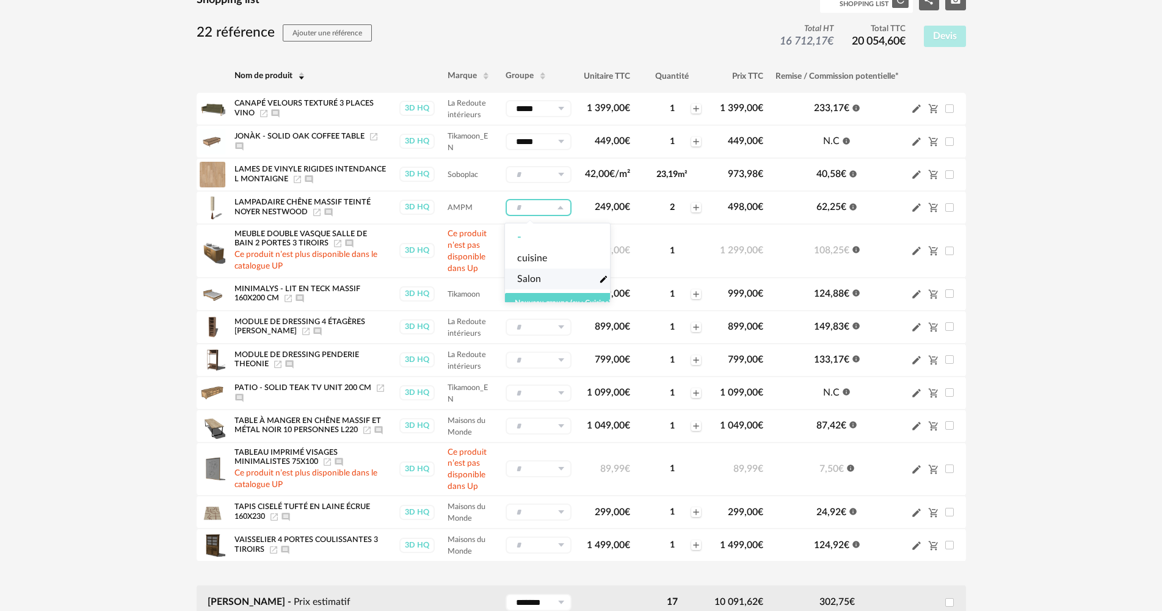
type input "*****"
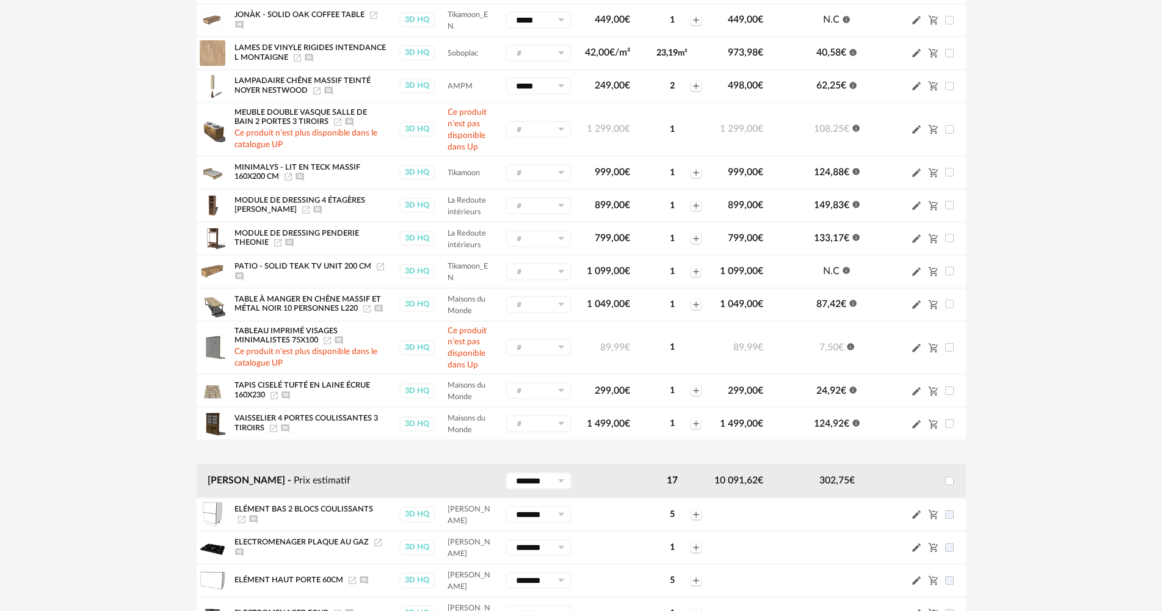
scroll to position [229, 0]
click at [561, 267] on icon at bounding box center [560, 271] width 15 height 17
click at [562, 340] on li "Salon Pencil icon" at bounding box center [562, 342] width 115 height 21
type input "*****"
click at [559, 388] on icon at bounding box center [560, 390] width 15 height 17
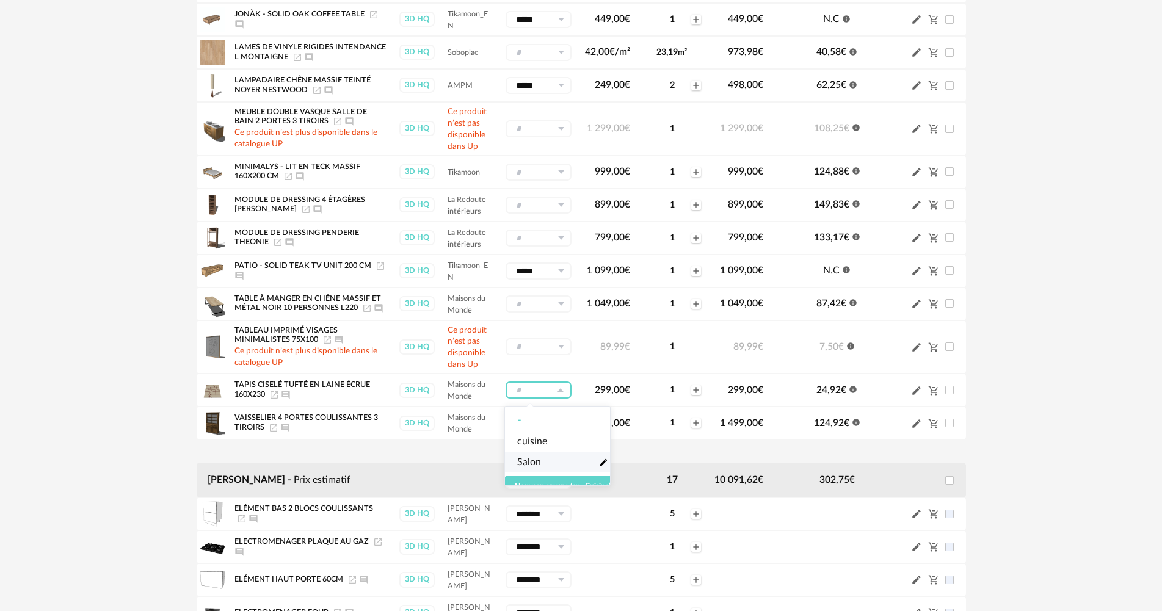
click at [567, 461] on li "Salon Pencil icon" at bounding box center [562, 462] width 115 height 21
type input "*****"
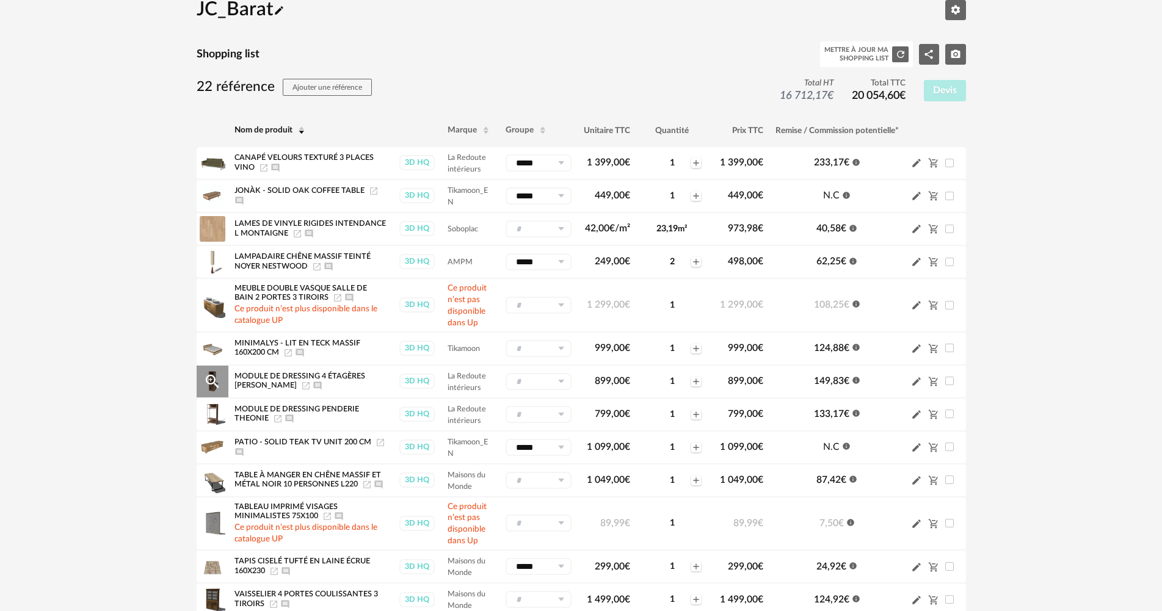
scroll to position [46, 0]
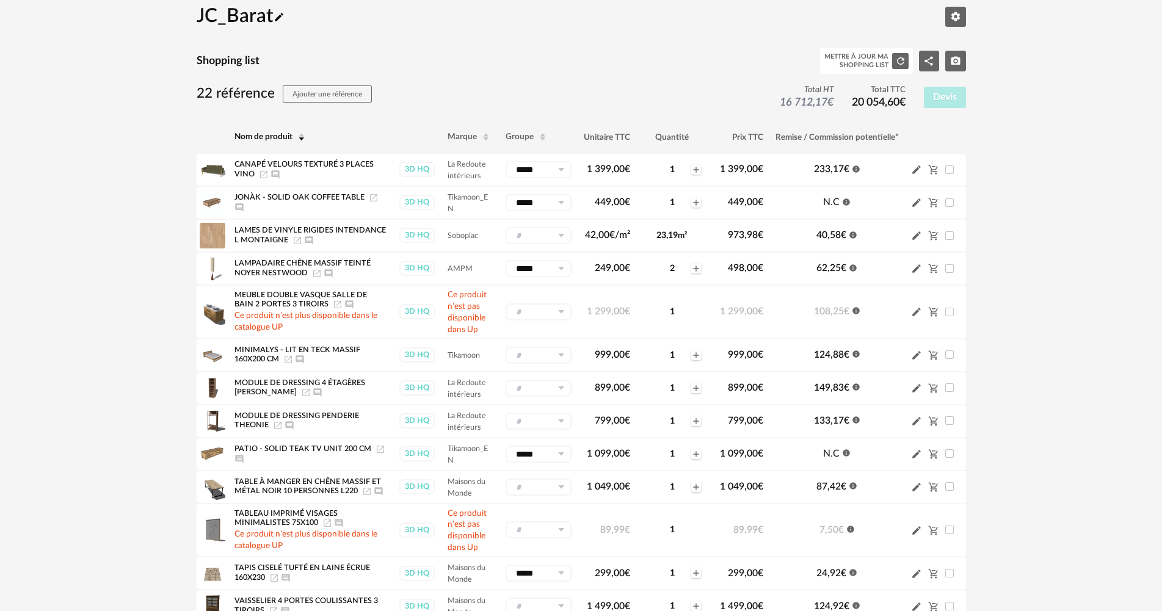
click at [1101, 216] on div "JC_Barat Pencil icon Editer les paramètres Shopping list Mettre à jour ma Shopp…" at bounding box center [581, 528] width 1162 height 1087
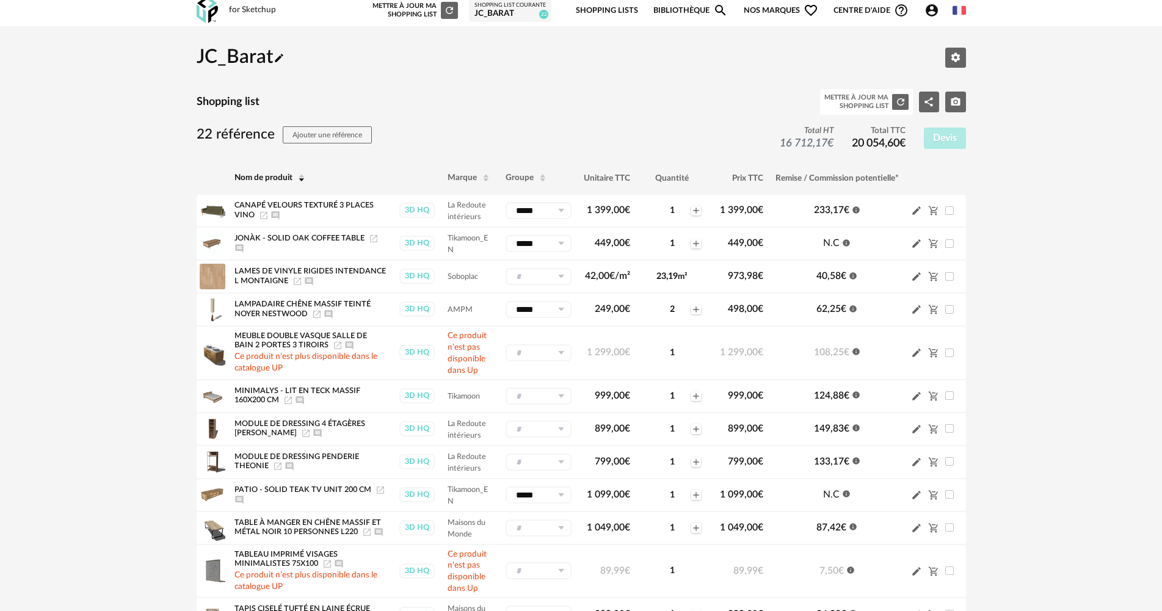
scroll to position [0, 0]
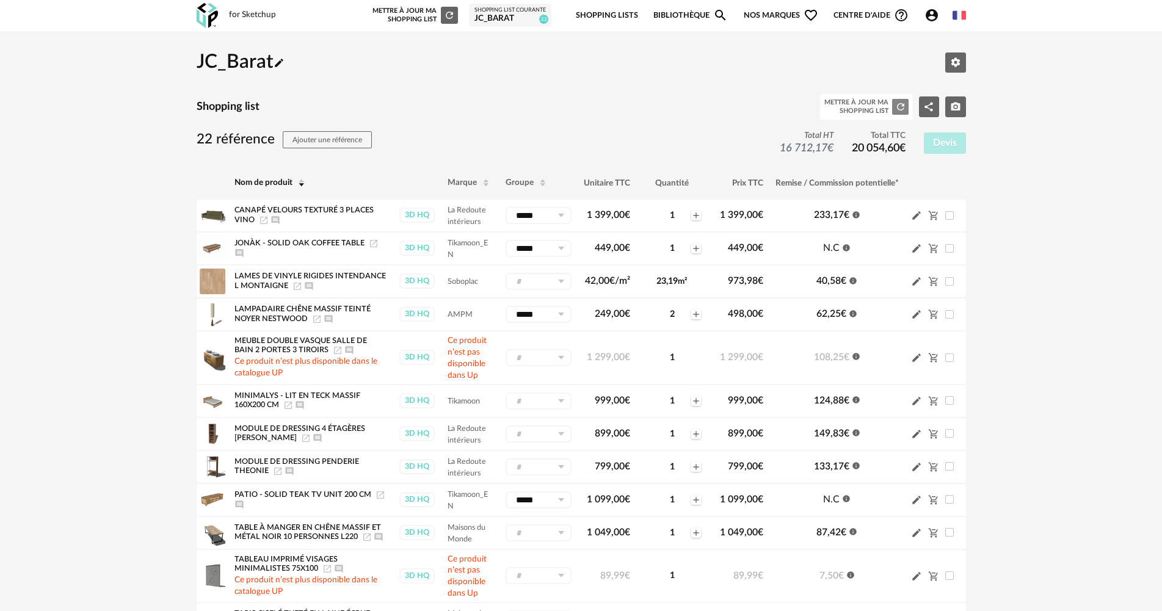
click at [902, 108] on icon "Refresh icon" at bounding box center [900, 106] width 11 height 11
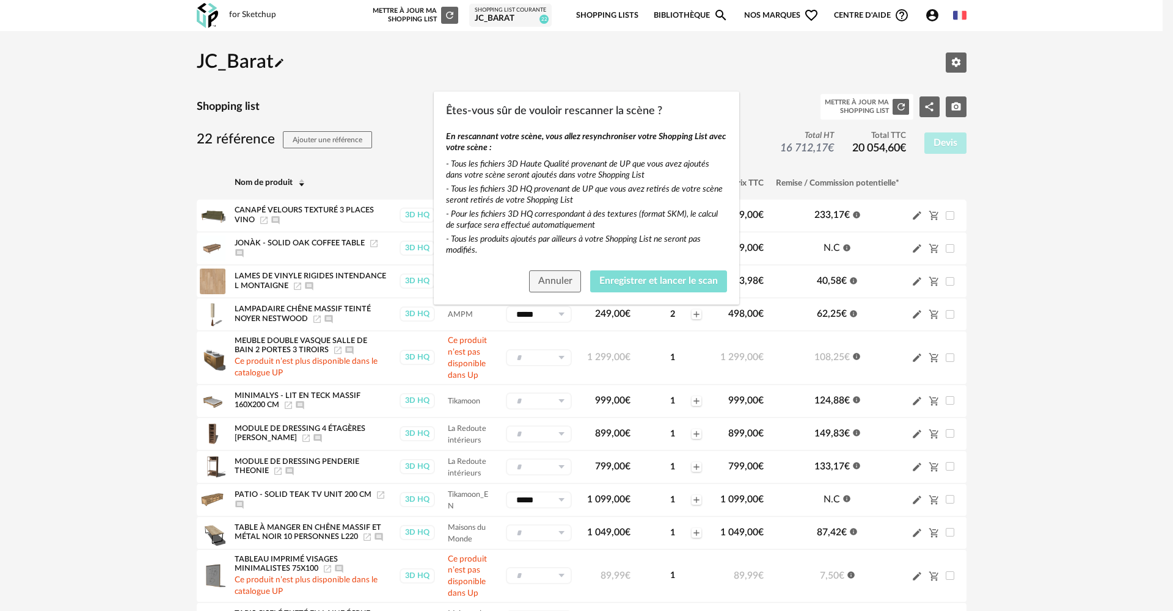
click at [654, 278] on span "Enregistrer et lancer le scan" at bounding box center [658, 281] width 118 height 10
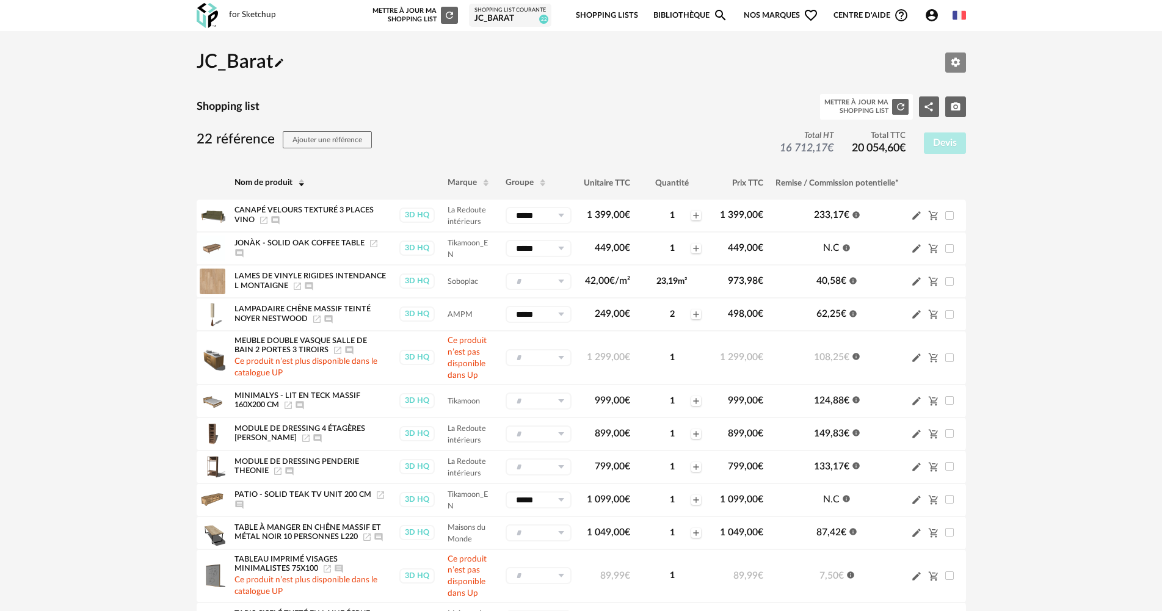
click at [959, 62] on icon "Editer les paramètres" at bounding box center [955, 62] width 9 height 9
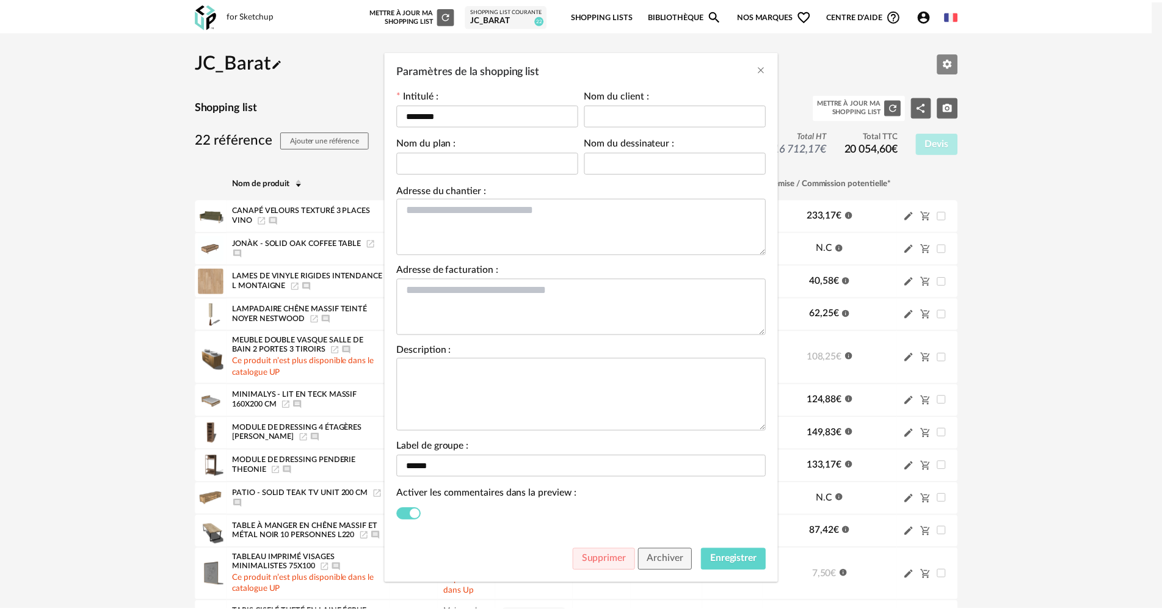
scroll to position [45, 0]
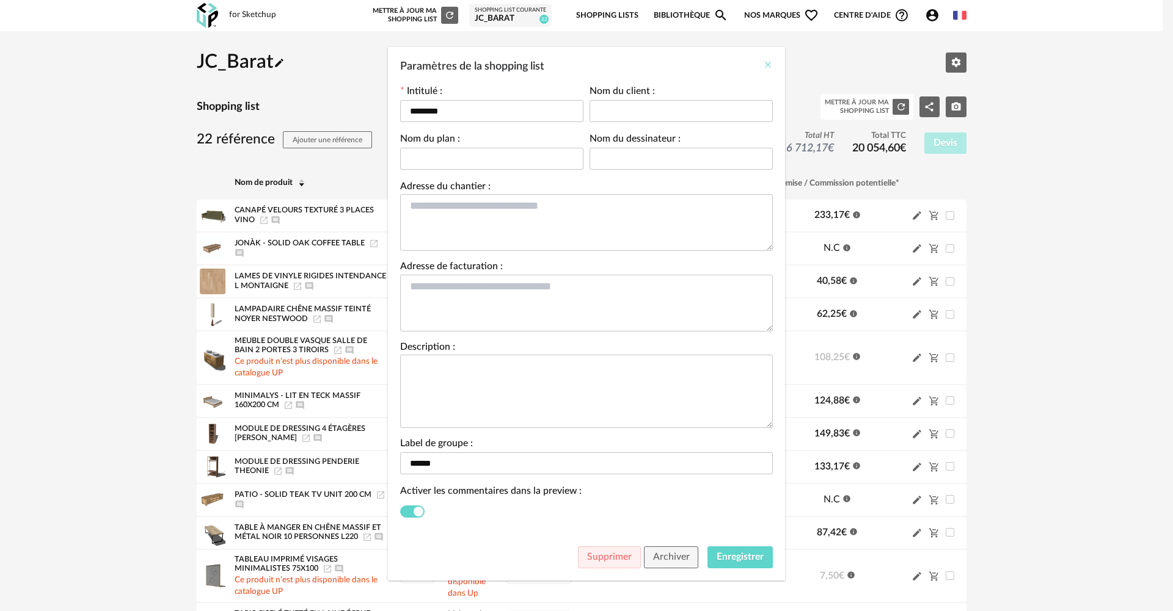
click at [763, 66] on icon "Close" at bounding box center [768, 65] width 10 height 10
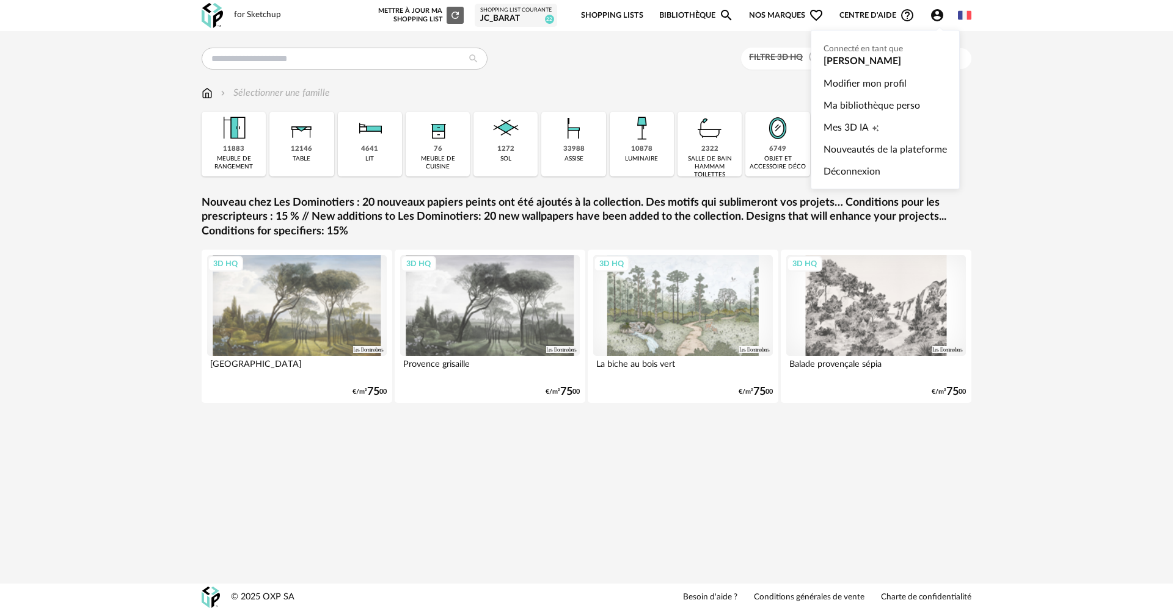
click at [934, 14] on icon "Account Circle icon" at bounding box center [937, 15] width 12 height 12
click at [861, 128] on span "Mes 3D IA" at bounding box center [845, 128] width 45 height 22
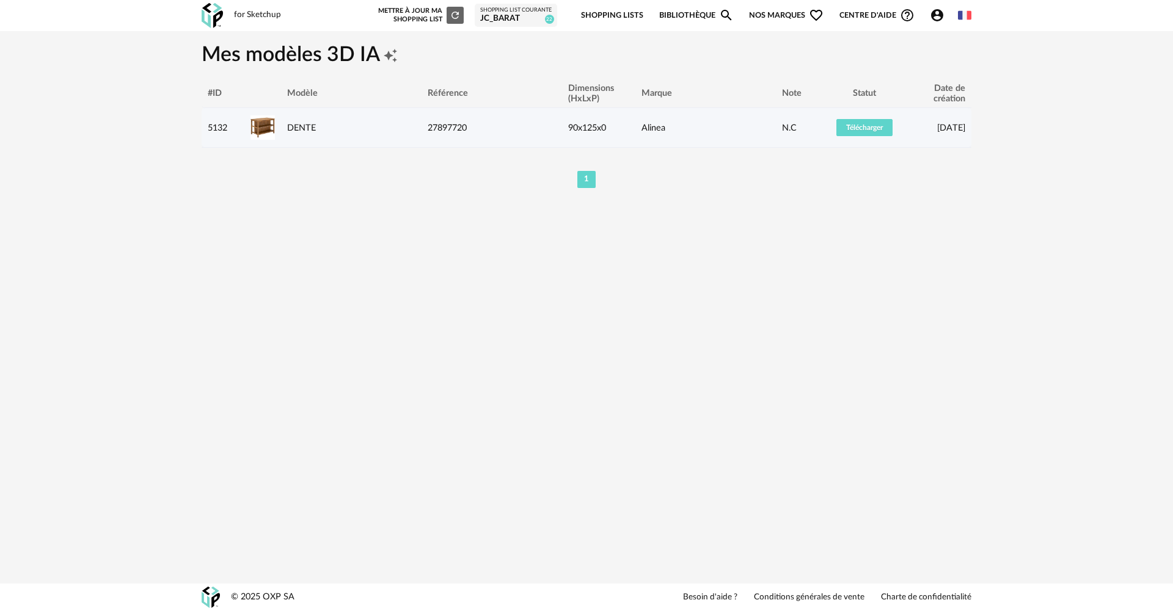
click at [335, 126] on div "DENTE" at bounding box center [351, 128] width 140 height 10
click at [873, 124] on span "Télécharger" at bounding box center [864, 127] width 37 height 7
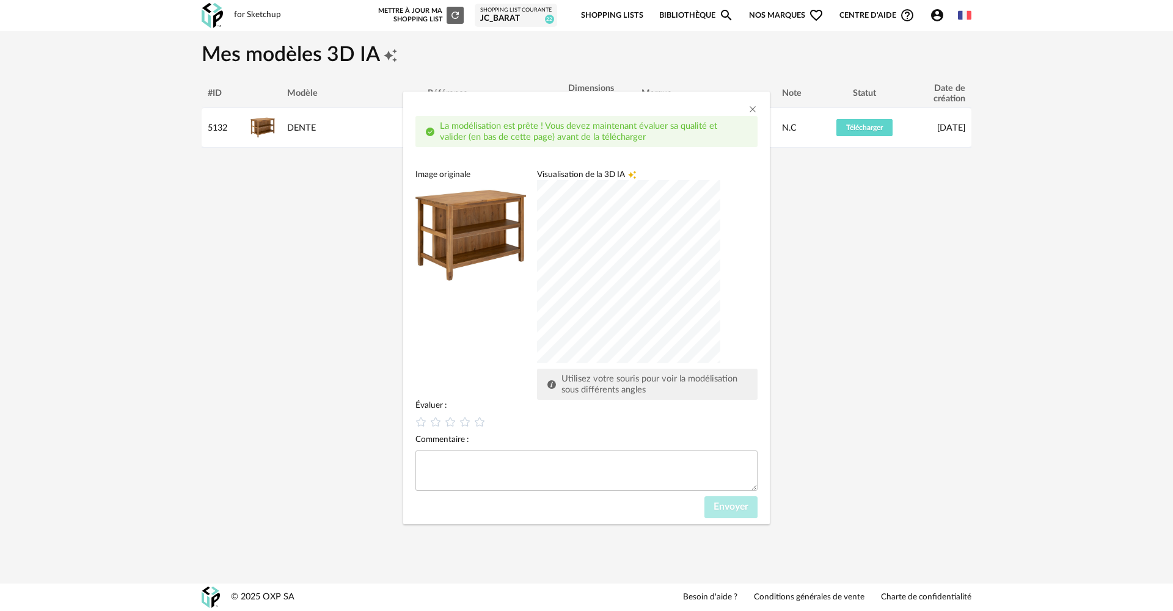
click at [669, 290] on div "dialog" at bounding box center [628, 271] width 183 height 183
click at [615, 230] on div "dialog" at bounding box center [628, 271] width 183 height 183
click at [482, 424] on icon "dialog" at bounding box center [479, 422] width 13 height 13
click at [729, 507] on span "Envoyer" at bounding box center [730, 507] width 35 height 10
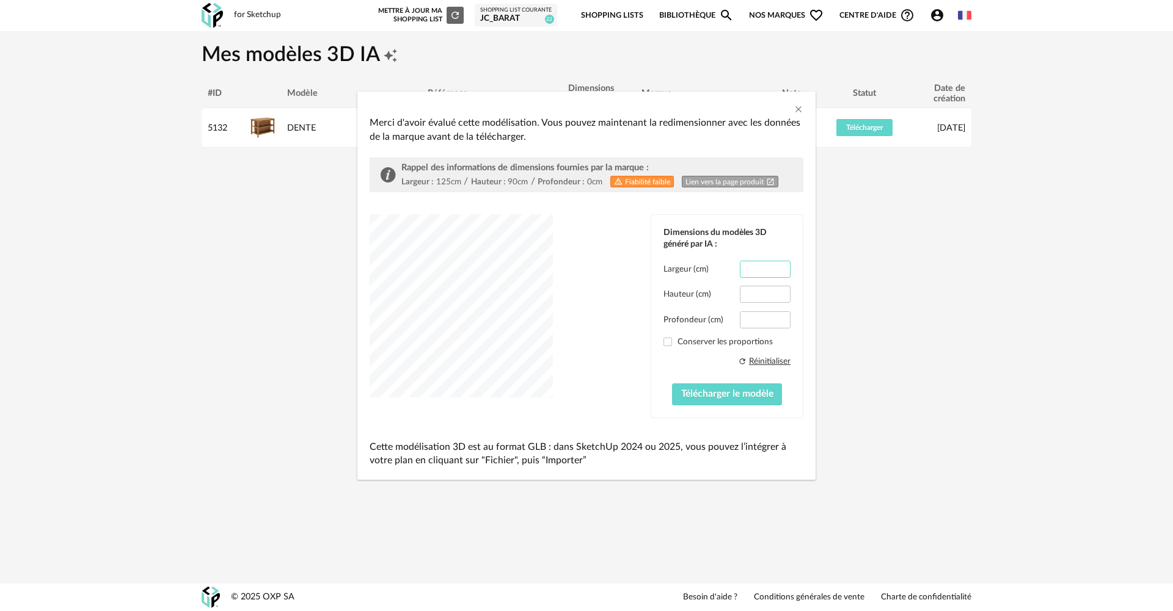
drag, startPoint x: 770, startPoint y: 266, endPoint x: 732, endPoint y: 271, distance: 37.6
click at [732, 271] on div "Largeur (cm) *****" at bounding box center [726, 269] width 127 height 17
drag, startPoint x: 565, startPoint y: 291, endPoint x: 567, endPoint y: 318, distance: 27.0
click at [542, 305] on div "dialog" at bounding box center [460, 305] width 183 height 183
drag, startPoint x: 761, startPoint y: 268, endPoint x: 747, endPoint y: 270, distance: 14.2
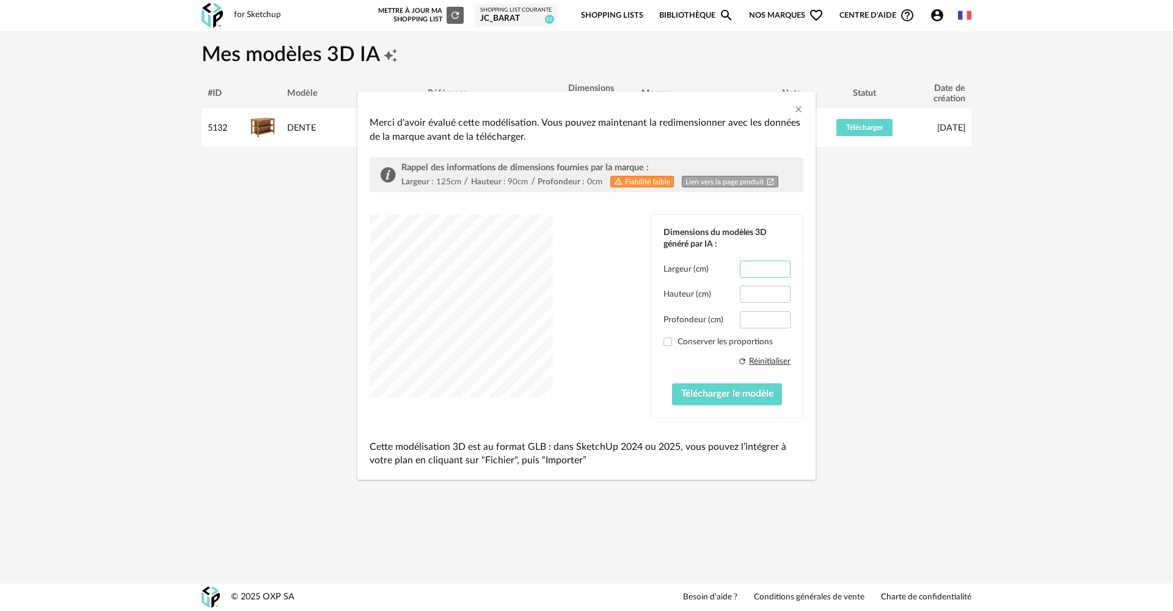
click at [747, 270] on input "***" at bounding box center [765, 269] width 51 height 17
type input "*"
type input "***"
type input "**"
click at [774, 324] on input "**" at bounding box center [765, 319] width 51 height 17
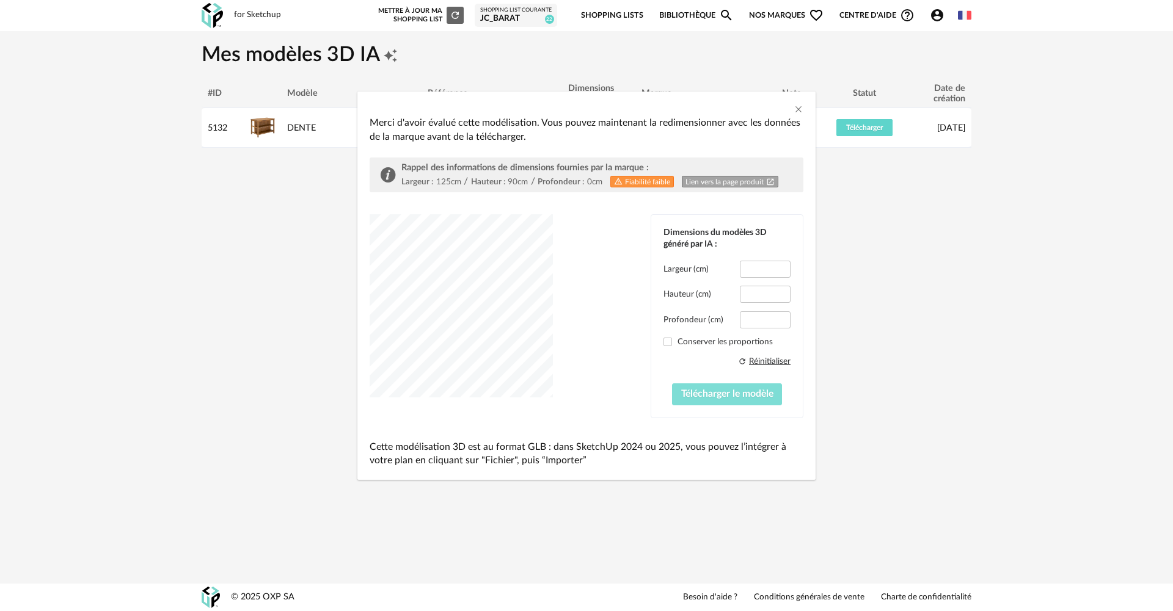
click at [764, 394] on span "Télécharger le modèle" at bounding box center [727, 394] width 92 height 10
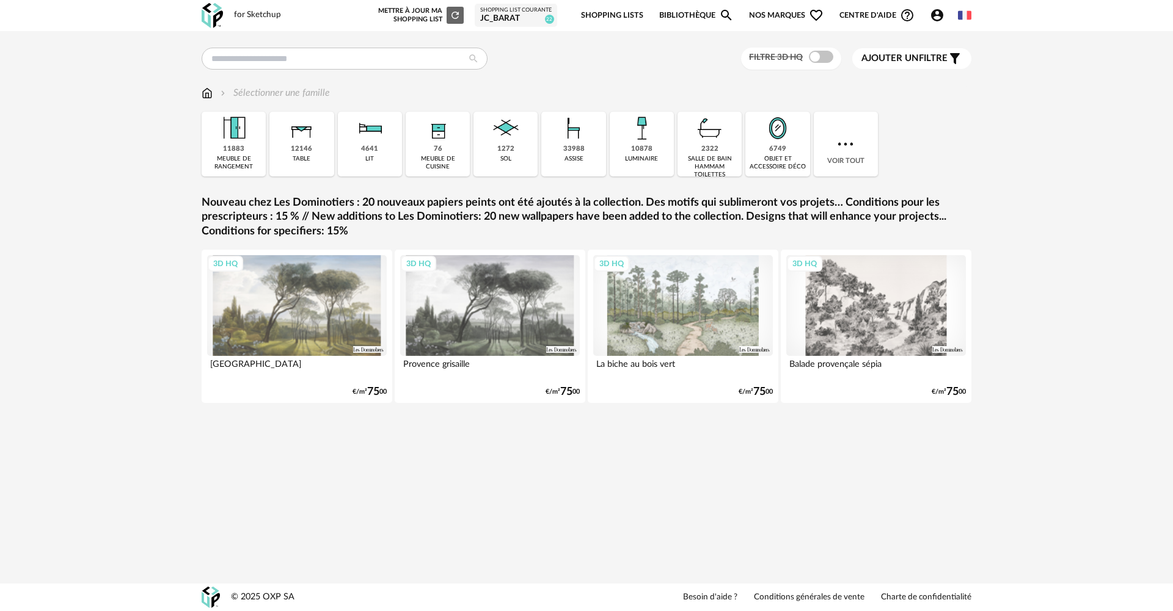
click at [937, 16] on icon "Account Circle icon" at bounding box center [937, 15] width 12 height 12
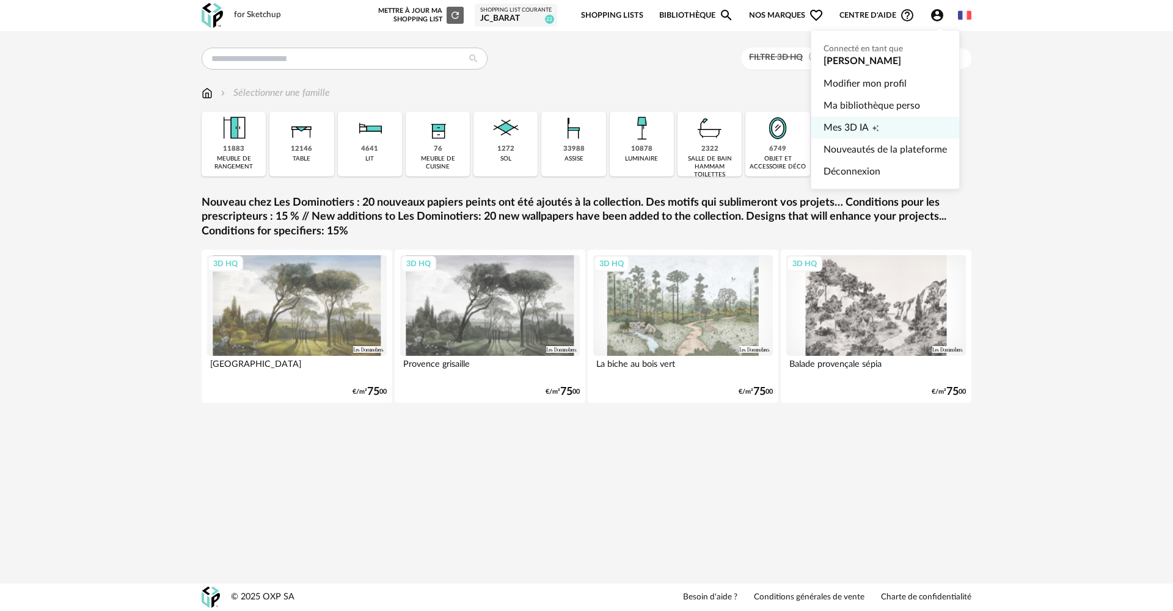
click at [857, 134] on span "Mes 3D IA" at bounding box center [845, 128] width 45 height 22
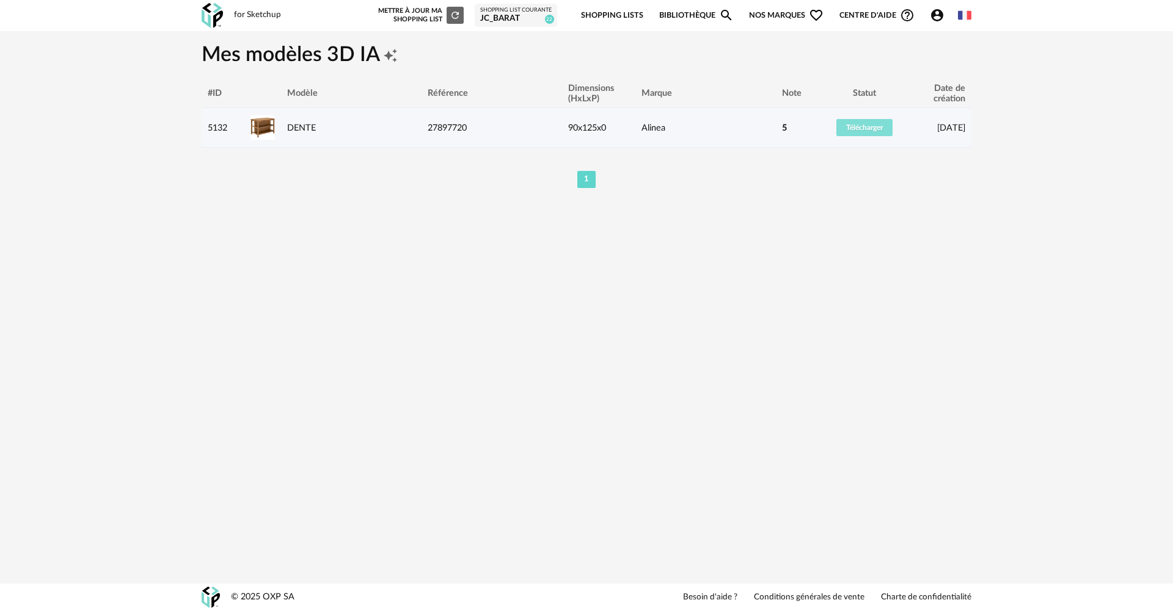
click at [851, 126] on span "Télécharger" at bounding box center [864, 127] width 37 height 7
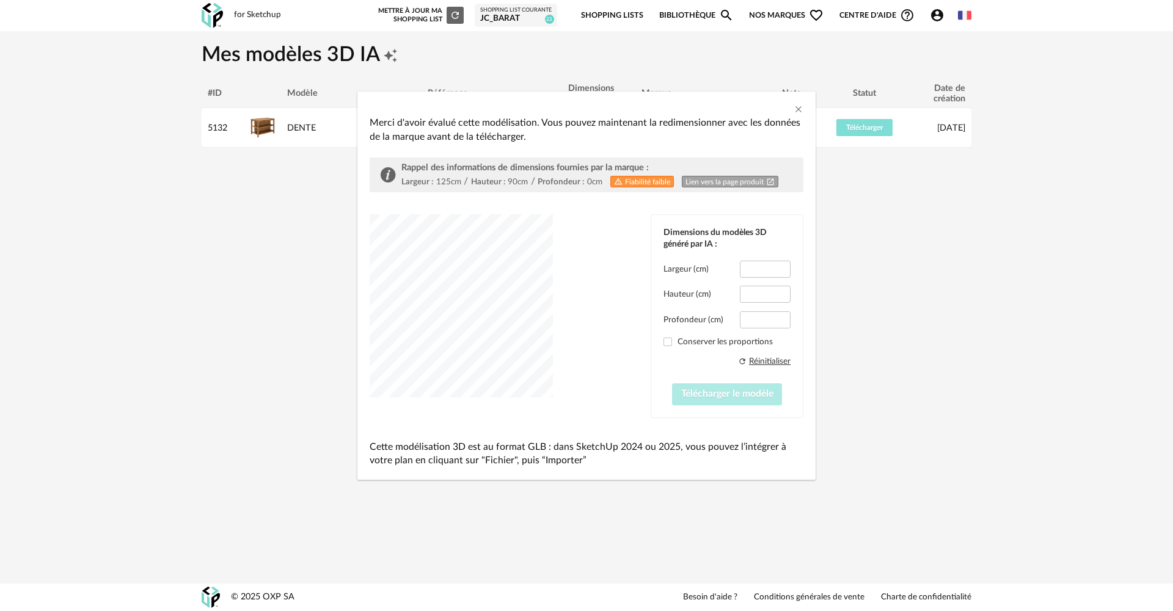
type input "*****"
type input "****"
click at [727, 393] on span "Télécharger le modèle" at bounding box center [727, 394] width 92 height 10
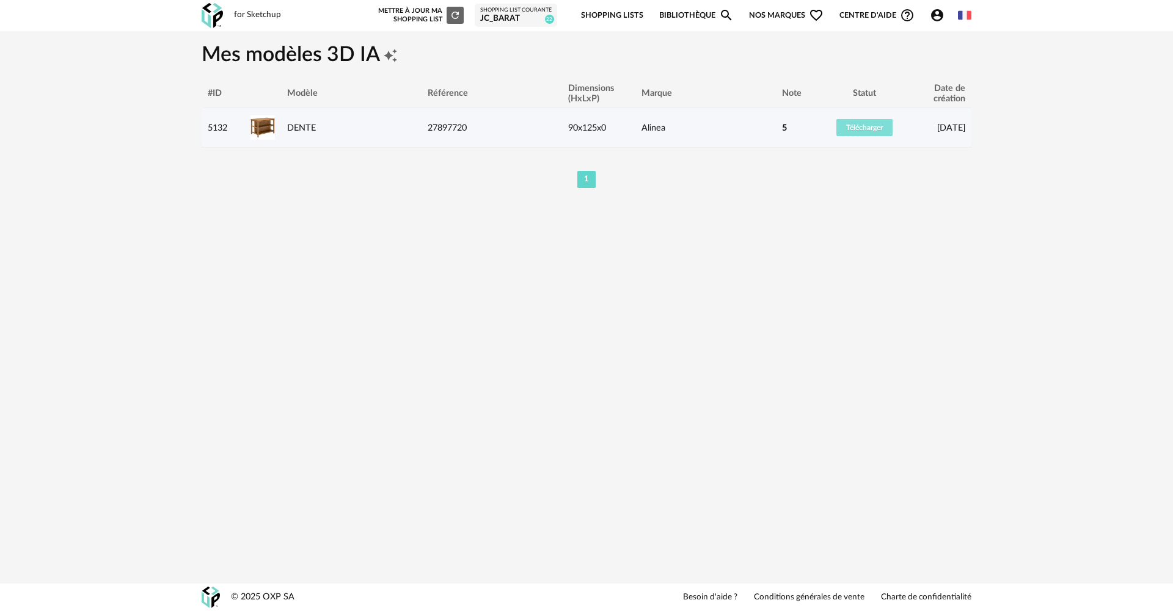
click at [876, 131] on span "Télécharger" at bounding box center [864, 127] width 37 height 7
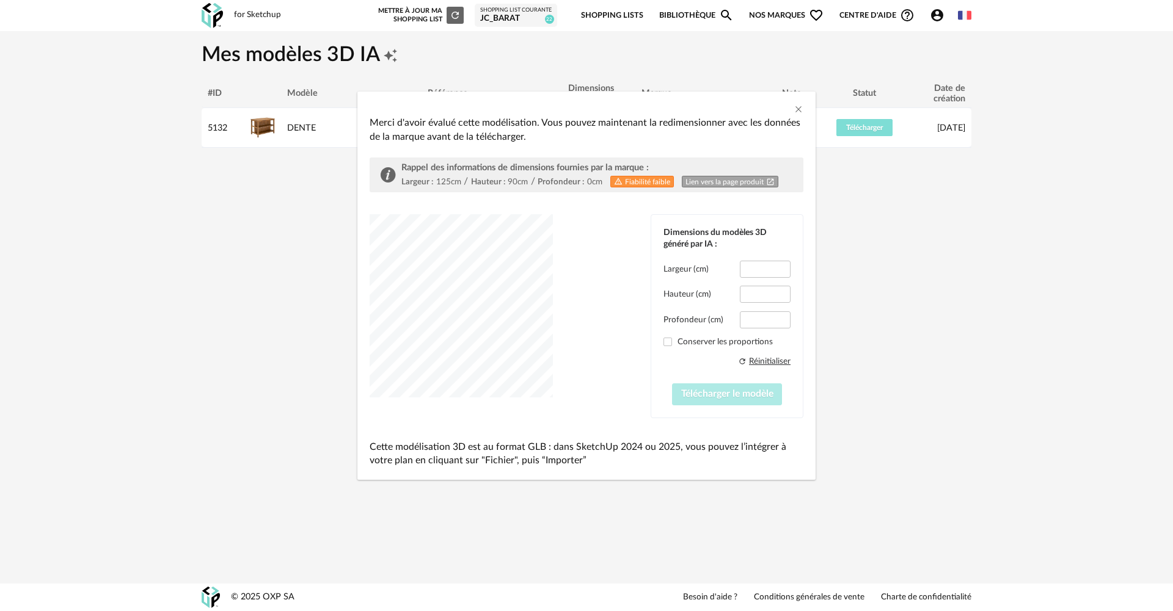
type input "*****"
type input "****"
click at [625, 179] on div "Alert Outline icon Fiabilité faible" at bounding box center [642, 182] width 64 height 12
click at [481, 454] on p "Cette modélisation 3D est au format GLB : dans SketchUp 2024 ou 2025, vous pouv…" at bounding box center [586, 453] width 434 height 27
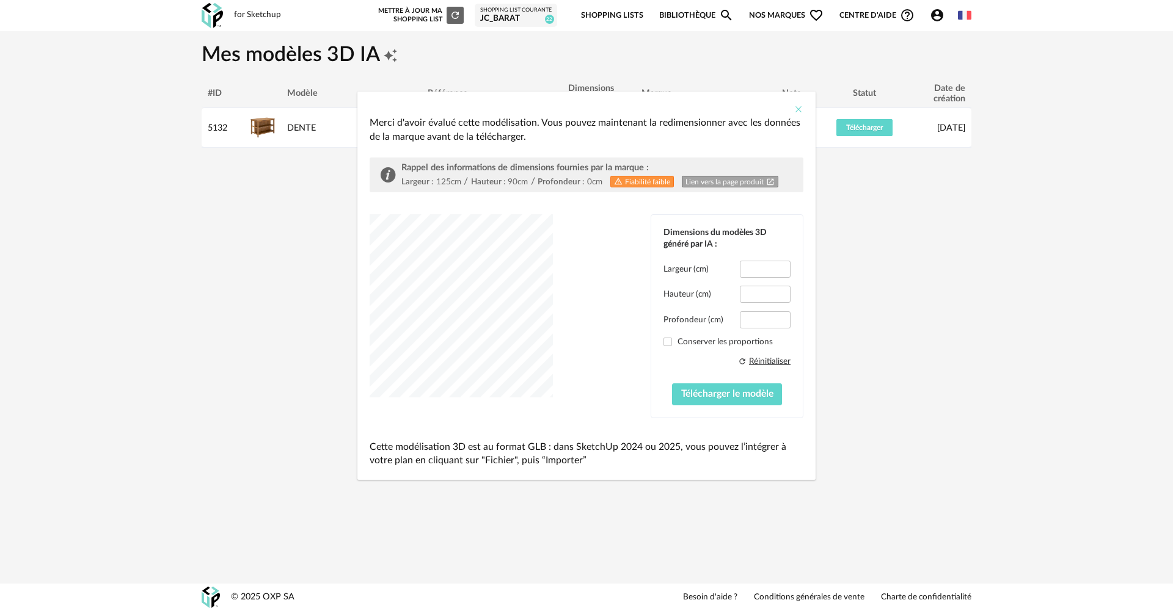
click at [799, 110] on icon "Close" at bounding box center [798, 109] width 10 height 10
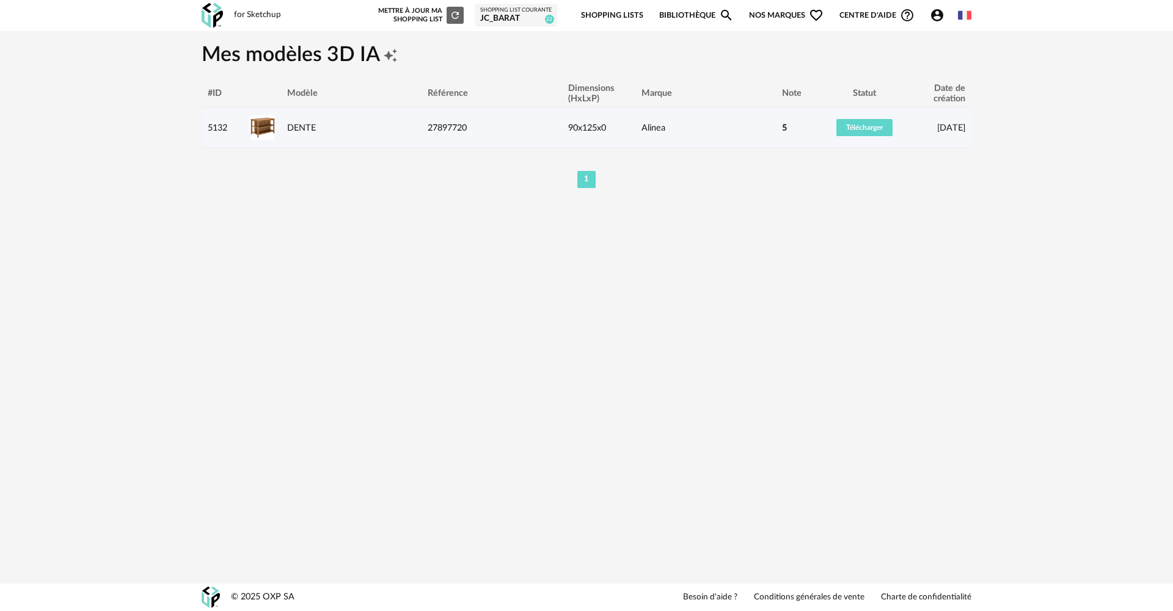
click at [219, 127] on div "5132" at bounding box center [223, 128] width 43 height 10
drag, startPoint x: 219, startPoint y: 127, endPoint x: 333, endPoint y: 125, distance: 114.8
click at [333, 125] on div "DENTE" at bounding box center [351, 128] width 140 height 10
click at [297, 127] on link "DENTE" at bounding box center [301, 127] width 29 height 9
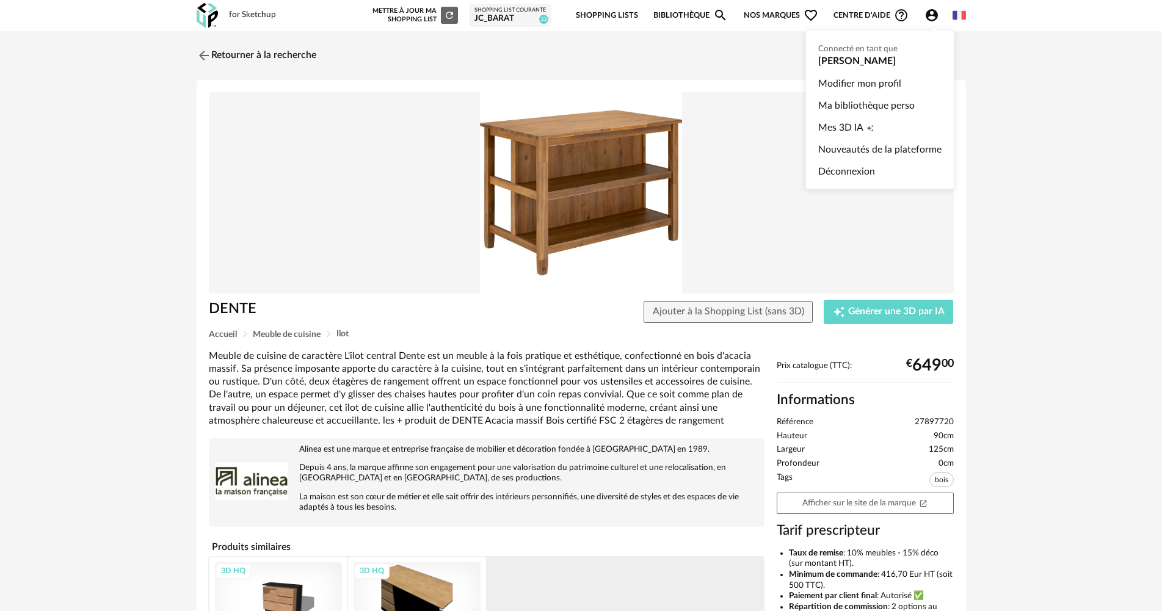
click at [934, 17] on icon "Account Circle icon" at bounding box center [932, 15] width 15 height 15
click at [854, 100] on link "Ma bibliothèque perso" at bounding box center [879, 106] width 123 height 22
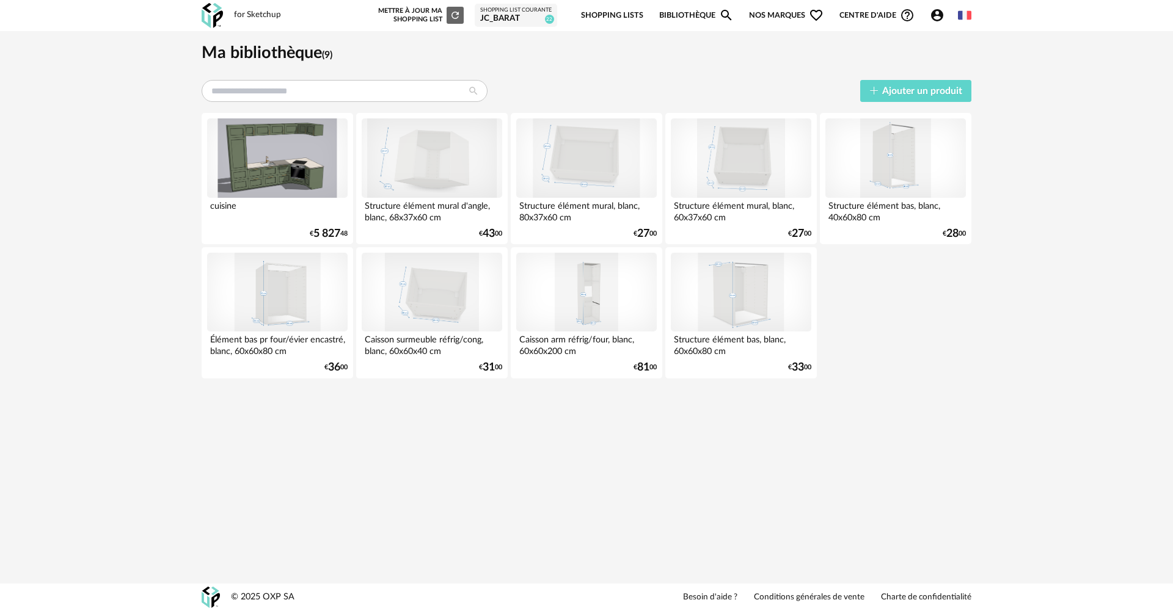
click at [934, 13] on icon "Account Circle icon" at bounding box center [937, 15] width 12 height 12
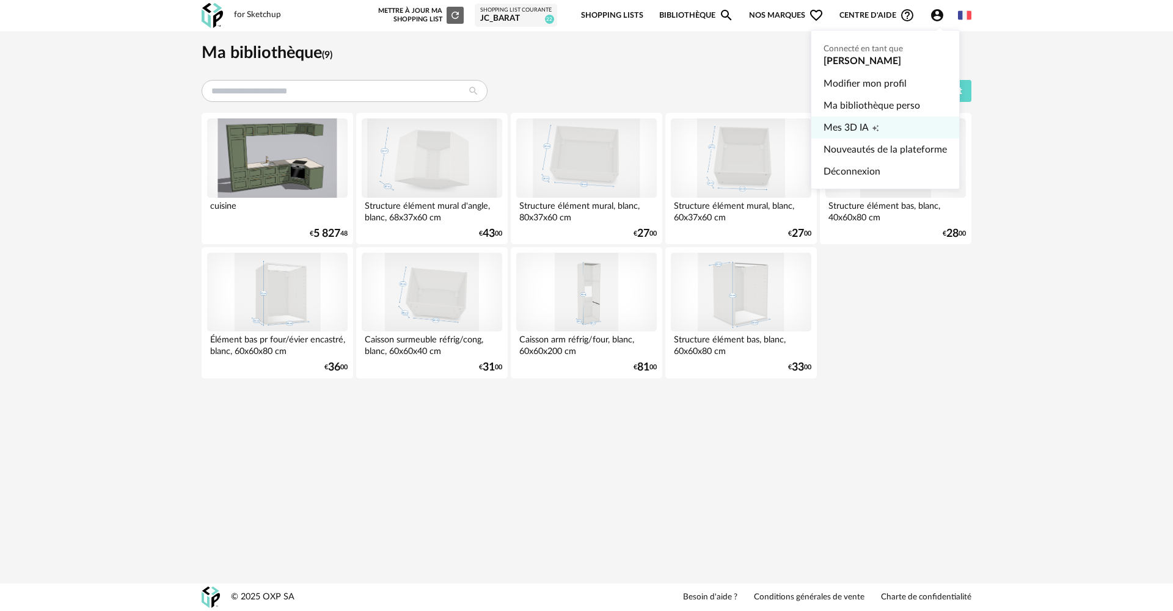
click at [878, 125] on icon "Creation icon" at bounding box center [874, 128] width 7 height 7
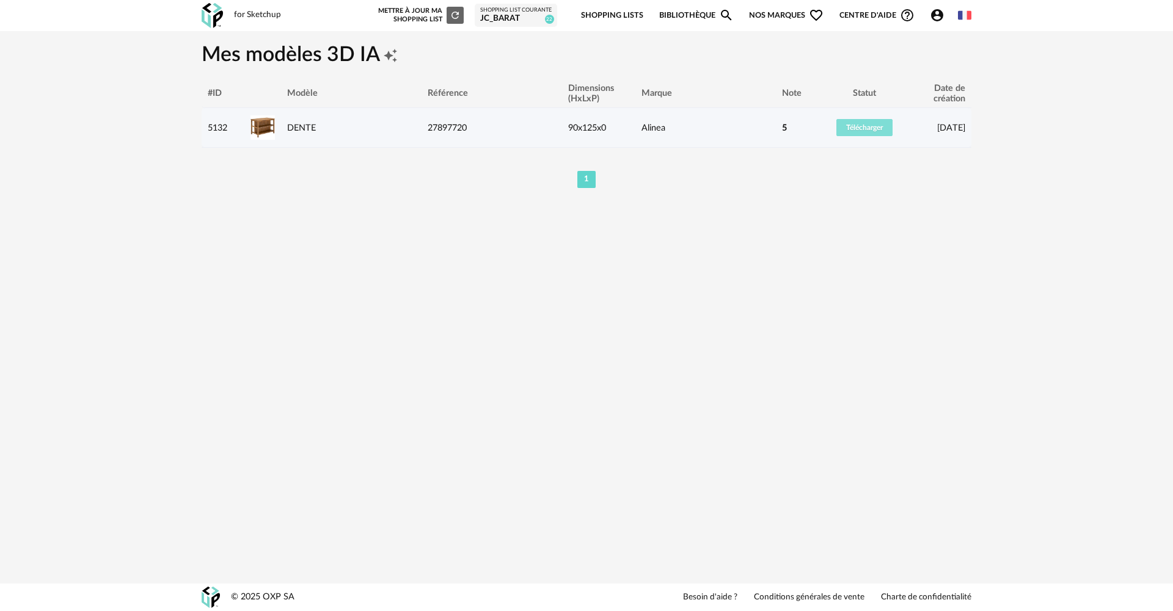
click at [846, 126] on span "Télécharger" at bounding box center [864, 127] width 37 height 7
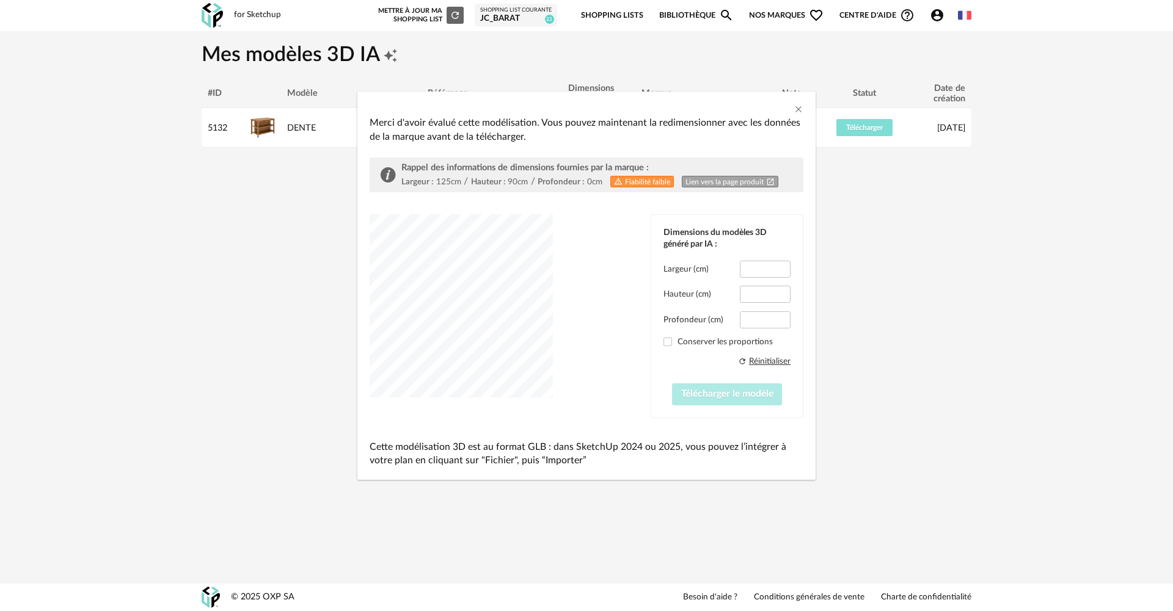
type input "*****"
type input "****"
click at [726, 391] on span "Télécharger le modèle" at bounding box center [727, 394] width 92 height 10
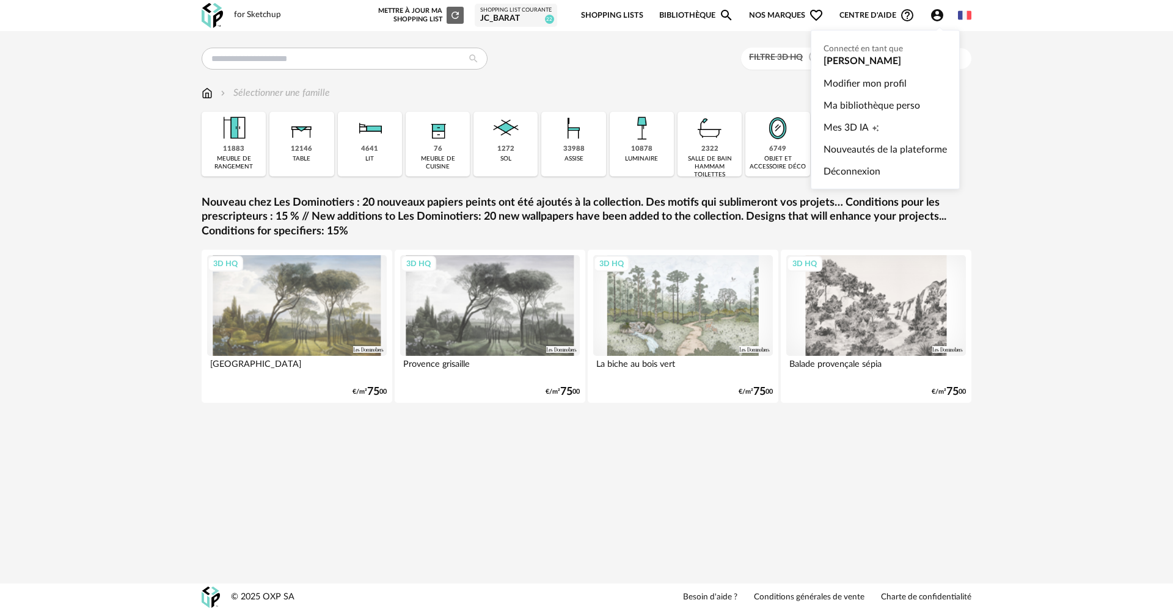
click at [934, 12] on icon "Account Circle icon" at bounding box center [937, 15] width 12 height 12
click at [867, 126] on span "Mes 3D IA" at bounding box center [845, 128] width 45 height 22
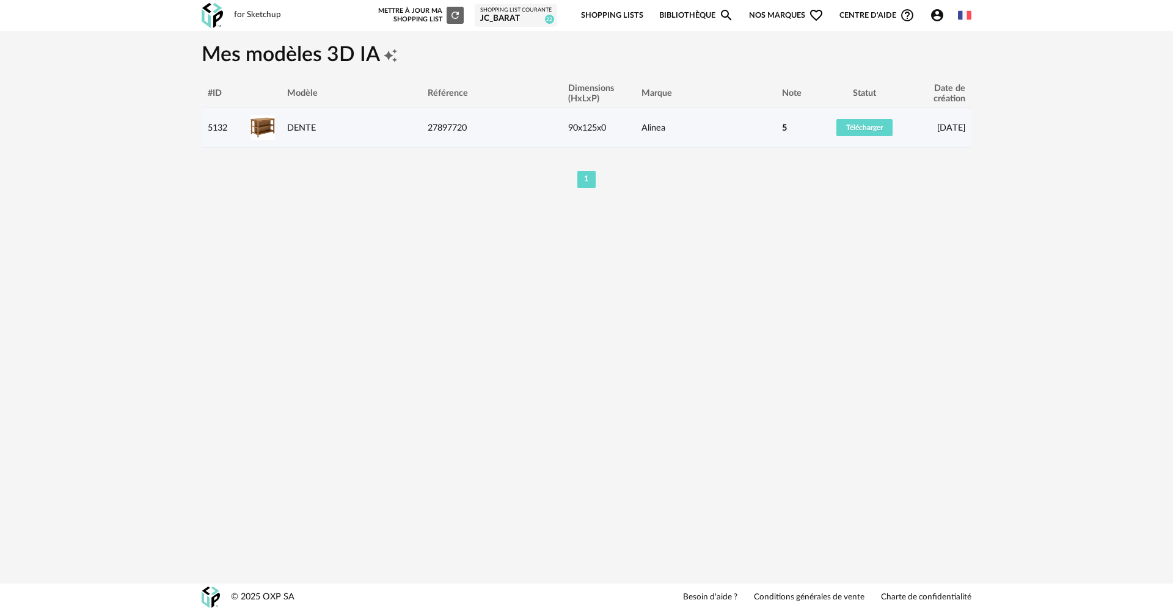
click at [788, 126] on div "5" at bounding box center [797, 128] width 31 height 10
drag, startPoint x: 853, startPoint y: 124, endPoint x: 660, endPoint y: 126, distance: 193.6
click at [660, 126] on div "Alinea" at bounding box center [705, 128] width 140 height 10
click at [586, 126] on div "90x125x0" at bounding box center [598, 128] width 73 height 10
click at [585, 126] on div "90x125x0" at bounding box center [598, 128] width 73 height 10
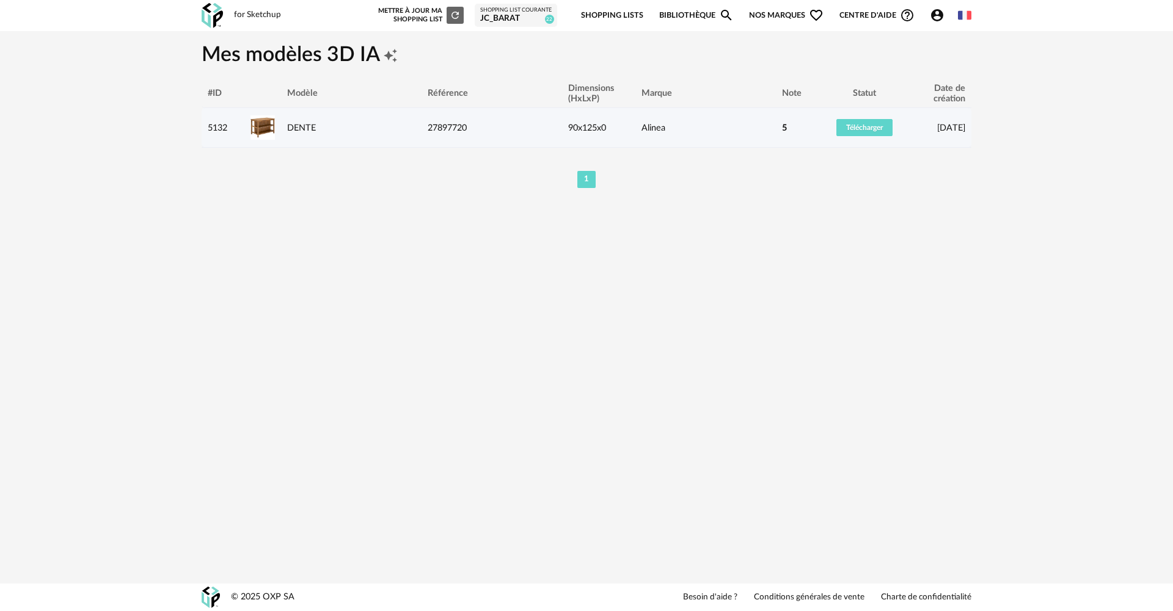
click at [213, 129] on div "5132" at bounding box center [223, 128] width 43 height 10
click at [318, 126] on div "DENTE" at bounding box center [351, 128] width 140 height 10
click at [259, 124] on img at bounding box center [262, 127] width 24 height 24
click at [879, 127] on span "Télécharger" at bounding box center [864, 127] width 37 height 7
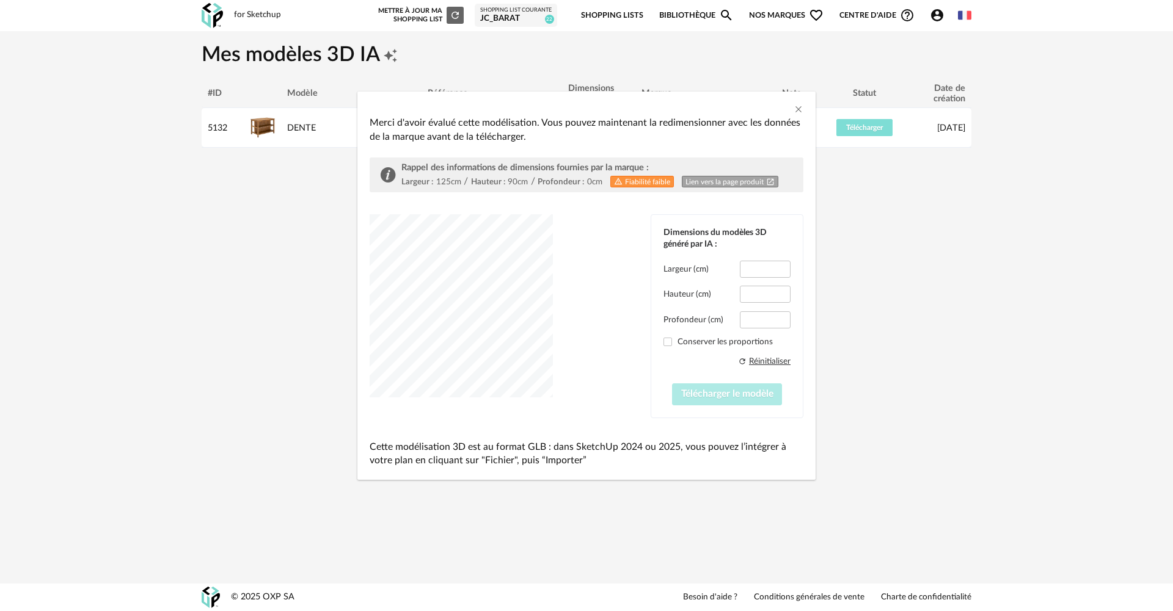
type input "*****"
type input "****"
drag, startPoint x: 619, startPoint y: 180, endPoint x: 665, endPoint y: 180, distance: 45.8
click at [665, 180] on div "Alert Outline icon Fiabilité faible" at bounding box center [642, 182] width 64 height 12
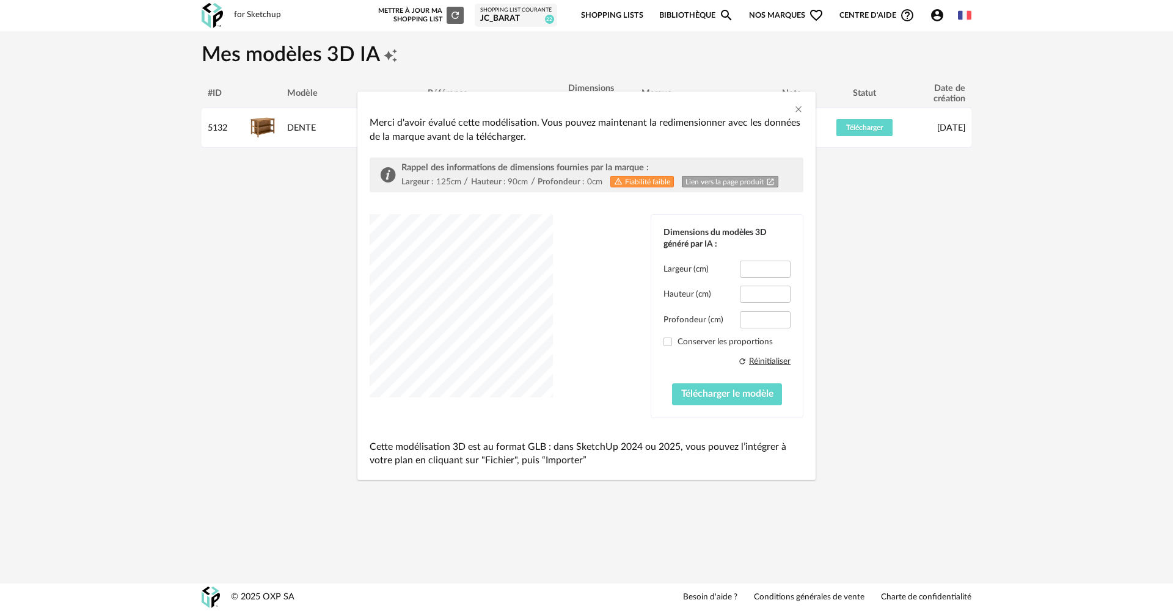
click at [547, 180] on div "Profondeur :" at bounding box center [560, 181] width 46 height 11
click at [698, 181] on link "Lien vers la page produit Open In New icon" at bounding box center [730, 182] width 96 height 12
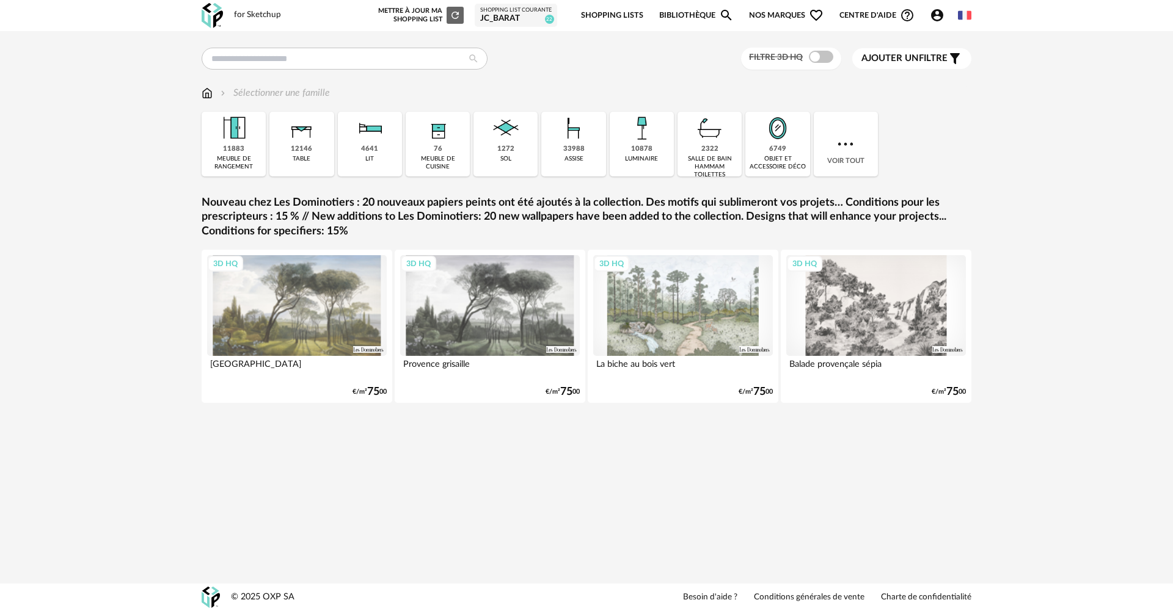
click at [937, 13] on icon "Account Circle icon" at bounding box center [937, 15] width 15 height 15
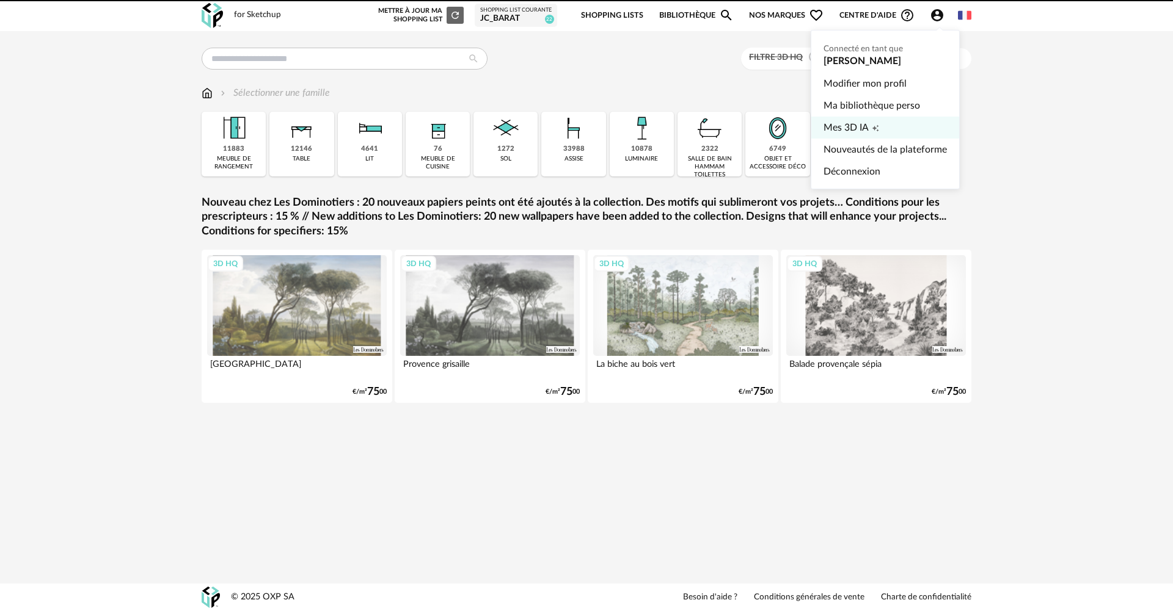
click at [861, 128] on span "Mes 3D IA" at bounding box center [845, 128] width 45 height 22
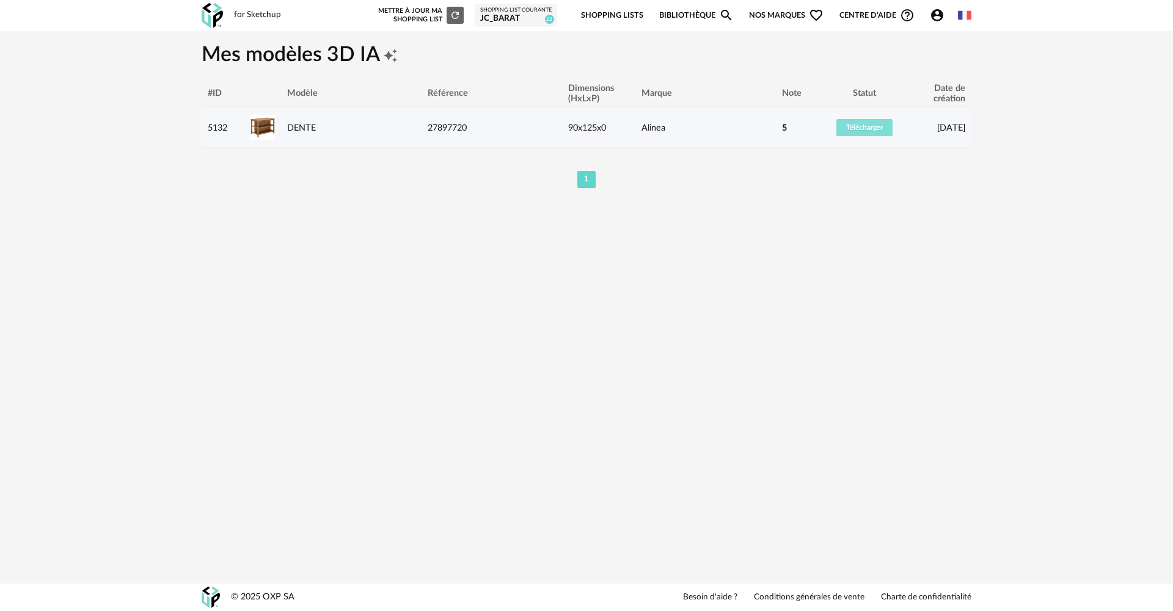
click at [866, 124] on span "Télécharger" at bounding box center [864, 127] width 37 height 7
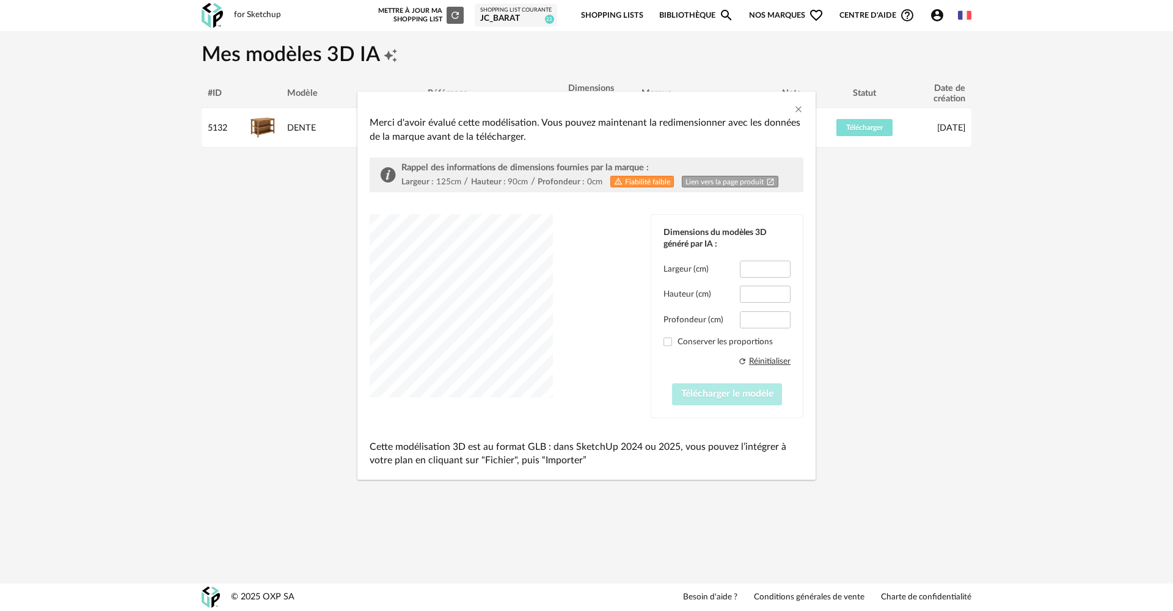
type input "*****"
type input "****"
drag, startPoint x: 699, startPoint y: 391, endPoint x: 632, endPoint y: 393, distance: 67.2
click at [632, 393] on div "Dimensions du modèles 3D généré par IA : Largeur (cm) ***** Hauteur (cm) **** P…" at bounding box center [586, 315] width 434 height 203
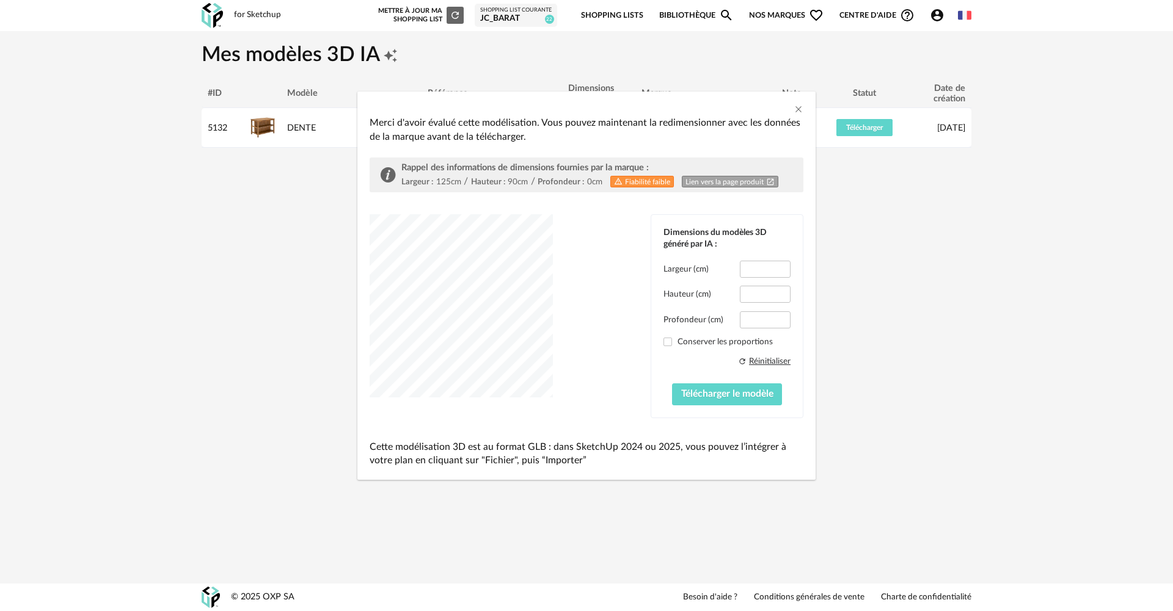
click at [939, 13] on div "Merci d'avoir évalué cette modélisation. Vous pouvez maintenant la redimensionn…" at bounding box center [586, 305] width 1173 height 611
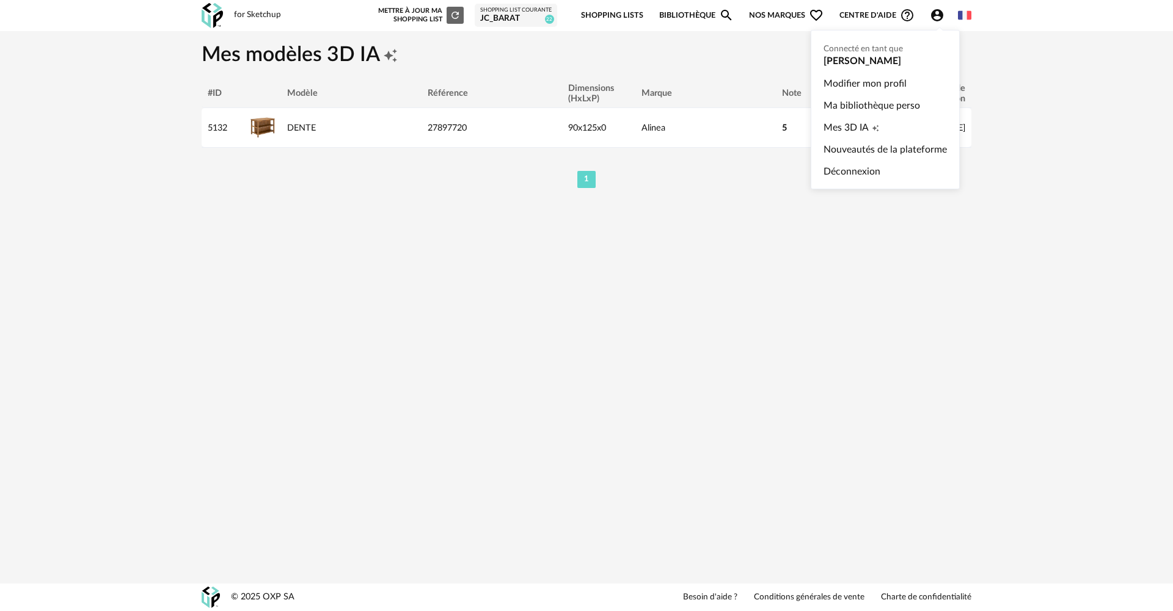
click at [937, 16] on icon "Account Circle icon" at bounding box center [937, 15] width 12 height 12
click at [857, 104] on link "Ma bibliothèque perso" at bounding box center [884, 106] width 123 height 22
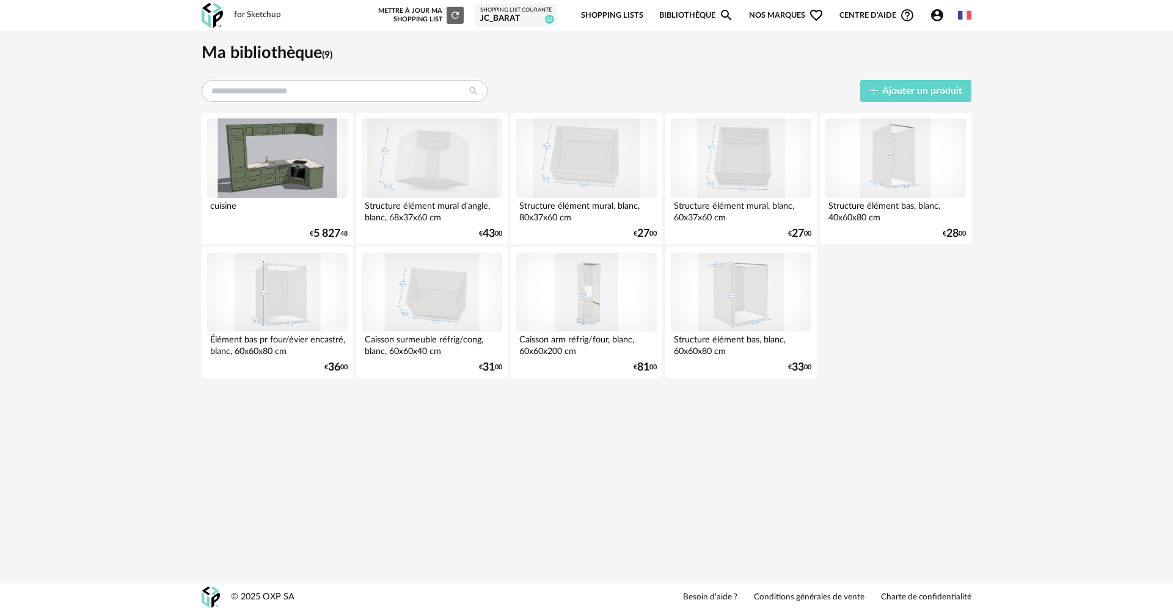
click at [616, 17] on link "Shopping Lists" at bounding box center [612, 15] width 62 height 29
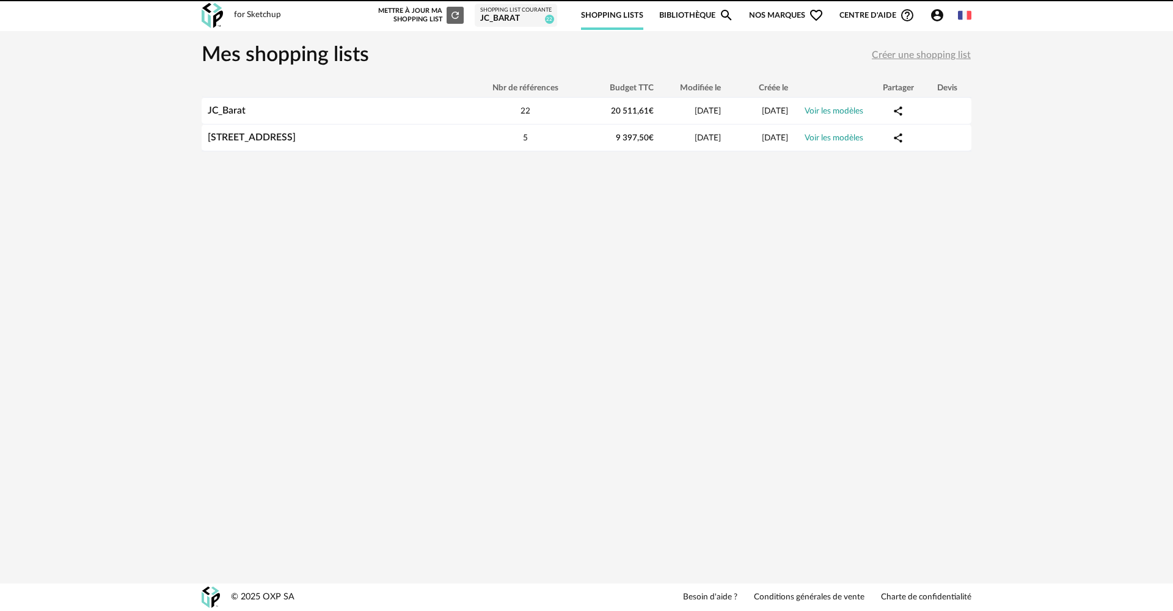
click at [675, 14] on link "Bibliothèque Magnify icon" at bounding box center [696, 15] width 75 height 29
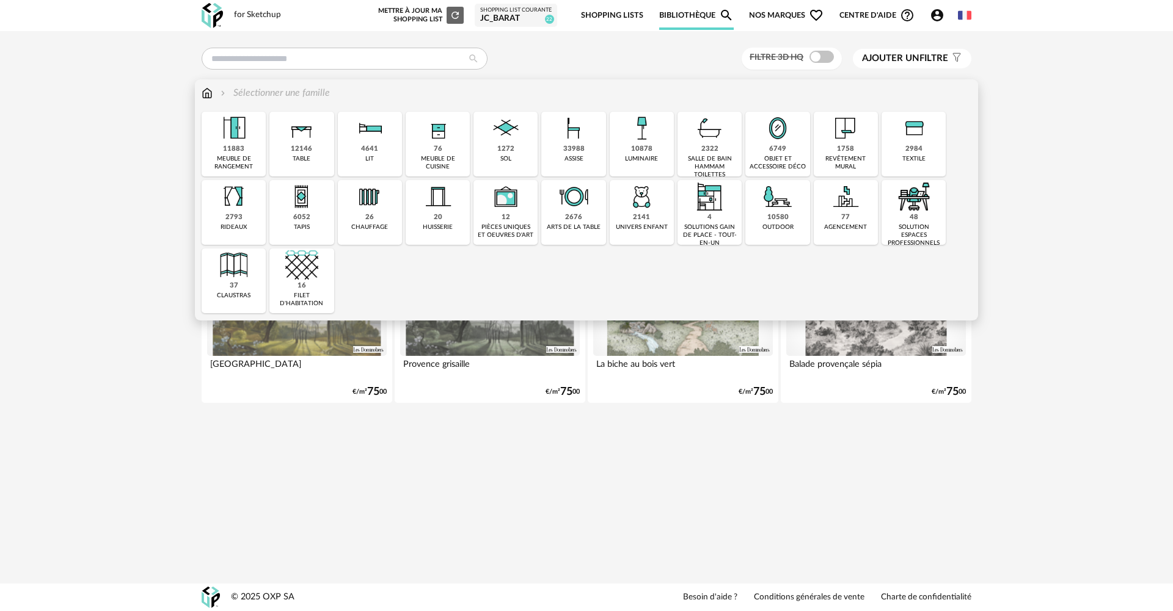
click at [258, 89] on div "Sélectionner une famille" at bounding box center [274, 93] width 112 height 14
click at [210, 93] on img at bounding box center [207, 93] width 11 height 14
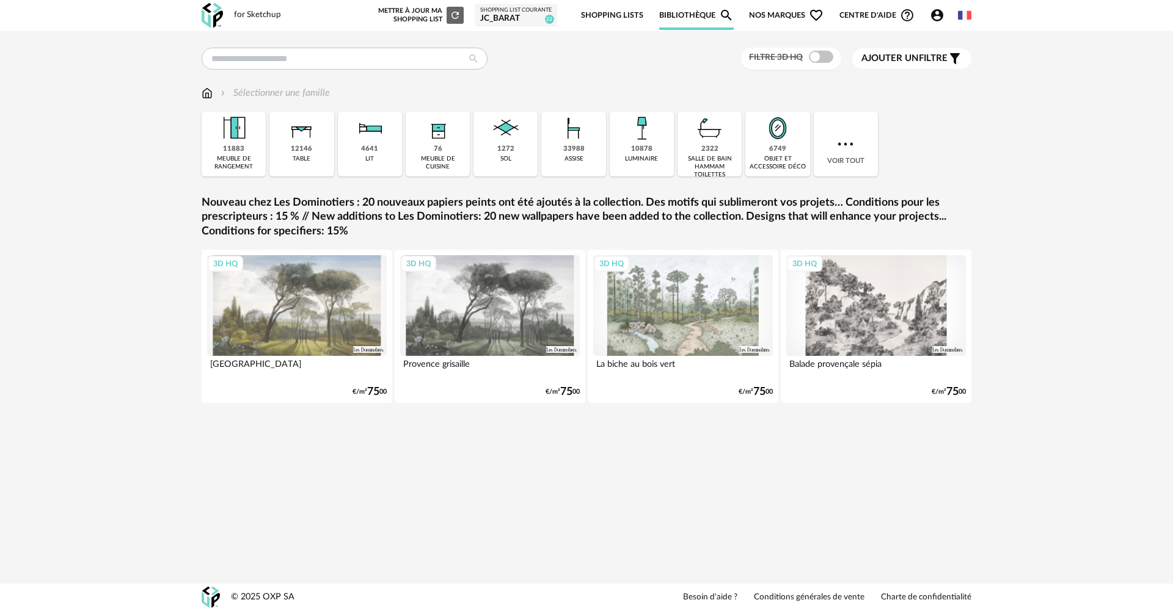
click at [255, 13] on div "for Sketchup" at bounding box center [257, 15] width 47 height 11
click at [209, 16] on img at bounding box center [212, 15] width 21 height 25
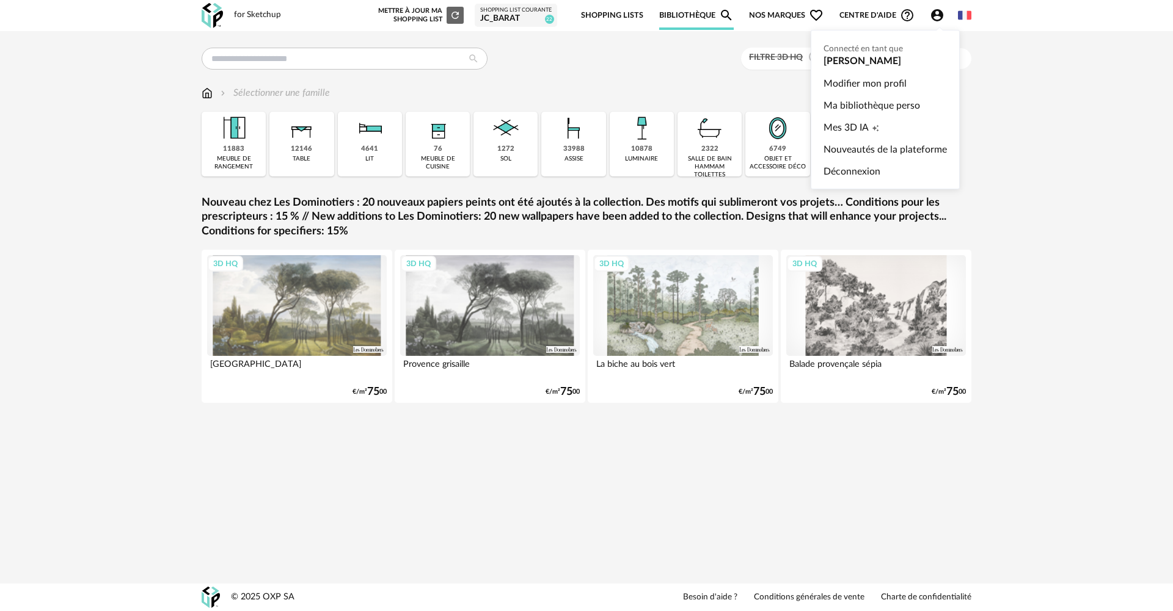
click at [936, 15] on icon "Account Circle icon" at bounding box center [937, 15] width 15 height 15
drag, startPoint x: 892, startPoint y: 129, endPoint x: 848, endPoint y: 152, distance: 50.3
click at [848, 152] on link "Nouveautés de la plateforme" at bounding box center [884, 150] width 123 height 22
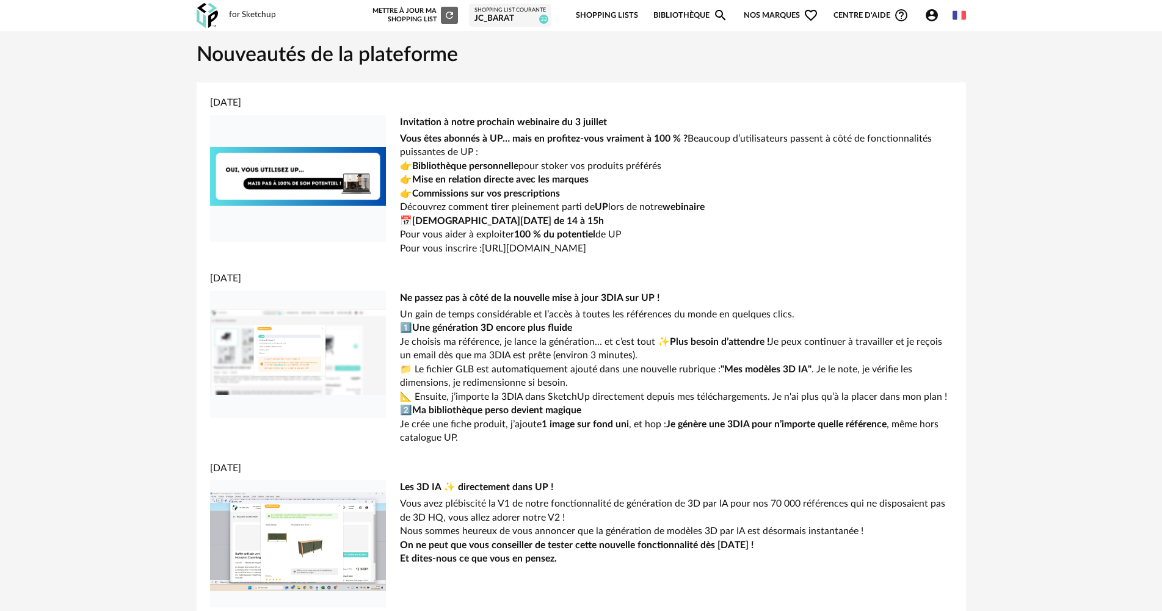
click at [594, 10] on link "Shopping Lists" at bounding box center [607, 15] width 62 height 29
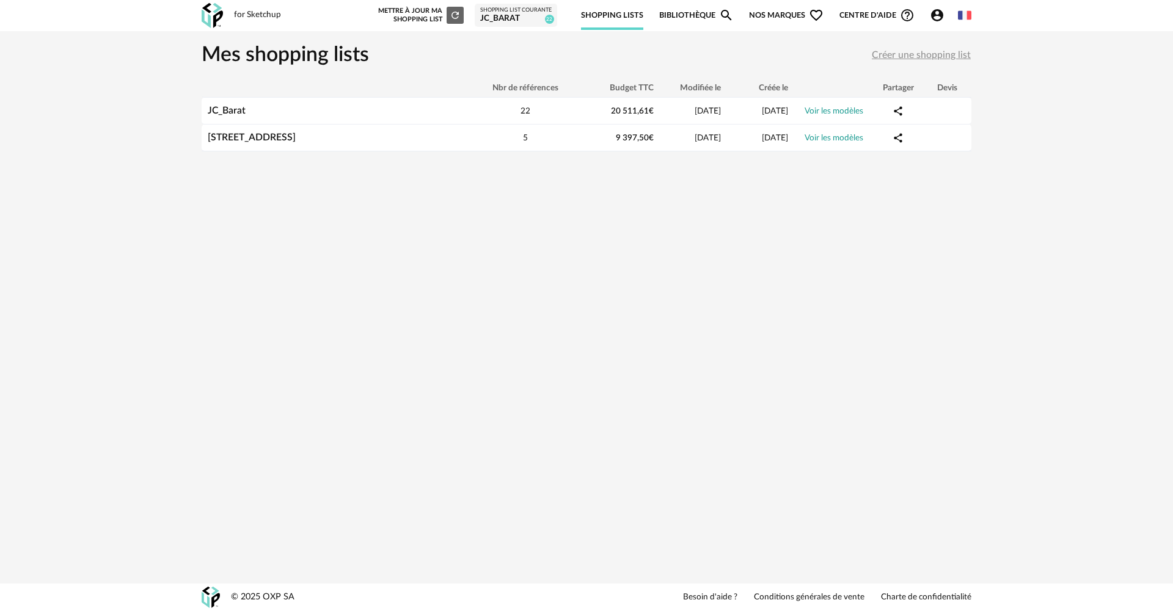
click at [691, 12] on link "Bibliothèque Magnify icon" at bounding box center [696, 15] width 75 height 29
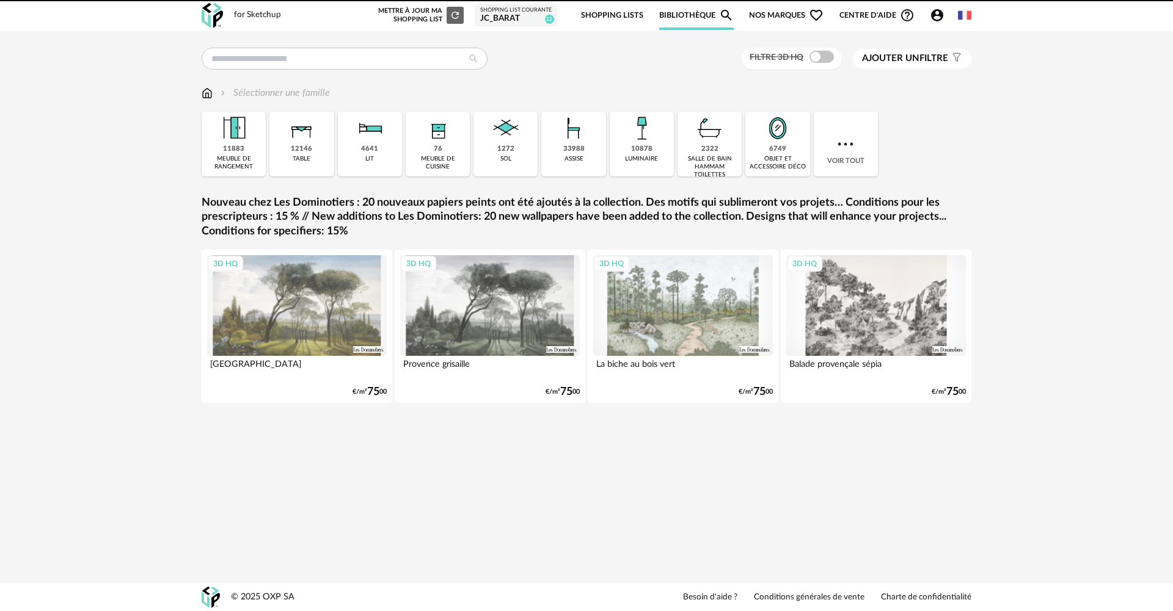
click at [774, 9] on span "Nos marques Heart Outline icon" at bounding box center [786, 15] width 75 height 29
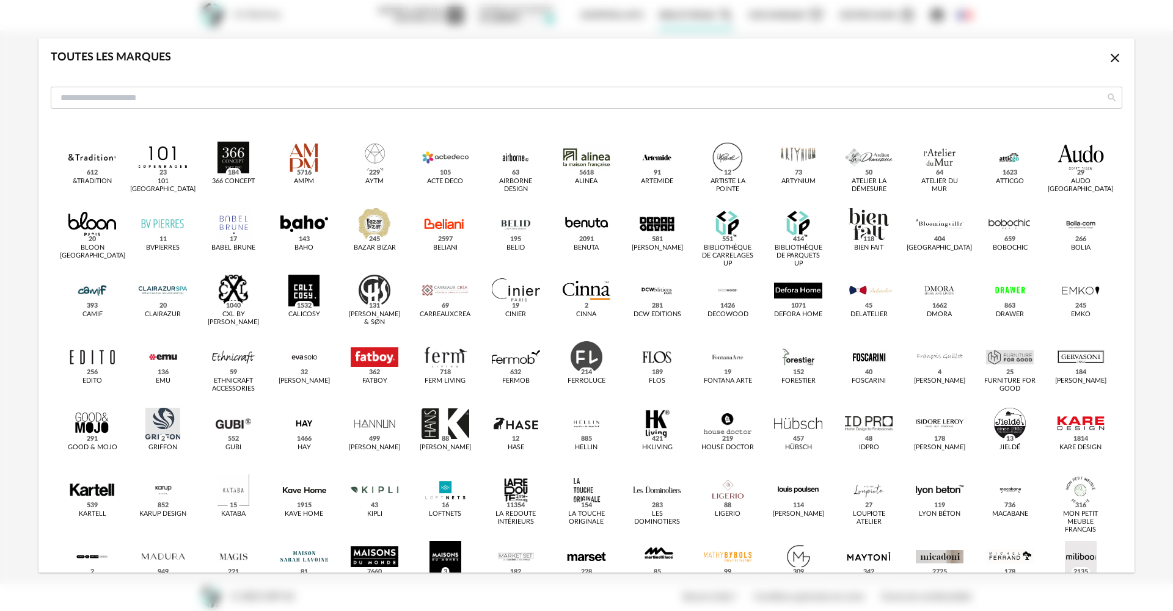
click at [1107, 55] on icon "Close icon" at bounding box center [1114, 58] width 15 height 15
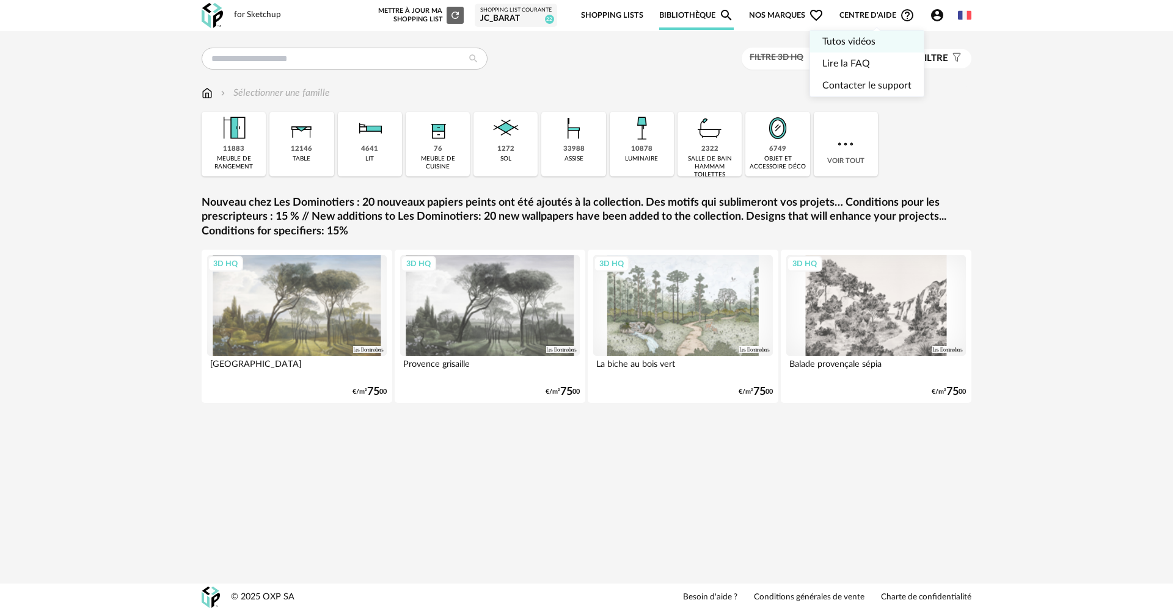
click at [863, 43] on link "Tutos vidéos" at bounding box center [866, 42] width 89 height 22
